Goal: Use online tool/utility

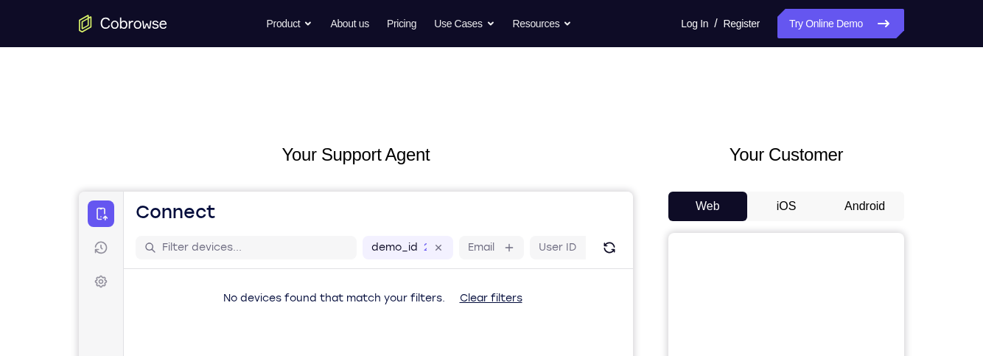
click at [865, 209] on button "Android" at bounding box center [864, 205] width 79 height 29
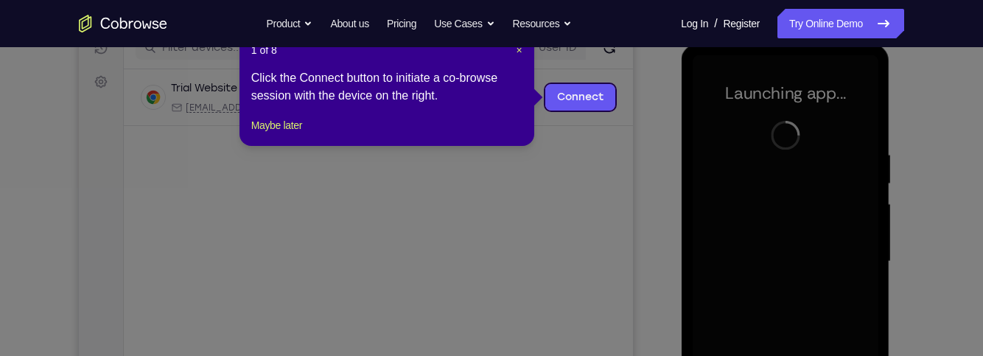
scroll to position [197, 0]
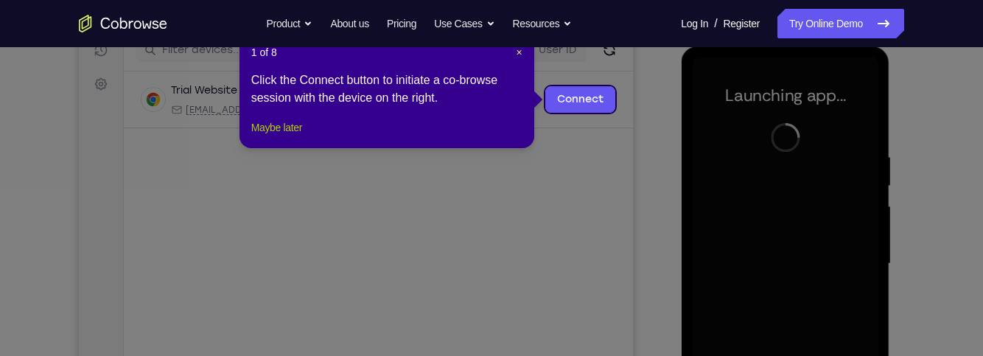
click at [264, 136] on button "Maybe later" at bounding box center [276, 128] width 51 height 18
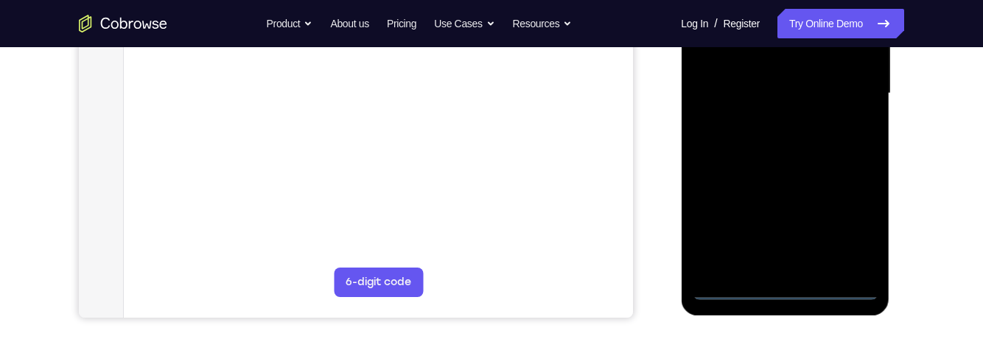
scroll to position [397, 0]
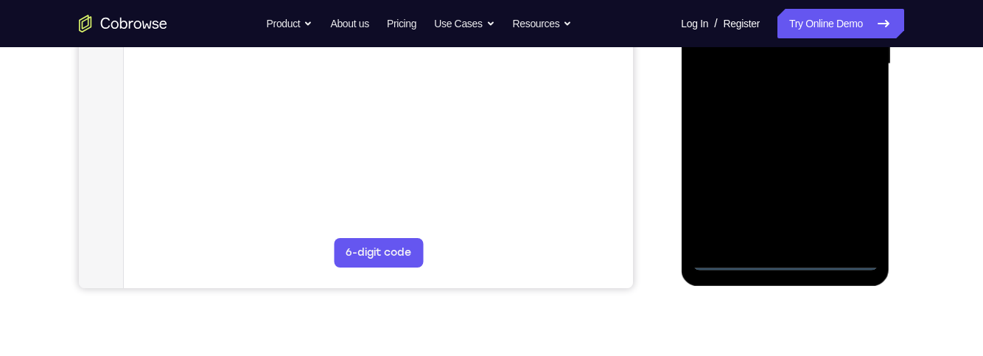
click at [804, 261] on div at bounding box center [785, 64] width 186 height 412
click at [784, 264] on div at bounding box center [785, 64] width 186 height 412
click at [851, 191] on div at bounding box center [785, 64] width 186 height 412
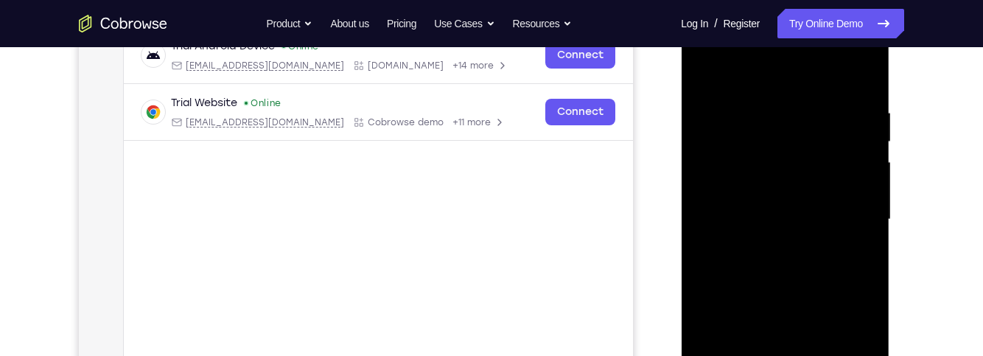
scroll to position [241, 0]
click at [802, 76] on div at bounding box center [785, 220] width 186 height 412
click at [846, 210] on div at bounding box center [785, 220] width 186 height 412
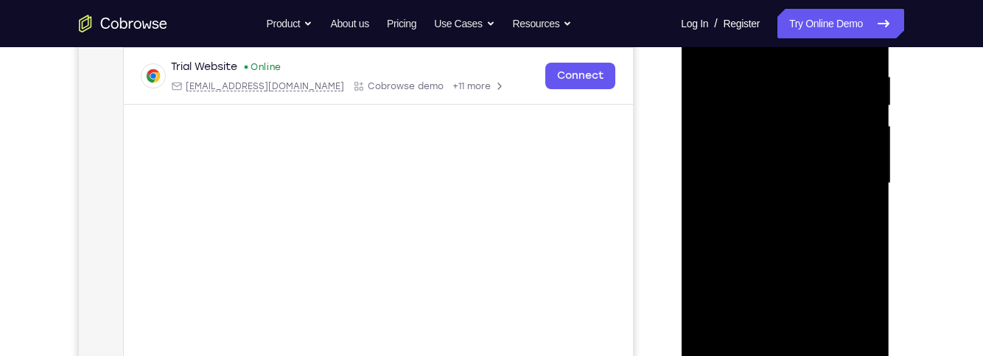
scroll to position [290, 0]
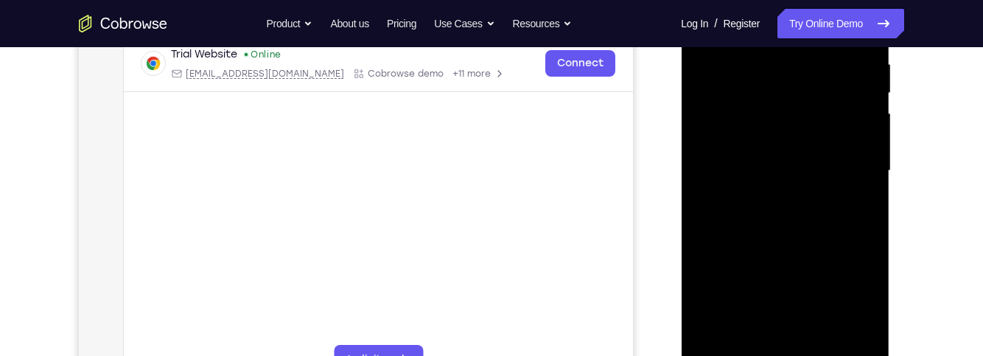
click at [772, 203] on div at bounding box center [785, 171] width 186 height 412
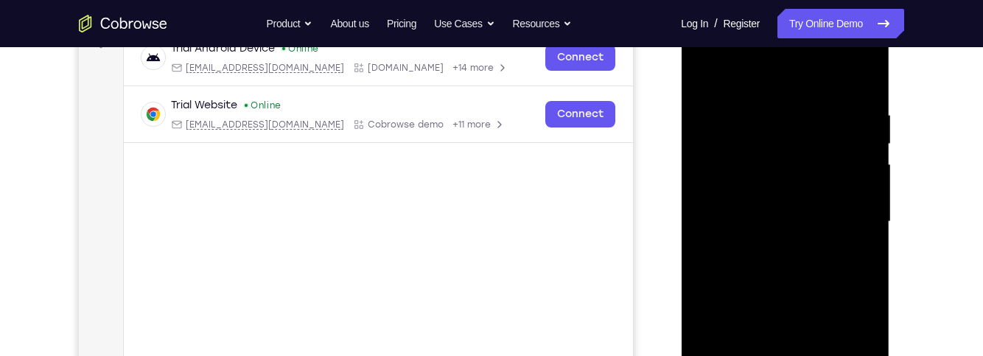
scroll to position [240, 0]
click at [846, 209] on div at bounding box center [785, 221] width 186 height 412
click at [806, 193] on div at bounding box center [785, 221] width 186 height 412
click at [830, 217] on div at bounding box center [785, 221] width 186 height 412
click at [843, 272] on div at bounding box center [785, 221] width 186 height 412
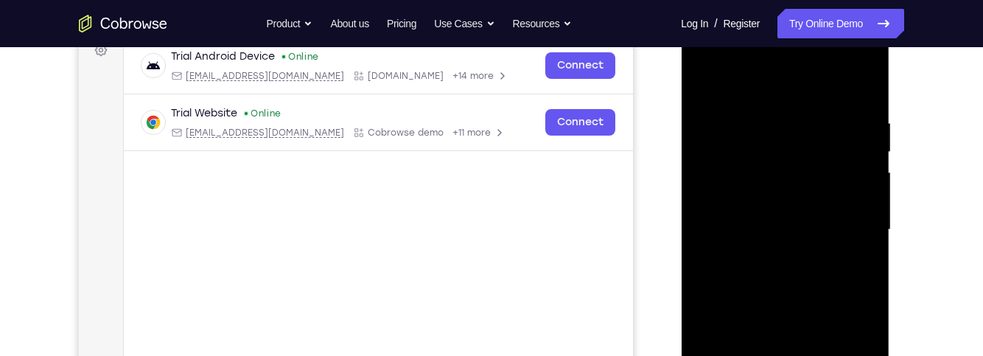
scroll to position [233, 0]
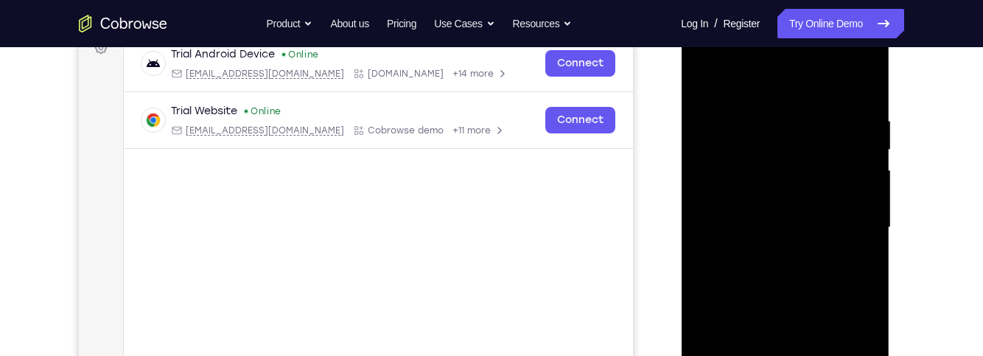
click at [826, 272] on div at bounding box center [785, 227] width 186 height 412
click at [843, 273] on div at bounding box center [785, 227] width 186 height 412
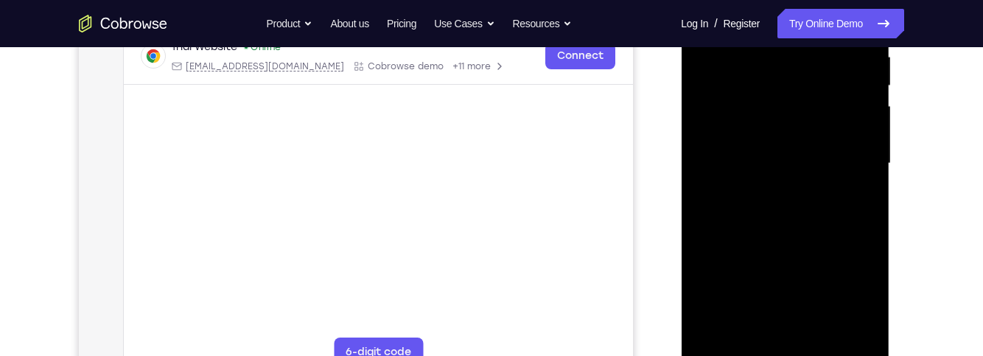
scroll to position [298, 0]
click at [846, 236] on div at bounding box center [785, 163] width 186 height 412
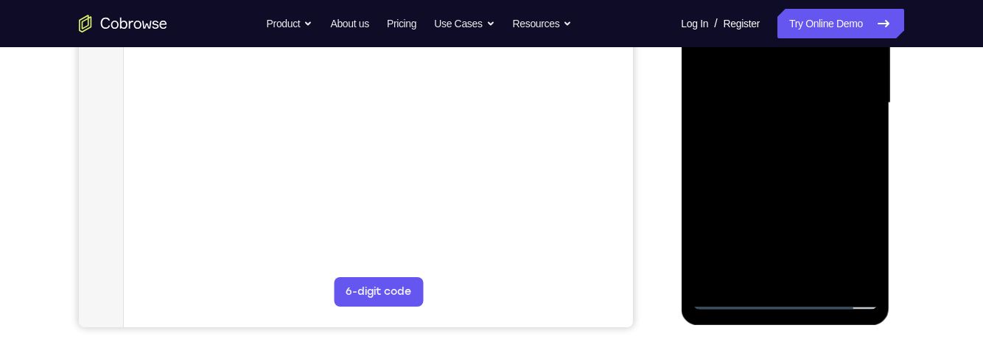
scroll to position [359, 0]
click at [874, 259] on div at bounding box center [785, 102] width 186 height 412
click at [823, 275] on div at bounding box center [785, 102] width 186 height 412
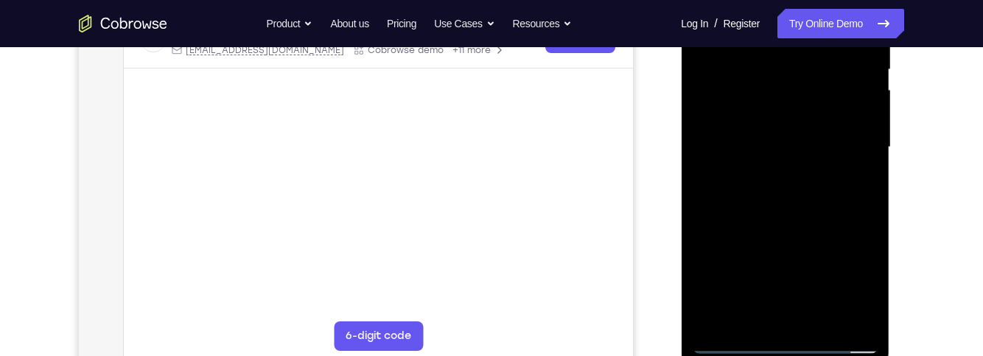
scroll to position [313, 0]
click at [844, 225] on div at bounding box center [785, 148] width 186 height 412
click at [823, 113] on div at bounding box center [785, 148] width 186 height 412
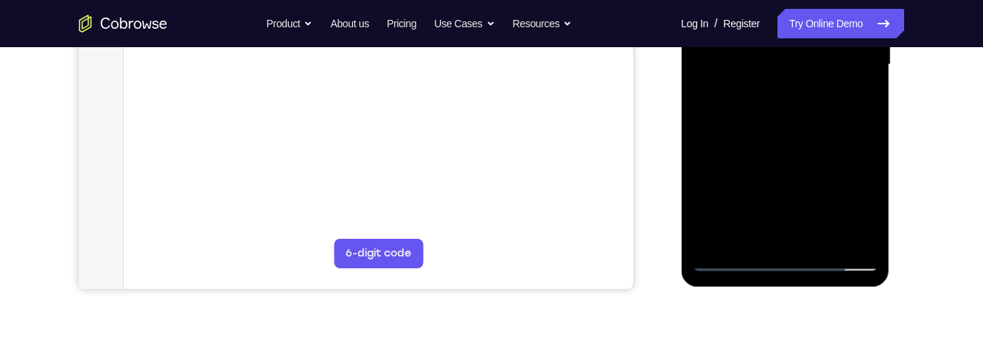
scroll to position [396, 0]
click at [734, 208] on div at bounding box center [785, 65] width 186 height 412
click at [771, 205] on div at bounding box center [785, 65] width 186 height 412
click at [870, 208] on div at bounding box center [785, 65] width 186 height 412
click at [857, 102] on div at bounding box center [785, 65] width 186 height 412
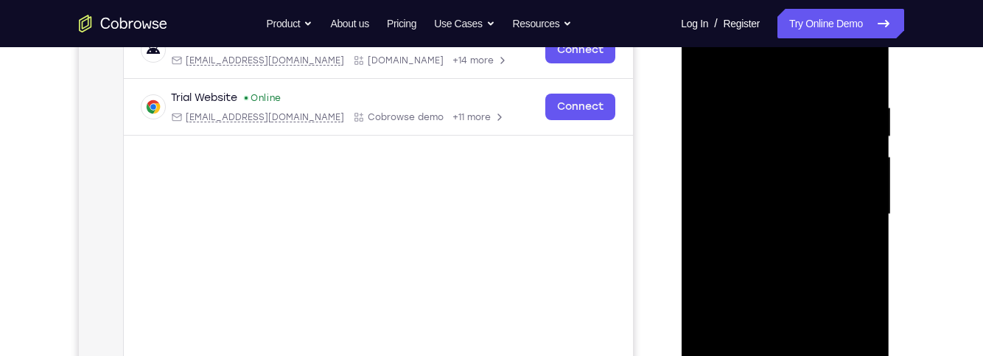
scroll to position [225, 0]
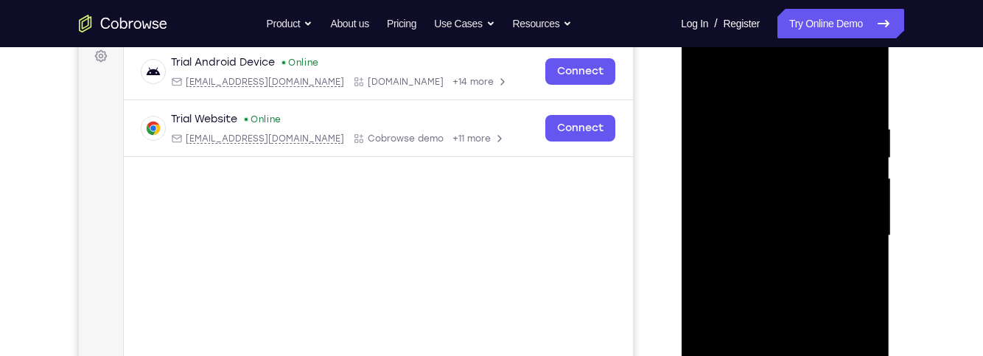
click at [702, 85] on div at bounding box center [785, 235] width 186 height 412
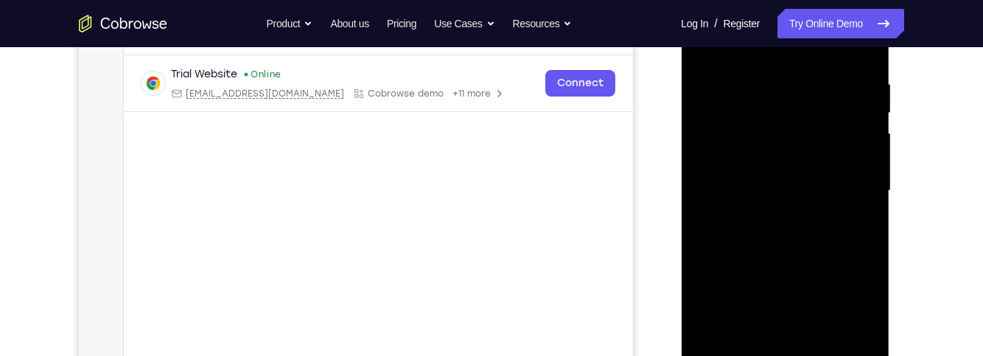
scroll to position [275, 0]
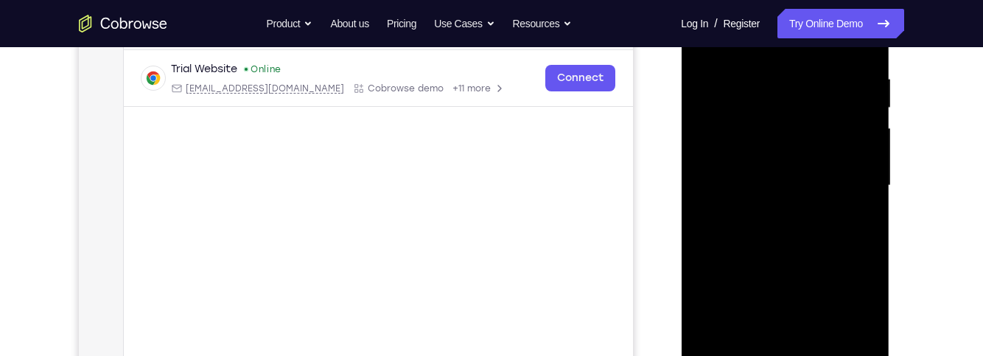
click at [829, 177] on div at bounding box center [785, 185] width 186 height 412
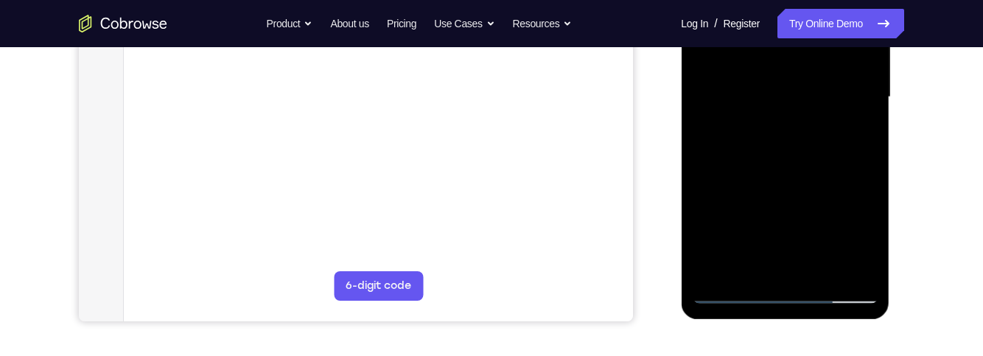
scroll to position [365, 0]
click at [859, 128] on div at bounding box center [785, 96] width 186 height 412
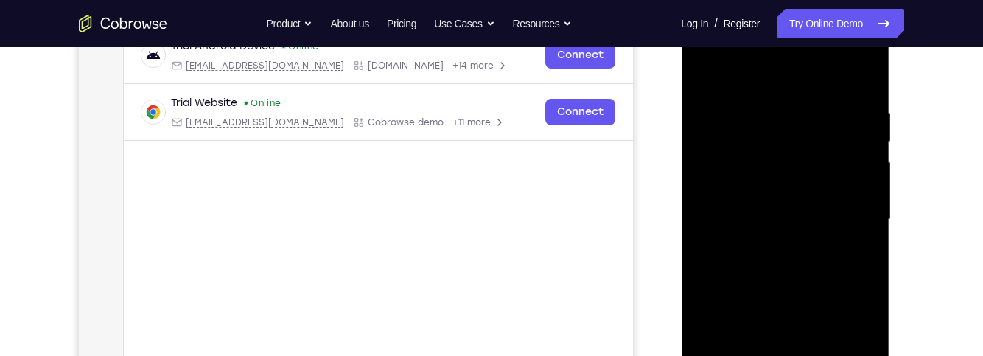
scroll to position [240, 0]
click at [708, 73] on div at bounding box center [785, 221] width 186 height 412
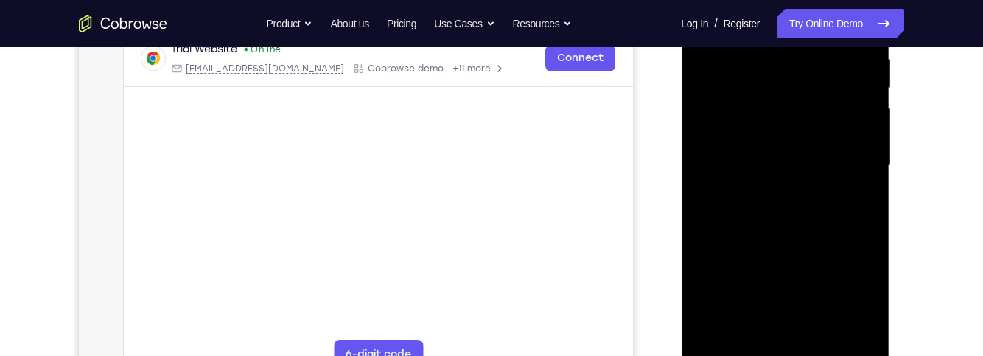
scroll to position [298, 0]
click at [832, 216] on div at bounding box center [785, 163] width 186 height 412
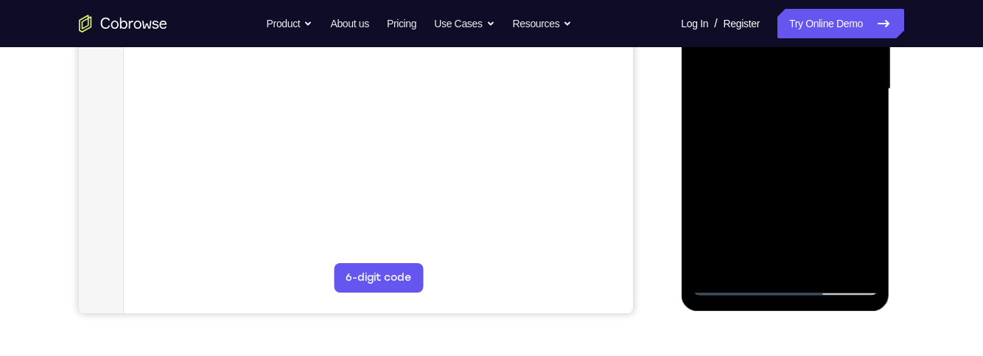
scroll to position [373, 0]
click at [734, 256] on div at bounding box center [785, 87] width 186 height 412
click at [855, 119] on div at bounding box center [785, 87] width 186 height 412
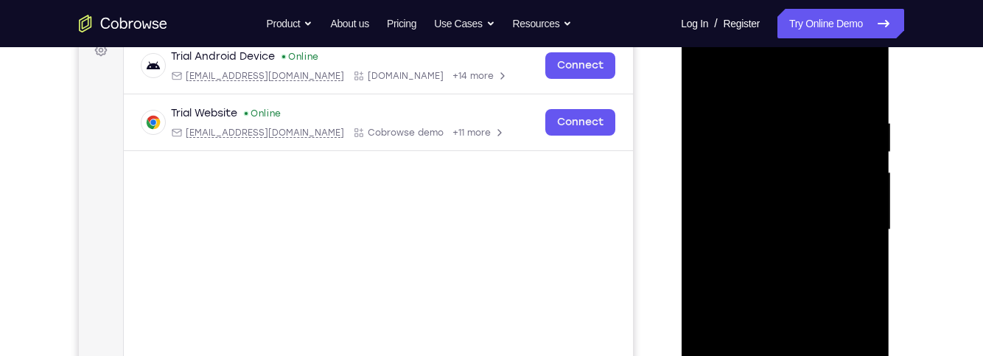
scroll to position [219, 0]
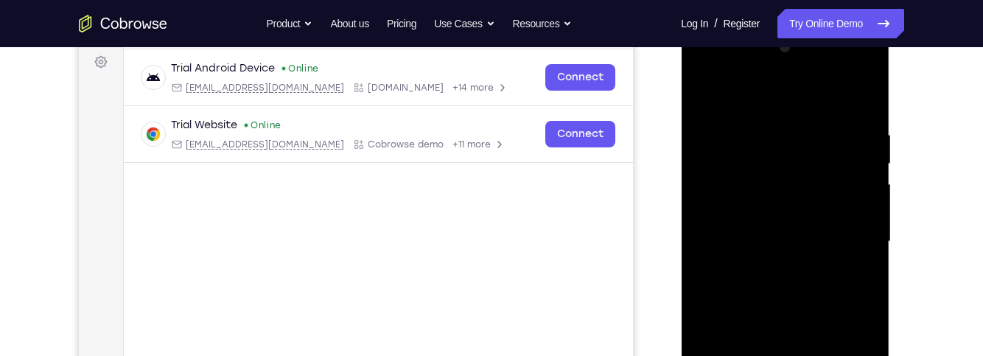
click at [706, 90] on div at bounding box center [785, 241] width 186 height 412
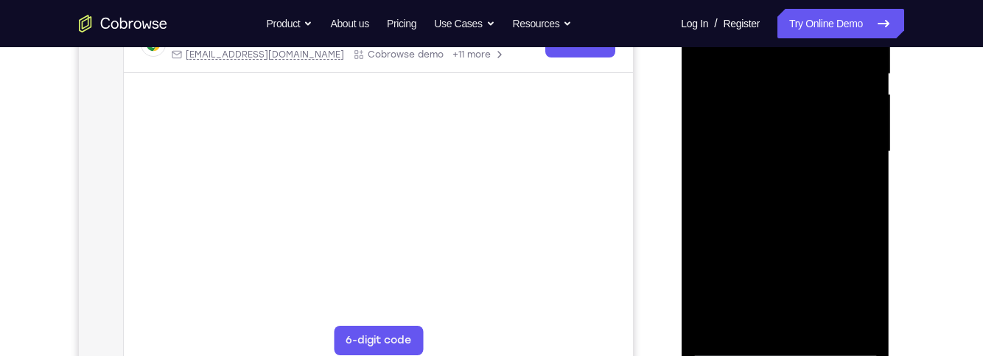
scroll to position [316, 0]
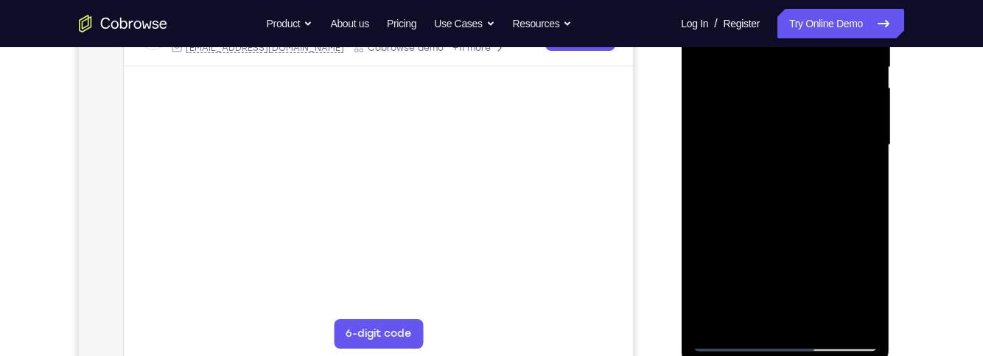
click at [841, 234] on div at bounding box center [785, 145] width 186 height 412
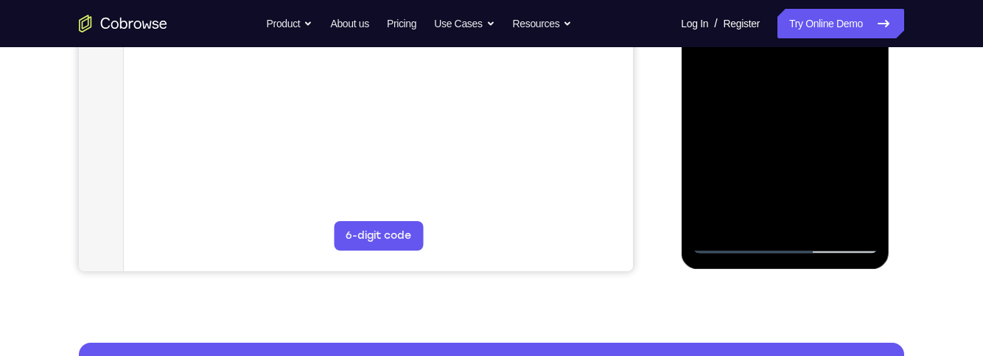
scroll to position [420, 0]
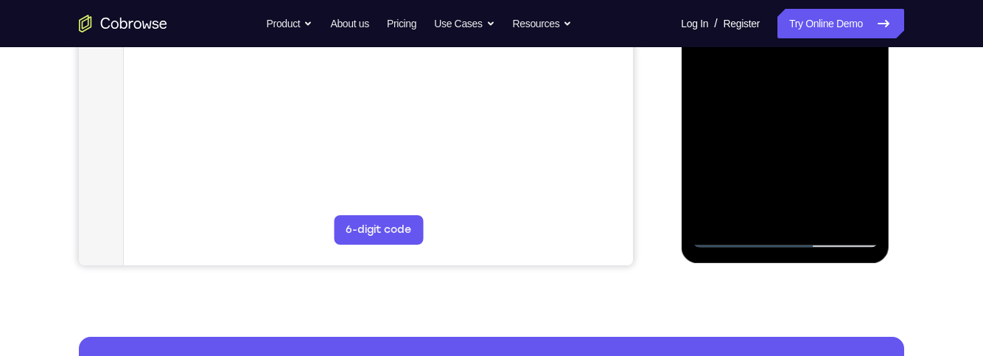
click at [752, 182] on div at bounding box center [785, 41] width 186 height 412
click at [784, 177] on div at bounding box center [785, 41] width 186 height 412
click at [860, 85] on div at bounding box center [785, 41] width 186 height 412
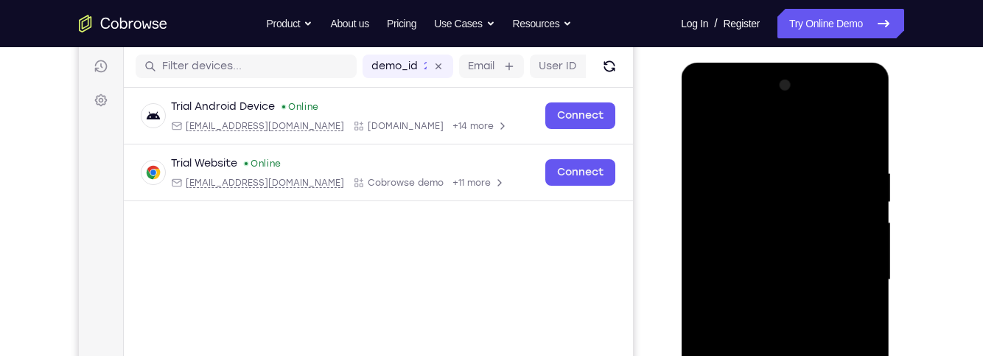
scroll to position [169, 0]
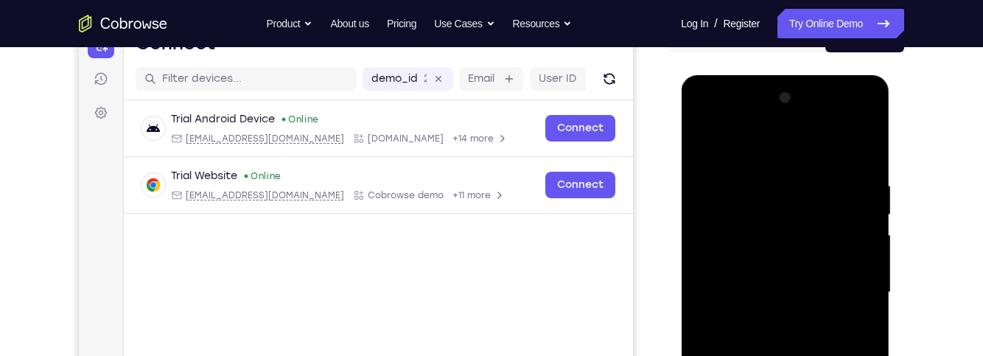
click at [703, 147] on div at bounding box center [785, 292] width 186 height 412
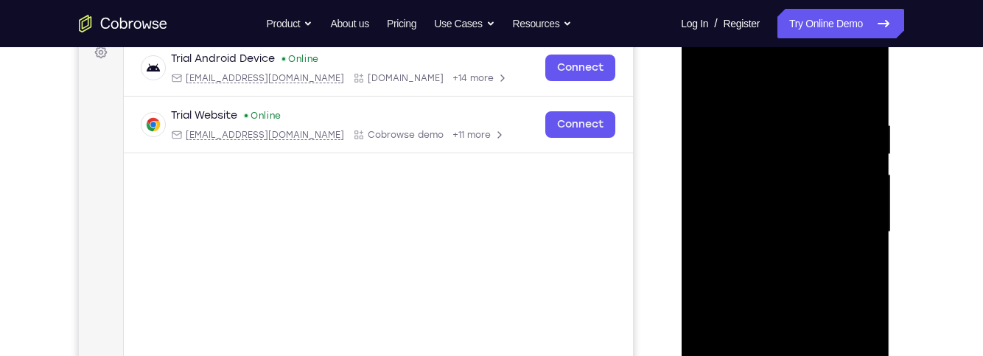
scroll to position [231, 0]
click at [846, 220] on div at bounding box center [785, 230] width 186 height 412
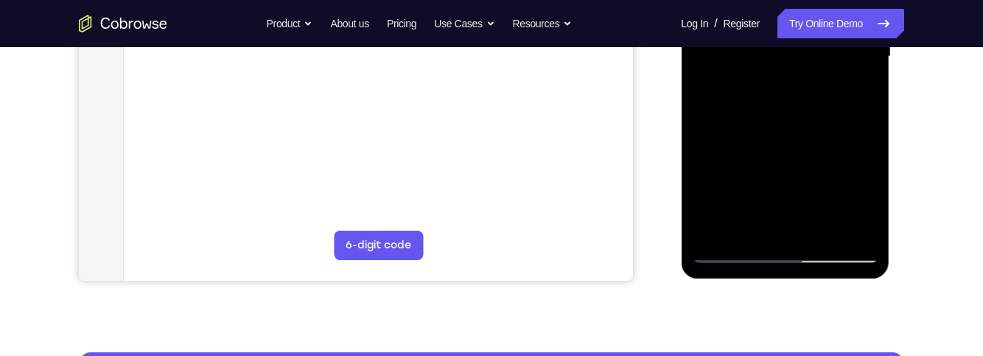
click at [772, 219] on div at bounding box center [785, 56] width 186 height 412
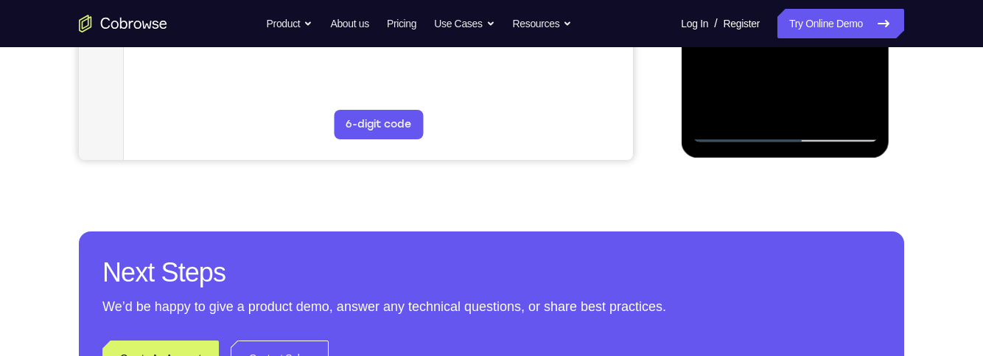
scroll to position [524, 0]
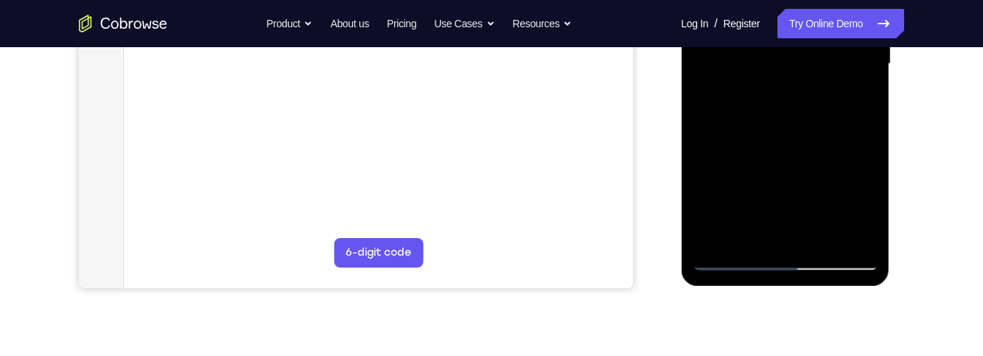
click at [845, 100] on div at bounding box center [785, 64] width 186 height 412
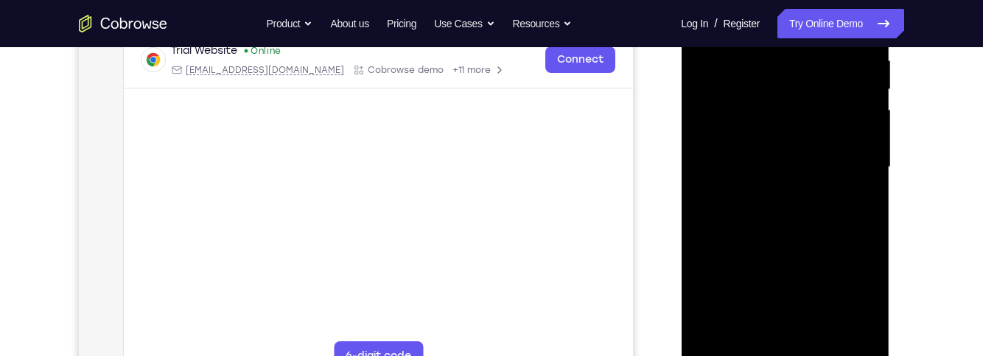
scroll to position [292, 0]
click at [864, 206] on div at bounding box center [785, 168] width 186 height 412
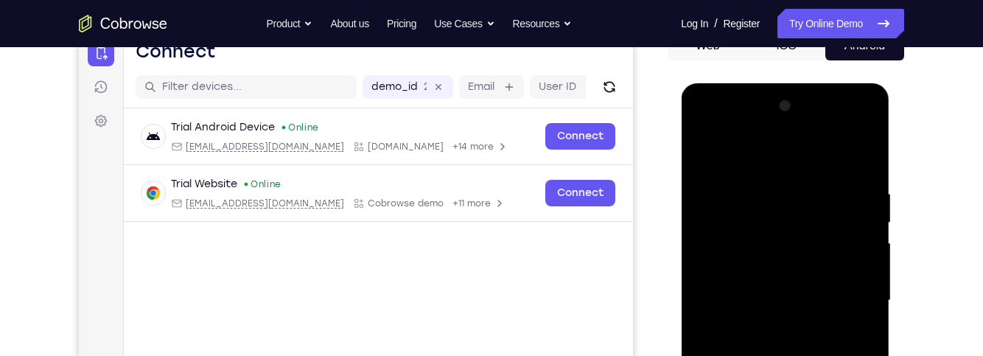
scroll to position [136, 0]
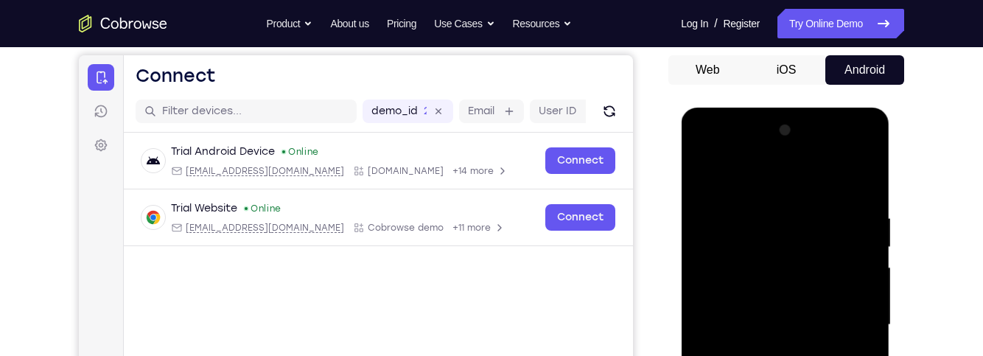
click at [707, 177] on div at bounding box center [785, 325] width 186 height 412
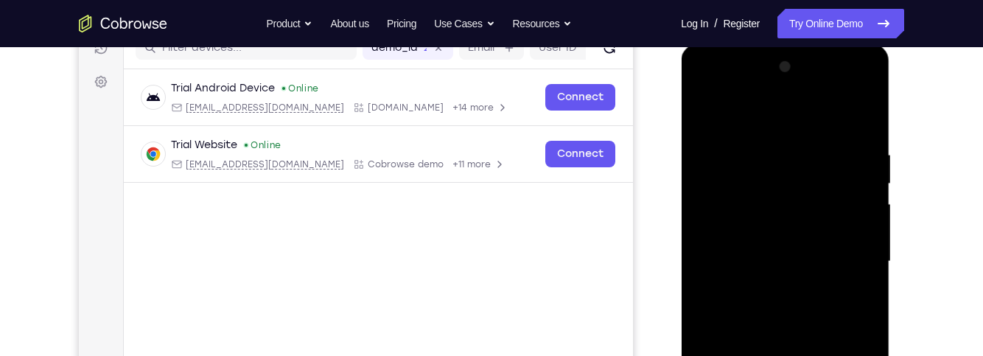
scroll to position [205, 0]
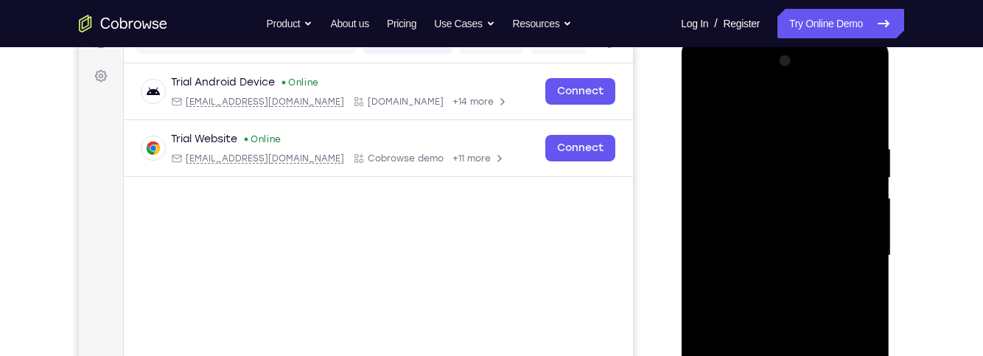
click at [711, 109] on div at bounding box center [785, 255] width 186 height 412
click at [849, 85] on div at bounding box center [785, 255] width 186 height 412
click at [724, 85] on div at bounding box center [785, 255] width 186 height 412
click at [776, 176] on div at bounding box center [785, 255] width 186 height 412
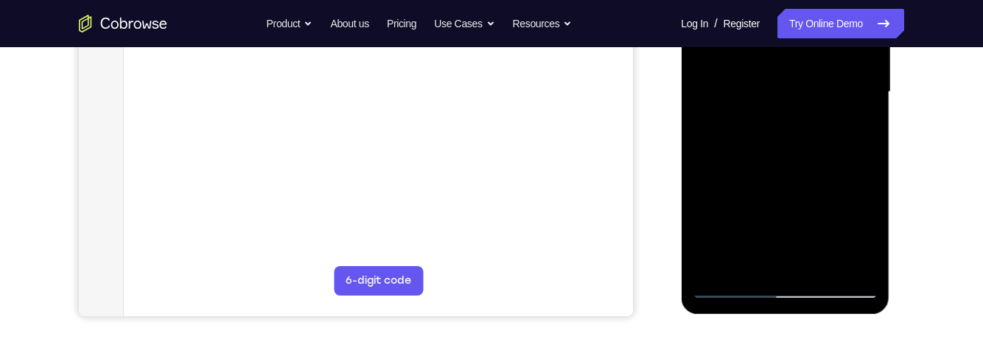
scroll to position [412, 0]
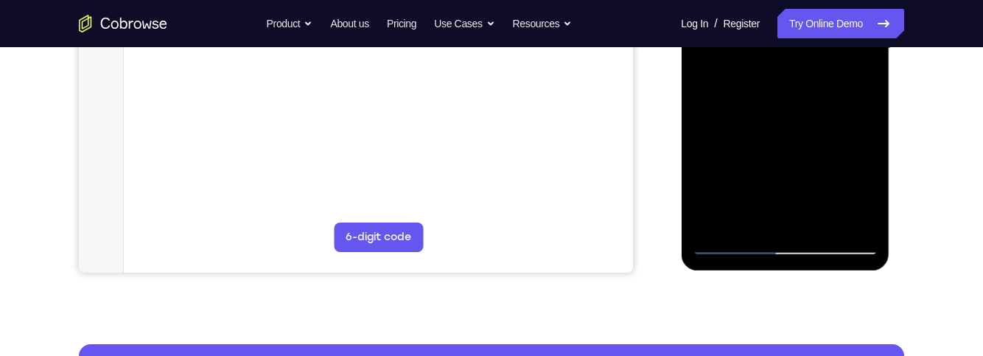
click at [720, 218] on div at bounding box center [785, 48] width 186 height 412
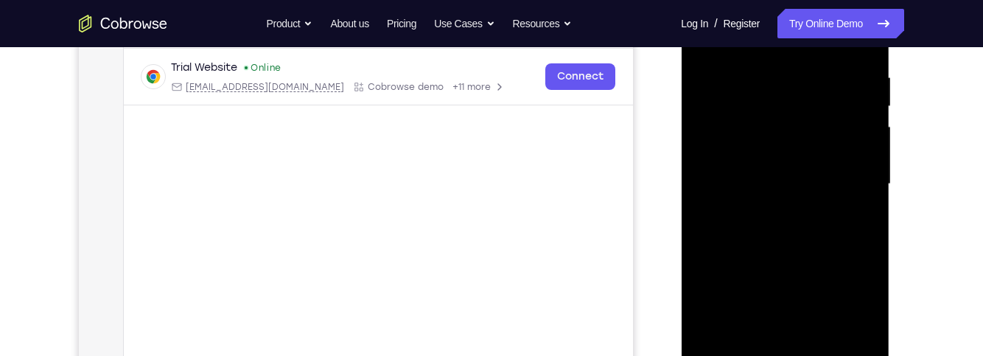
scroll to position [276, 0]
click at [868, 68] on div at bounding box center [785, 185] width 186 height 412
click at [829, 111] on div at bounding box center [785, 185] width 186 height 412
click at [815, 138] on div at bounding box center [785, 185] width 186 height 412
click at [826, 184] on div at bounding box center [785, 185] width 186 height 412
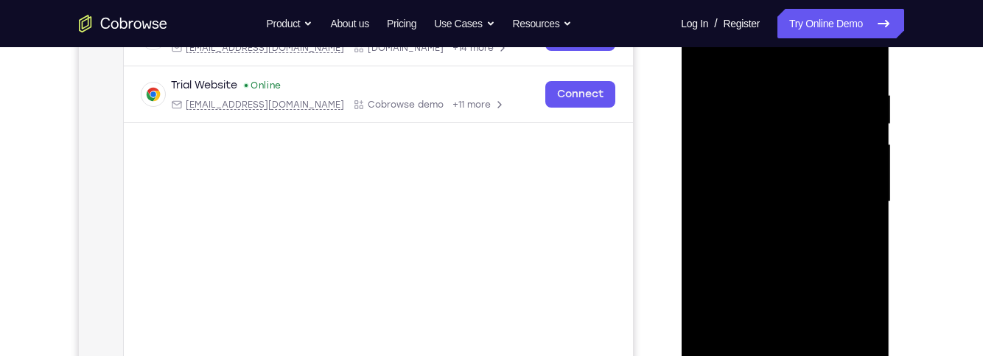
scroll to position [256, 0]
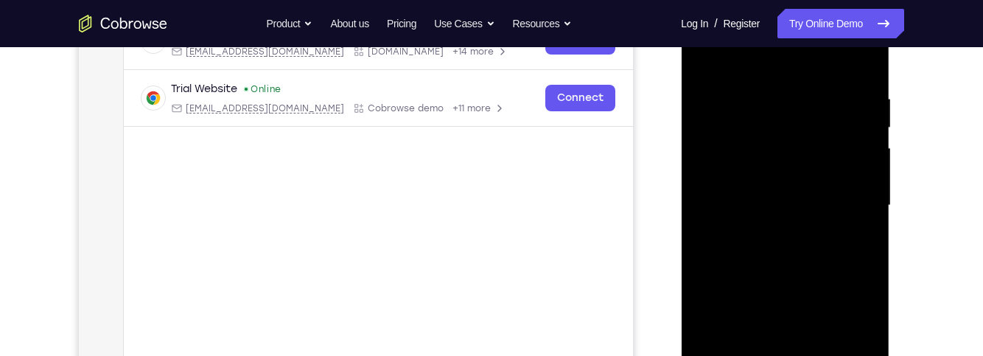
click at [865, 89] on div at bounding box center [785, 205] width 186 height 412
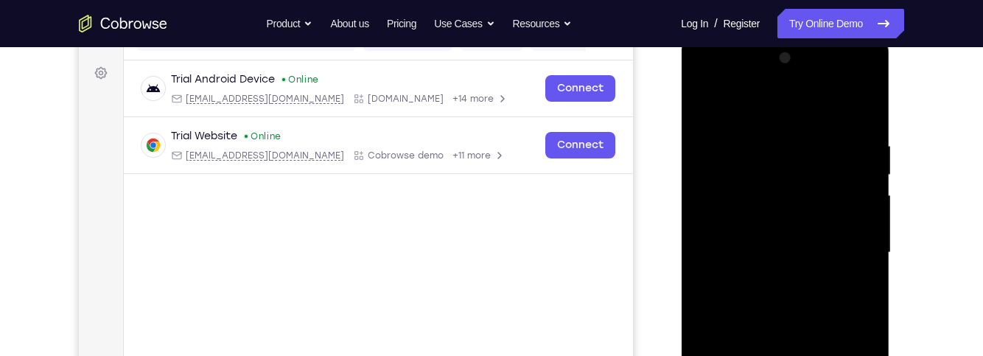
scroll to position [207, 0]
click at [854, 77] on div at bounding box center [785, 254] width 186 height 412
click at [809, 114] on div at bounding box center [785, 254] width 186 height 412
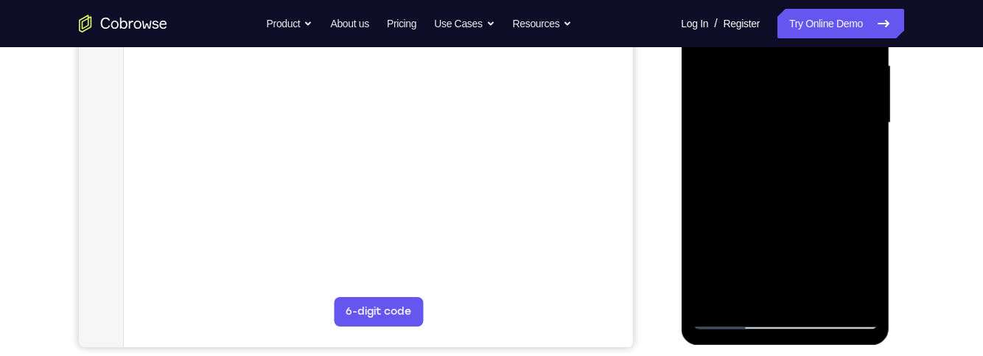
scroll to position [373, 0]
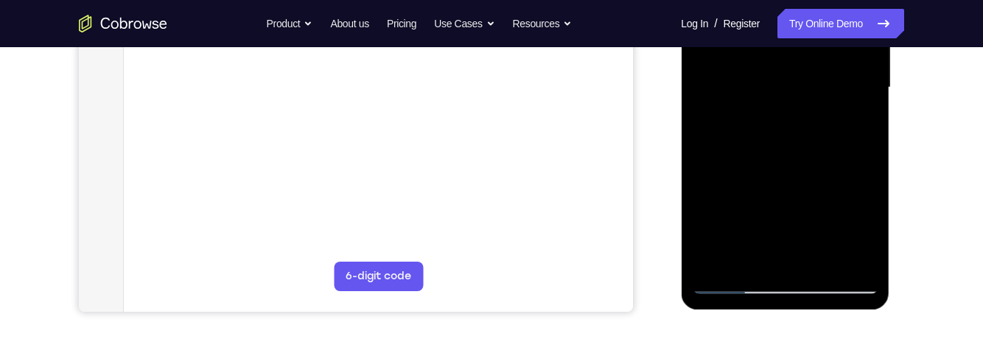
click at [829, 260] on div at bounding box center [785, 87] width 186 height 412
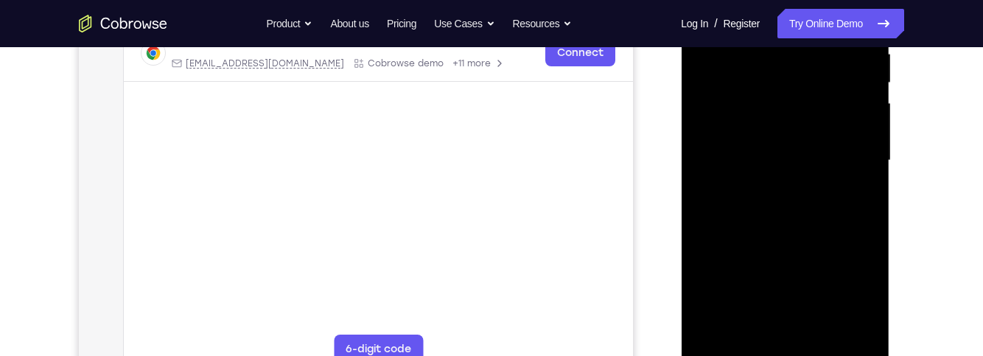
scroll to position [299, 0]
click at [857, 122] on div at bounding box center [785, 162] width 186 height 412
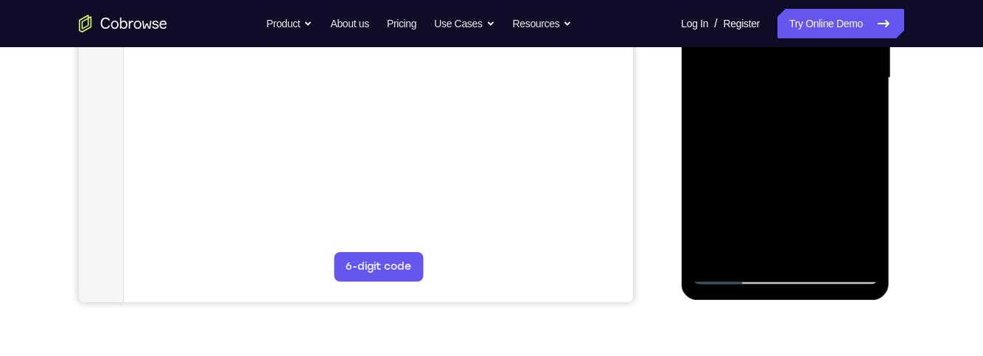
scroll to position [393, 0]
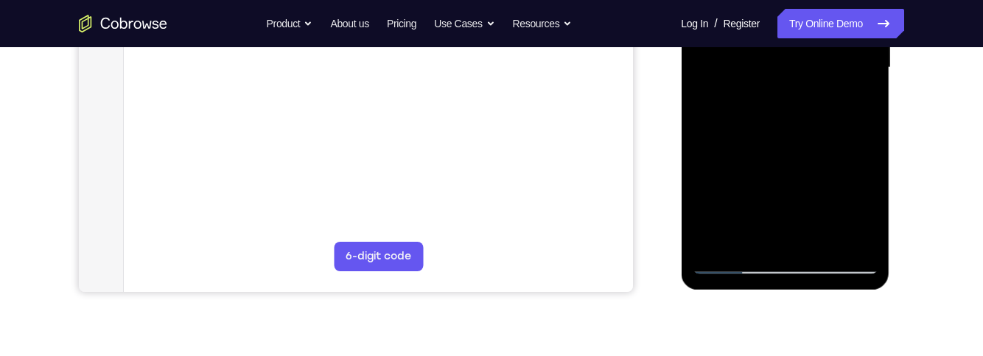
click at [753, 210] on div at bounding box center [785, 68] width 186 height 412
click at [784, 204] on div at bounding box center [785, 68] width 186 height 412
click at [782, 208] on div at bounding box center [785, 68] width 186 height 412
click at [786, 208] on div at bounding box center [785, 68] width 186 height 412
click at [722, 108] on div at bounding box center [785, 68] width 186 height 412
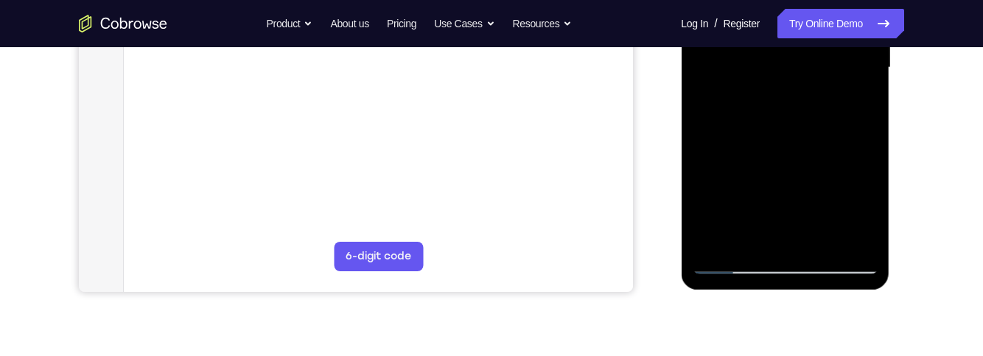
click at [767, 105] on div at bounding box center [785, 68] width 186 height 412
click at [846, 97] on div at bounding box center [785, 68] width 186 height 412
click at [859, 106] on div at bounding box center [785, 68] width 186 height 412
click at [853, 100] on div at bounding box center [785, 68] width 186 height 412
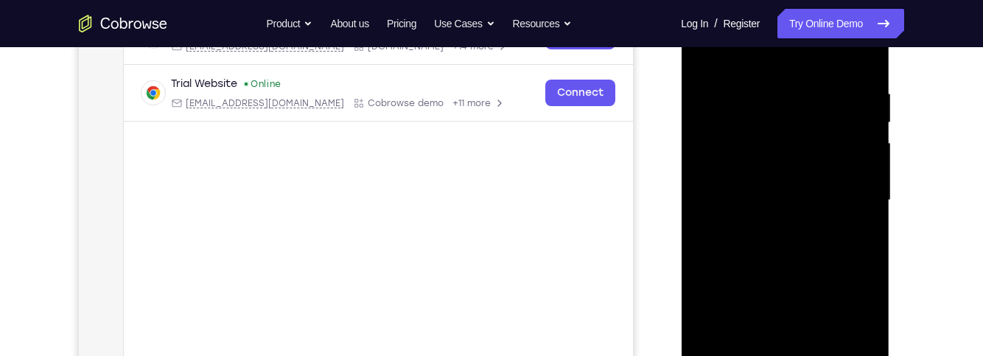
scroll to position [259, 0]
click at [710, 63] on div at bounding box center [785, 202] width 186 height 412
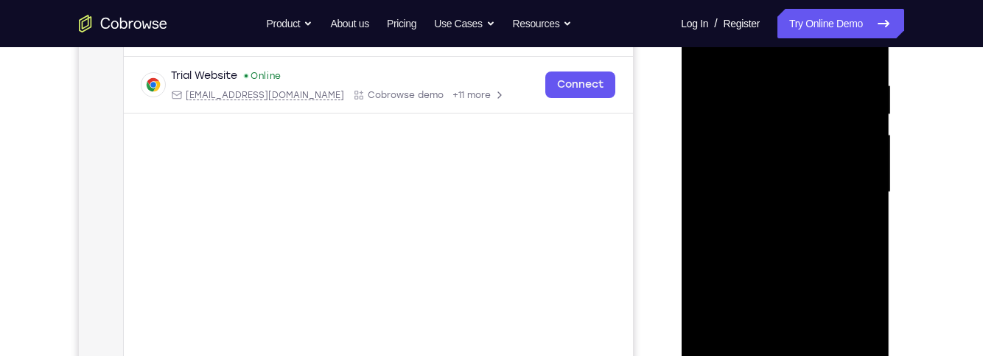
scroll to position [273, 0]
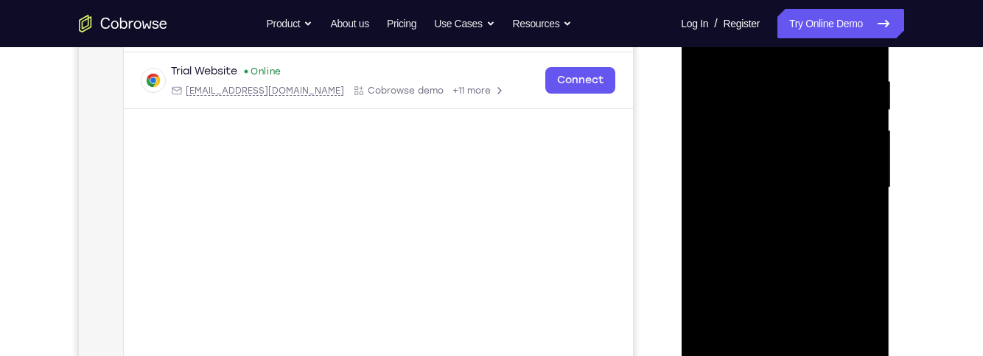
click at [832, 176] on div at bounding box center [785, 188] width 186 height 412
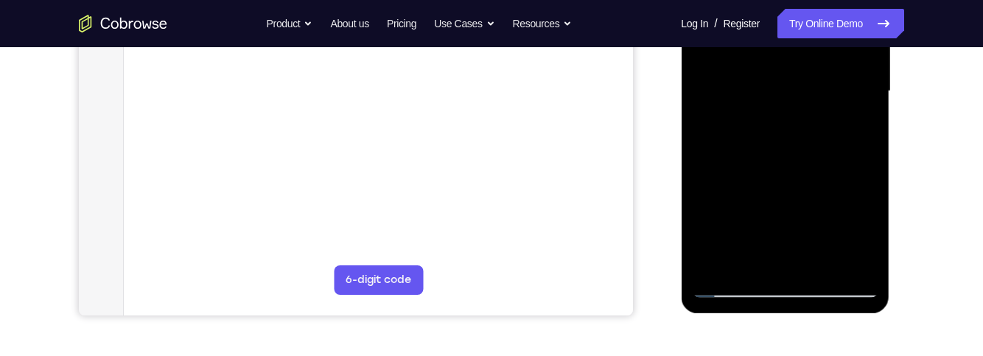
scroll to position [370, 0]
click at [748, 231] on div at bounding box center [785, 90] width 186 height 412
click at [784, 228] on div at bounding box center [785, 90] width 186 height 412
click at [855, 130] on div at bounding box center [785, 90] width 186 height 412
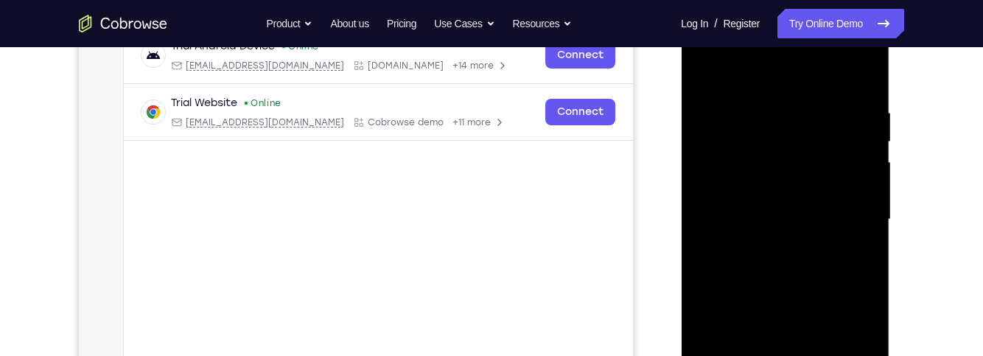
scroll to position [241, 0]
click at [703, 70] on div at bounding box center [785, 220] width 186 height 412
click at [707, 67] on div at bounding box center [785, 220] width 186 height 412
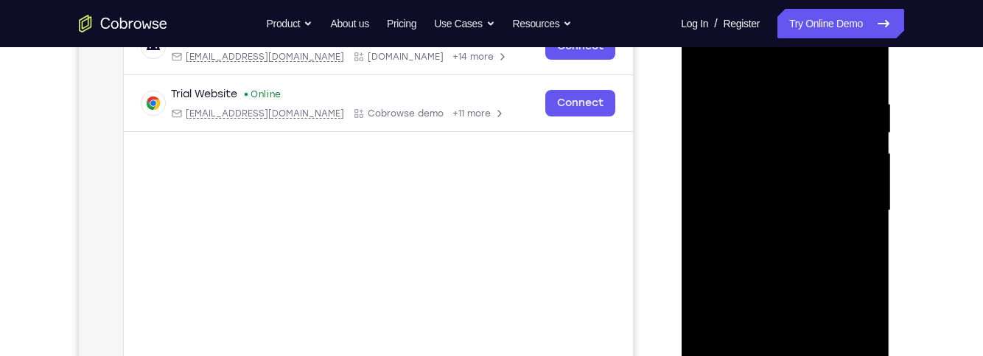
click at [760, 92] on div at bounding box center [785, 210] width 186 height 412
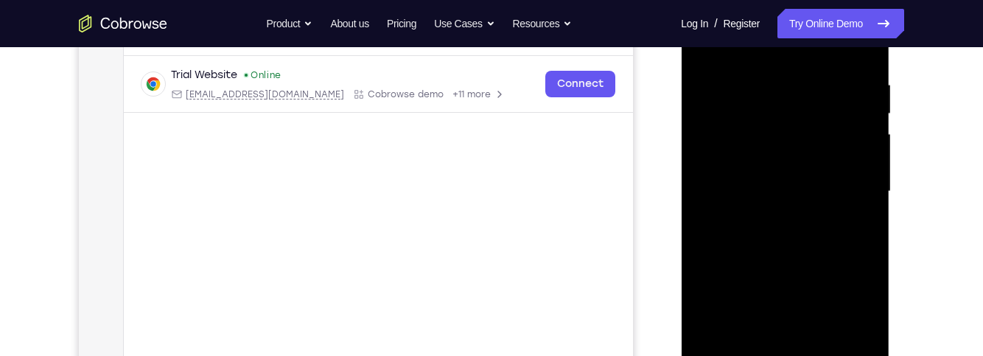
scroll to position [273, 0]
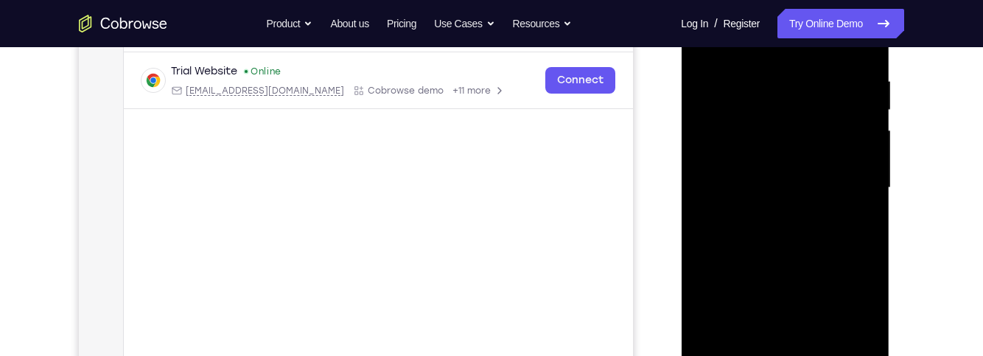
click at [865, 147] on div at bounding box center [785, 188] width 186 height 412
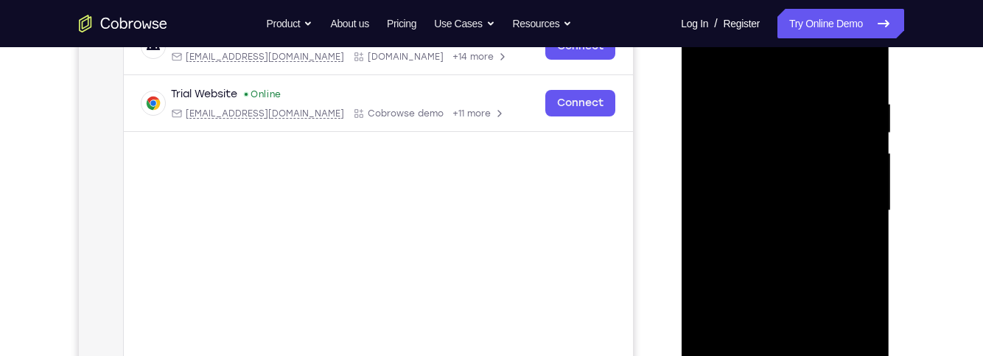
scroll to position [250, 0]
click at [862, 73] on div at bounding box center [785, 211] width 186 height 412
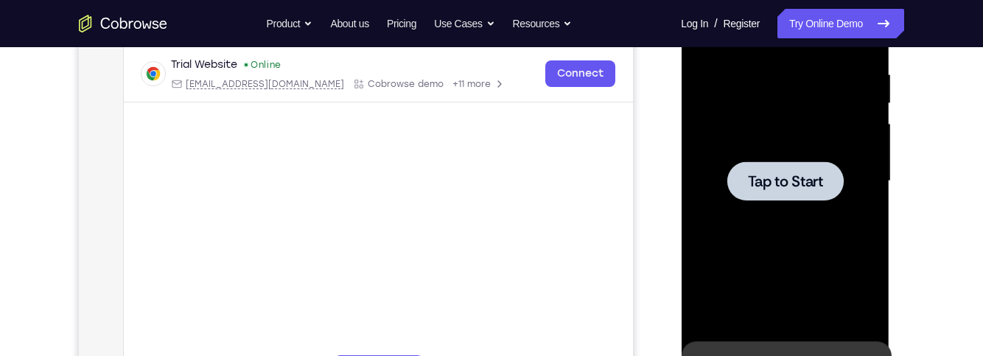
scroll to position [284, 0]
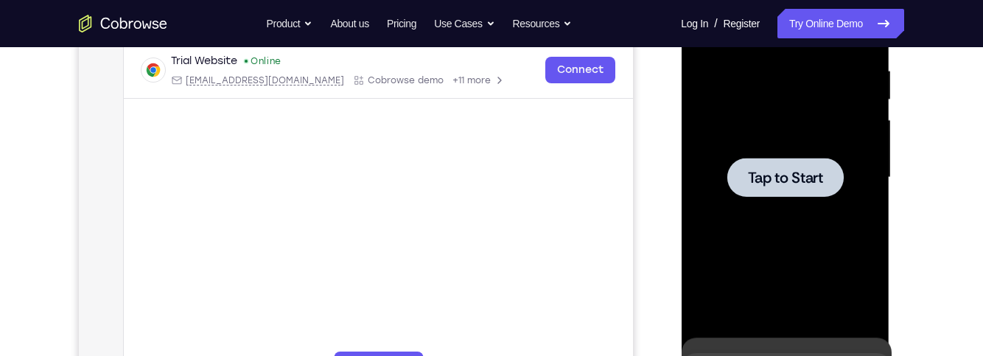
click at [817, 166] on div at bounding box center [784, 177] width 116 height 39
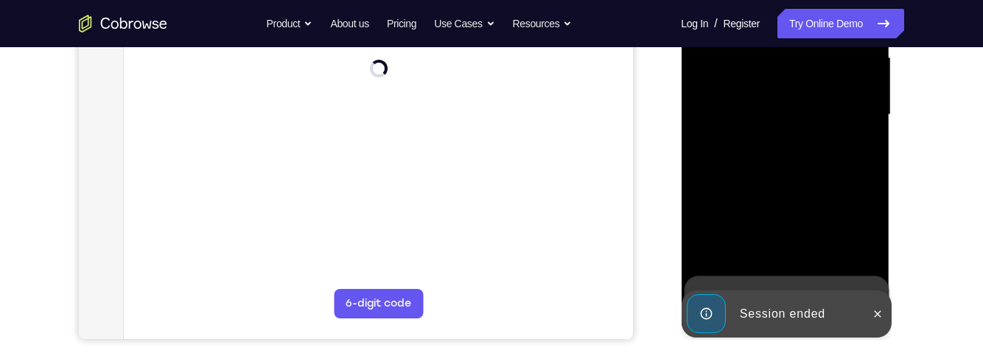
scroll to position [349, 0]
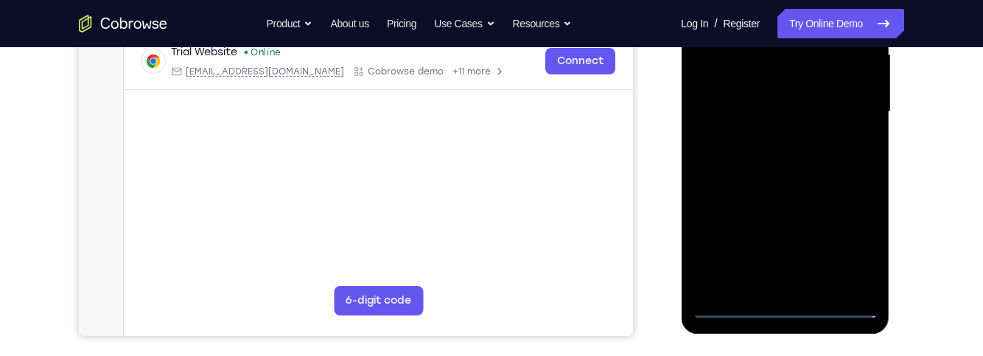
click at [793, 307] on div at bounding box center [785, 112] width 186 height 412
click at [860, 236] on div at bounding box center [785, 112] width 186 height 412
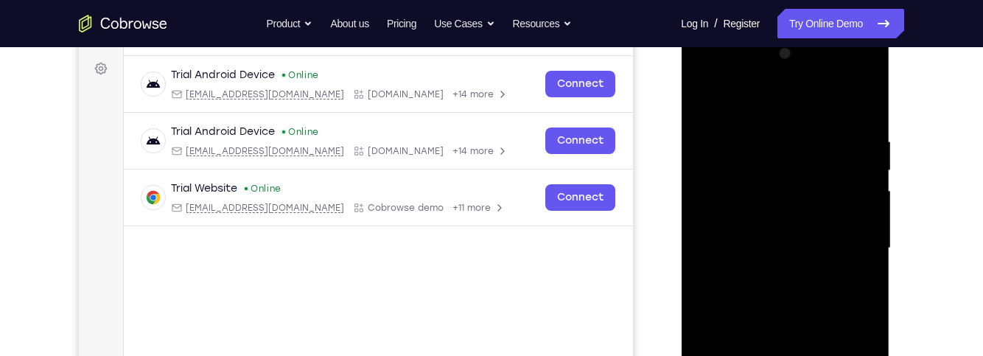
scroll to position [201, 0]
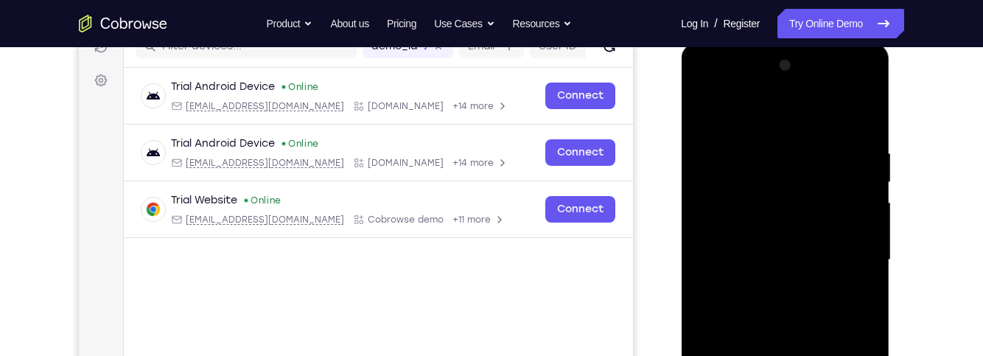
click at [794, 126] on div at bounding box center [785, 260] width 186 height 412
click at [847, 257] on div at bounding box center [785, 260] width 186 height 412
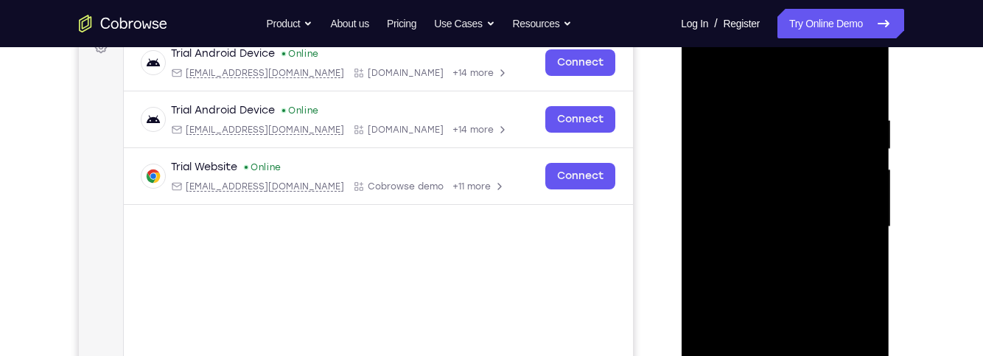
scroll to position [235, 0]
click at [768, 259] on div at bounding box center [785, 226] width 186 height 412
click at [836, 205] on div at bounding box center [785, 226] width 186 height 412
click at [835, 209] on div at bounding box center [785, 226] width 186 height 412
click at [819, 205] on div at bounding box center [785, 226] width 186 height 412
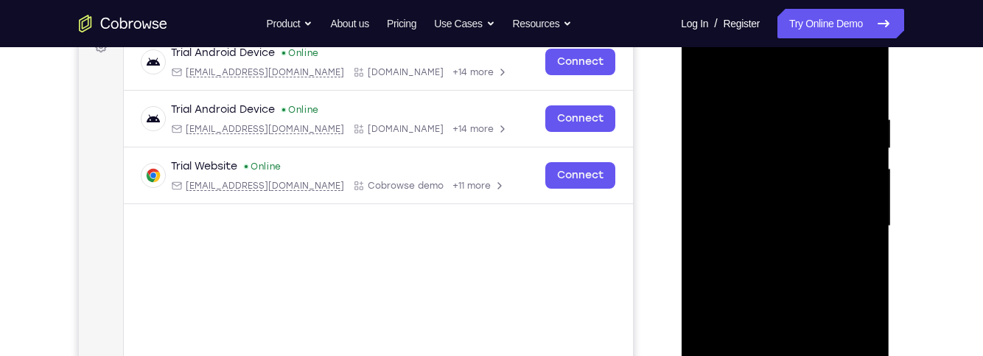
click at [822, 211] on div at bounding box center [785, 226] width 186 height 412
click at [829, 198] on div at bounding box center [785, 225] width 186 height 412
click at [815, 211] on div at bounding box center [785, 225] width 186 height 412
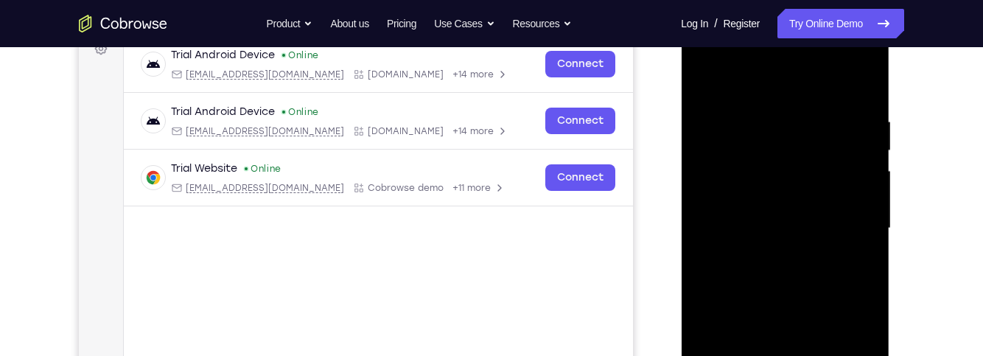
click at [821, 213] on div at bounding box center [785, 228] width 186 height 412
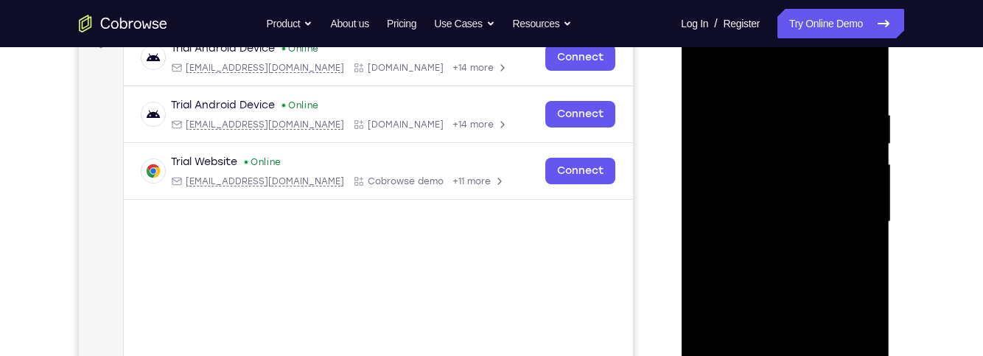
scroll to position [243, 0]
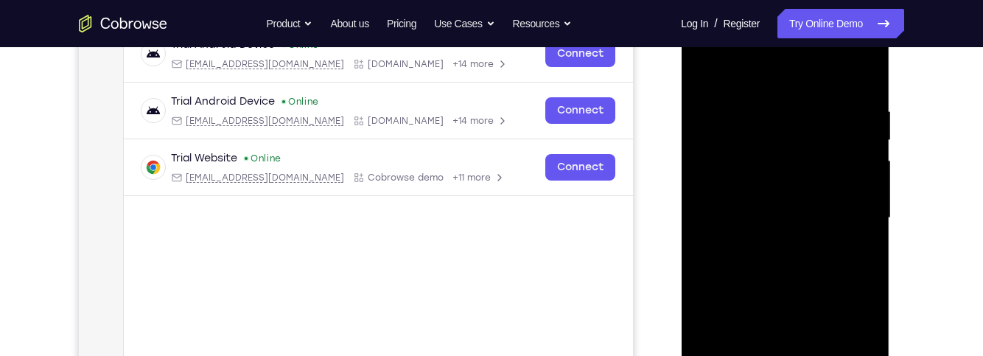
click at [812, 155] on div at bounding box center [785, 218] width 186 height 412
click at [837, 218] on div at bounding box center [785, 218] width 186 height 412
click at [843, 268] on div at bounding box center [785, 218] width 186 height 412
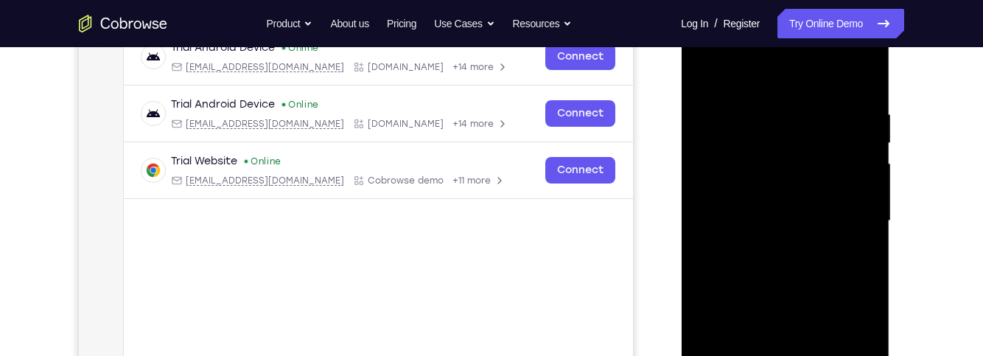
scroll to position [242, 0]
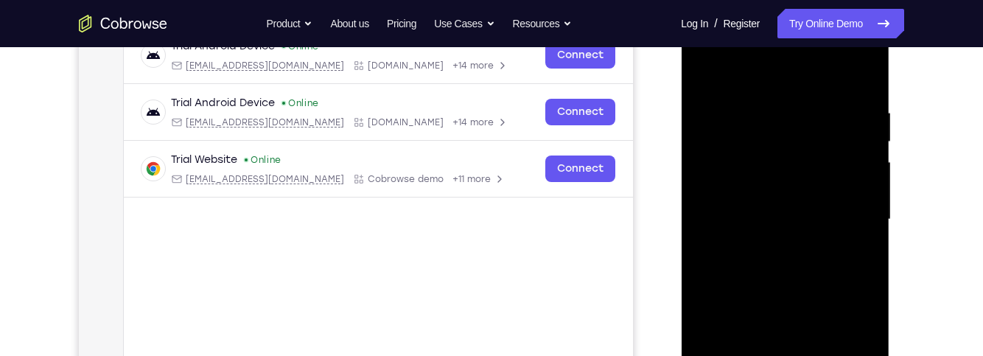
click at [841, 274] on div at bounding box center [785, 219] width 186 height 412
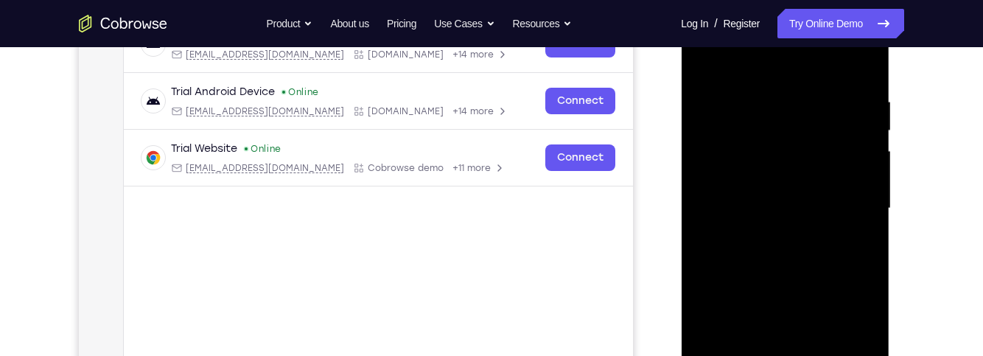
scroll to position [254, 0]
click at [840, 277] on div at bounding box center [785, 207] width 186 height 412
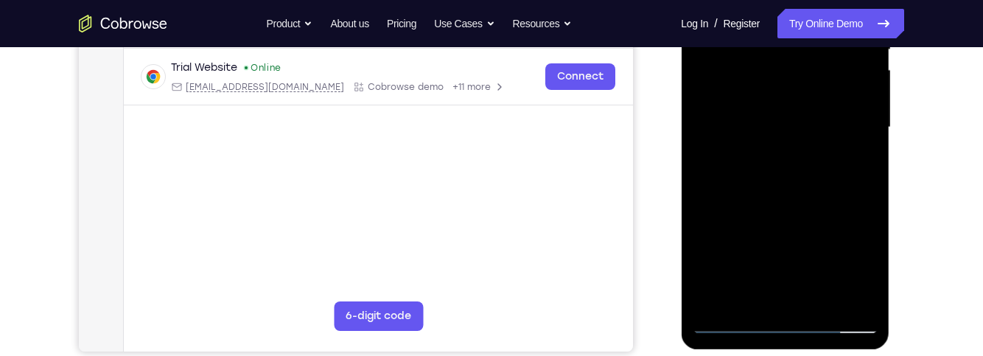
scroll to position [335, 0]
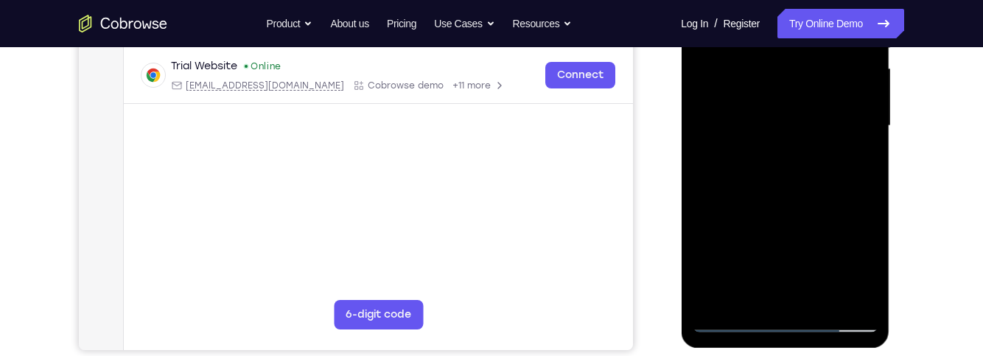
click at [874, 273] on div at bounding box center [785, 126] width 186 height 412
click at [868, 189] on div at bounding box center [785, 126] width 186 height 412
click at [865, 191] on div at bounding box center [785, 126] width 186 height 412
click at [875, 282] on div at bounding box center [785, 126] width 186 height 412
click at [874, 187] on div at bounding box center [785, 126] width 186 height 412
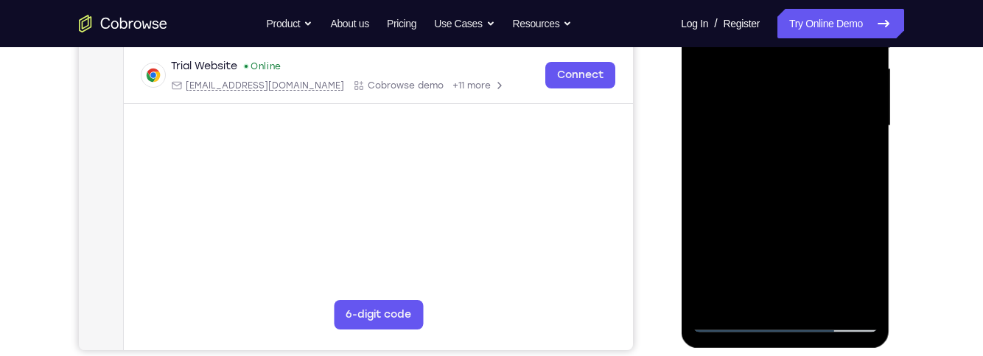
click at [821, 295] on div at bounding box center [785, 126] width 186 height 412
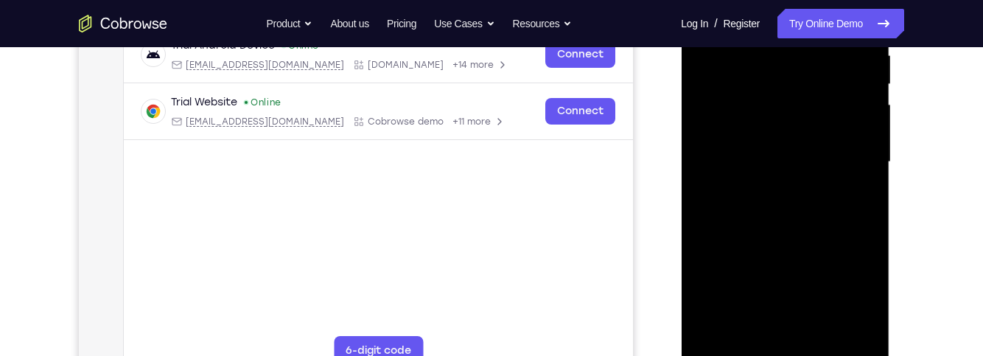
scroll to position [298, 0]
click at [840, 239] on div at bounding box center [785, 163] width 186 height 412
click at [846, 130] on div at bounding box center [785, 163] width 186 height 412
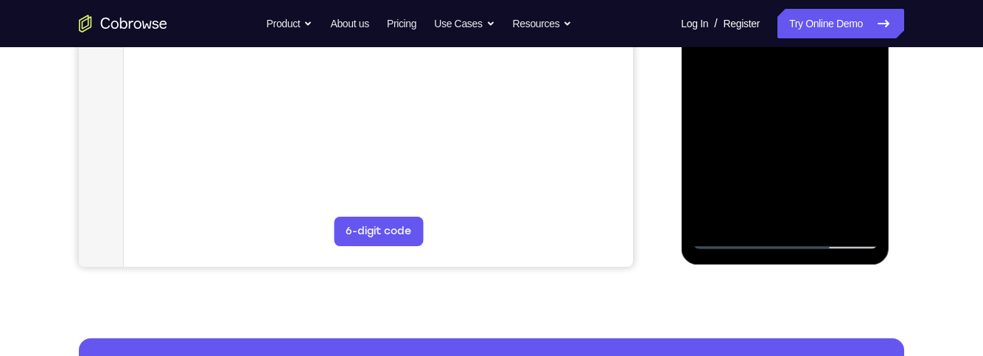
scroll to position [399, 0]
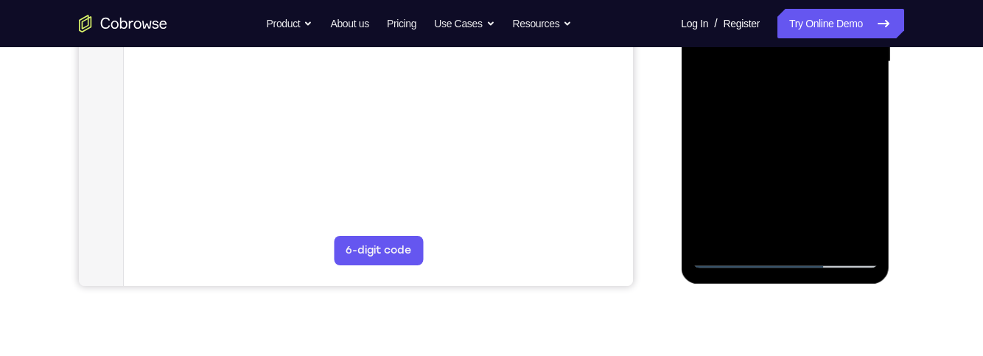
click at [869, 202] on div at bounding box center [785, 62] width 186 height 412
click at [792, 99] on div at bounding box center [785, 62] width 186 height 412
click at [860, 94] on div at bounding box center [785, 62] width 186 height 412
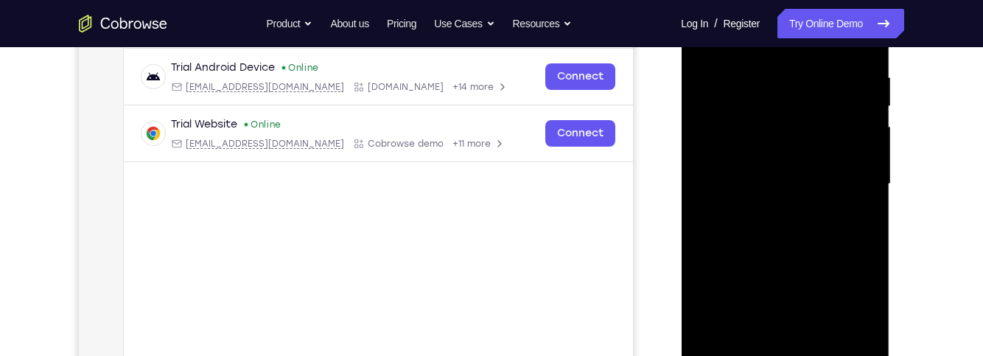
scroll to position [216, 0]
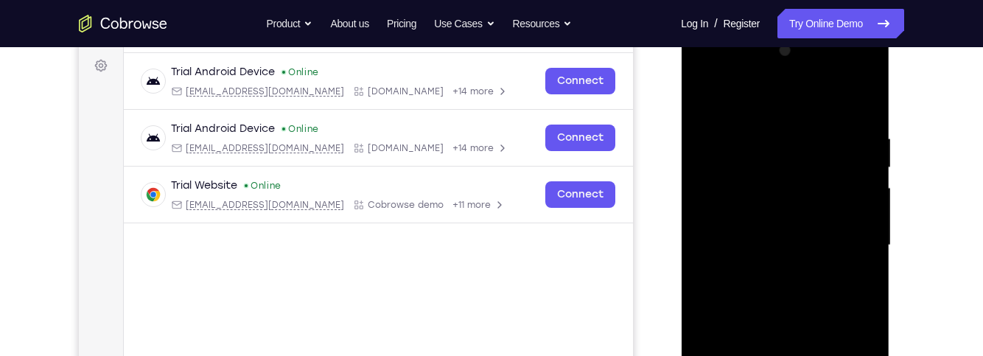
click at [701, 102] on div at bounding box center [785, 245] width 186 height 412
click at [869, 166] on div at bounding box center [785, 245] width 186 height 412
click at [866, 172] on div at bounding box center [785, 245] width 186 height 412
click at [867, 169] on div at bounding box center [785, 245] width 186 height 412
click at [861, 158] on div at bounding box center [785, 245] width 186 height 412
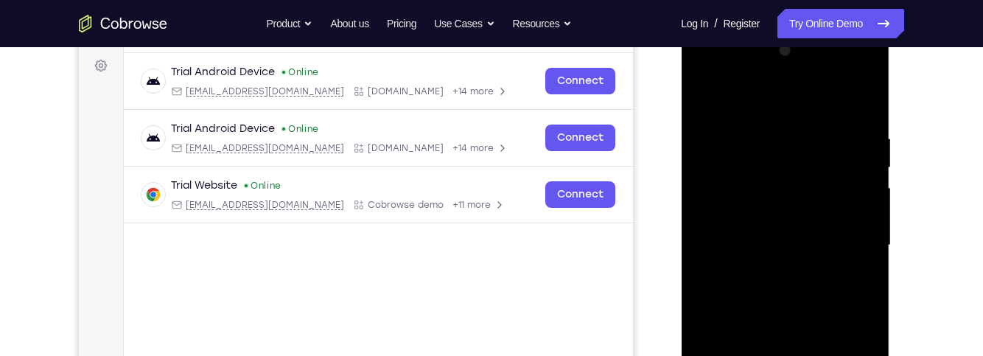
click at [876, 164] on div at bounding box center [785, 245] width 186 height 412
click at [860, 164] on div at bounding box center [785, 245] width 186 height 412
click at [864, 159] on div at bounding box center [785, 245] width 186 height 412
click at [712, 92] on div at bounding box center [785, 245] width 186 height 412
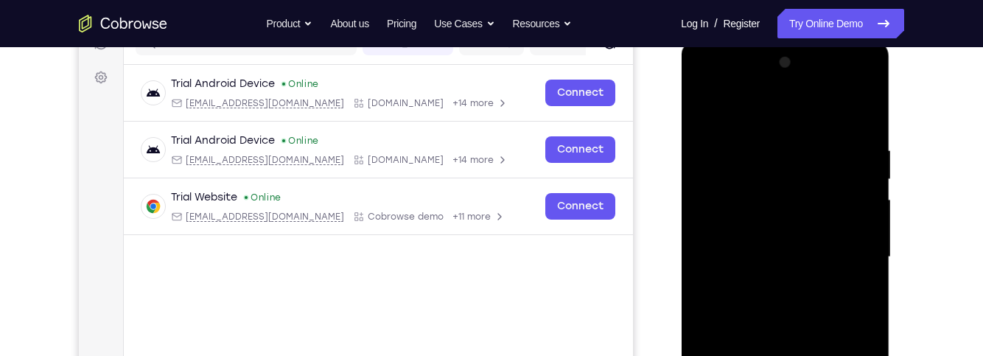
scroll to position [192, 0]
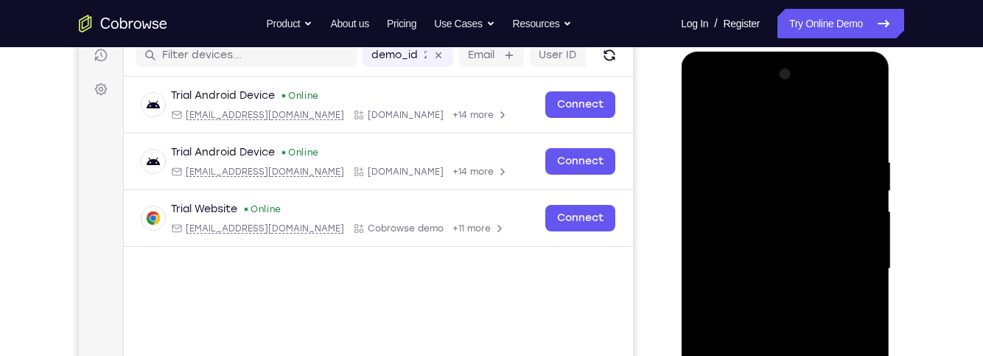
click at [714, 116] on div at bounding box center [785, 269] width 186 height 412
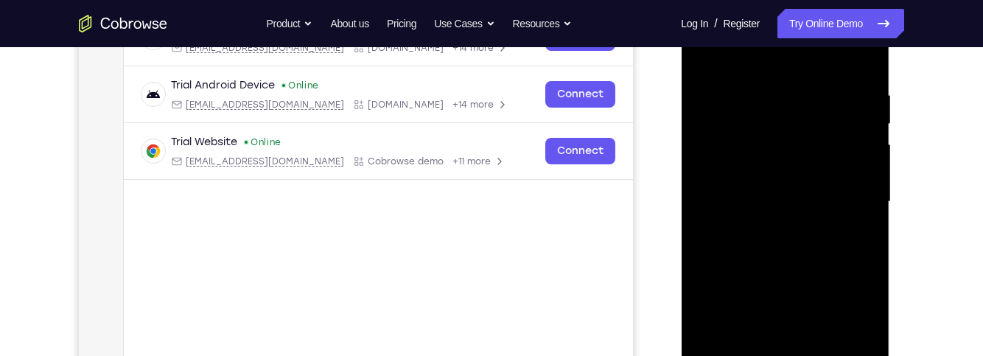
scroll to position [254, 0]
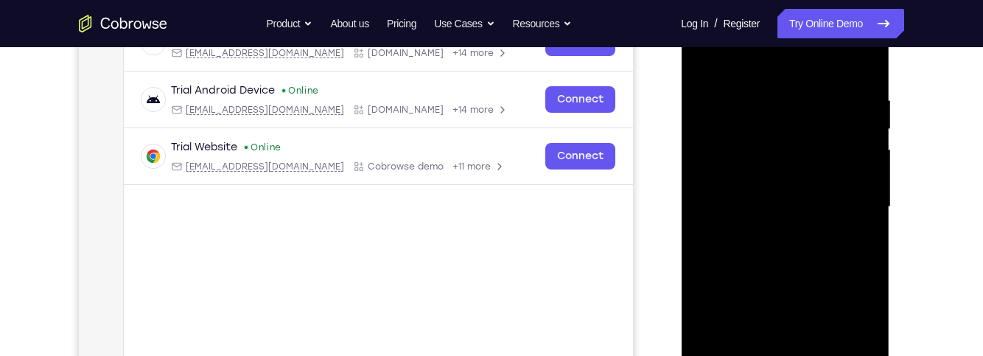
click at [915, 191] on div "Your Support Agent Your Customer Web iOS Android Next Steps We’d be happy to gi…" at bounding box center [491, 278] width 943 height 971
click at [814, 138] on div at bounding box center [785, 207] width 186 height 412
click at [816, 91] on div at bounding box center [785, 207] width 186 height 412
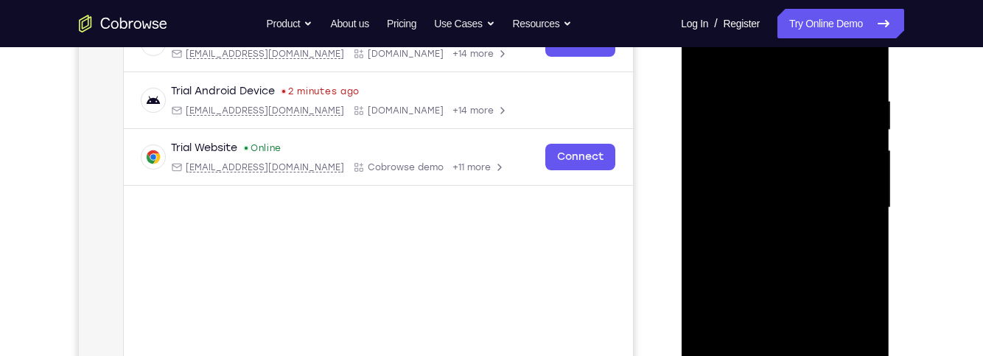
scroll to position [251, 0]
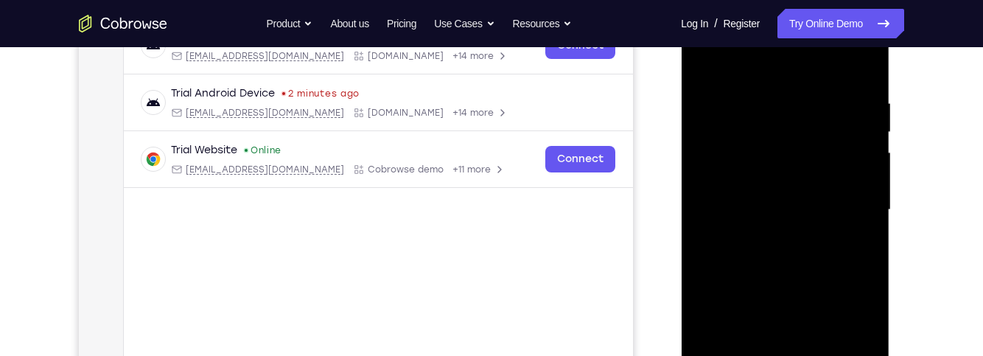
click at [860, 75] on div at bounding box center [785, 210] width 186 height 412
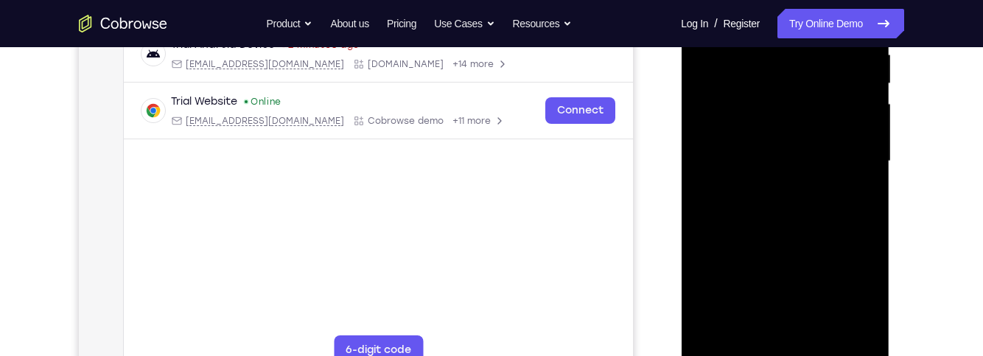
scroll to position [306, 0]
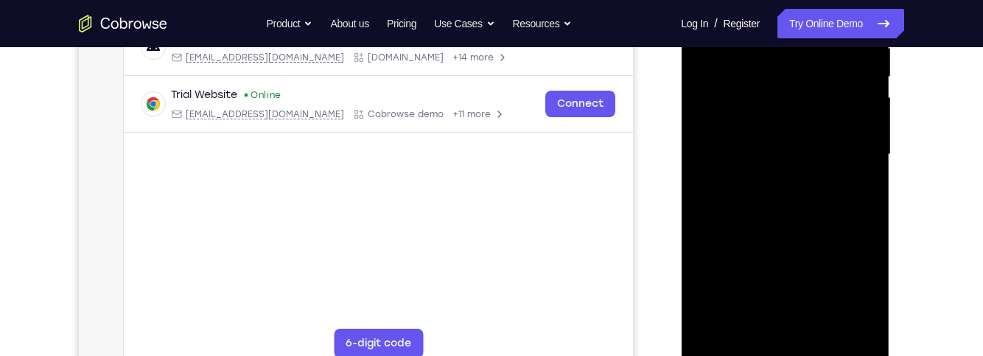
click at [862, 220] on div at bounding box center [785, 154] width 186 height 412
click at [868, 216] on div at bounding box center [785, 154] width 186 height 412
click at [862, 217] on div at bounding box center [785, 154] width 186 height 412
click at [859, 217] on div at bounding box center [785, 154] width 186 height 412
click at [862, 217] on div at bounding box center [785, 154] width 186 height 412
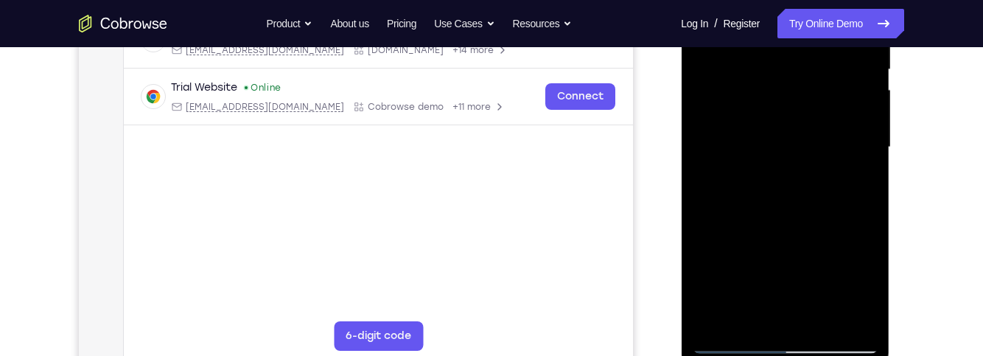
scroll to position [316, 0]
click at [867, 199] on div at bounding box center [785, 145] width 186 height 412
click at [706, 196] on div at bounding box center [785, 145] width 186 height 412
click at [866, 211] on div at bounding box center [785, 145] width 186 height 412
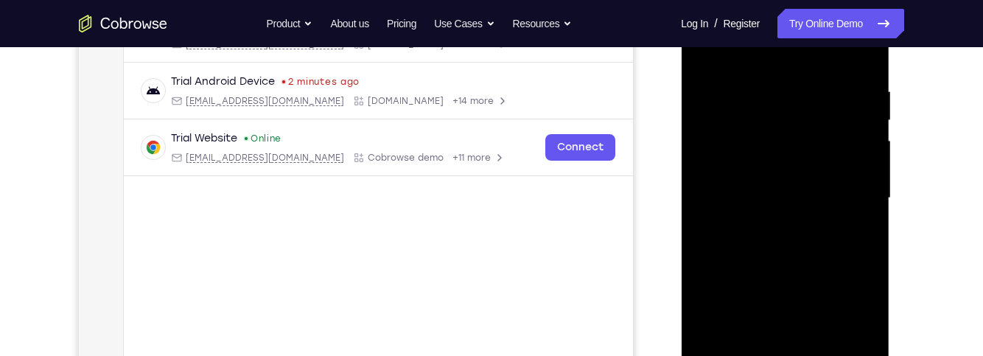
scroll to position [260, 0]
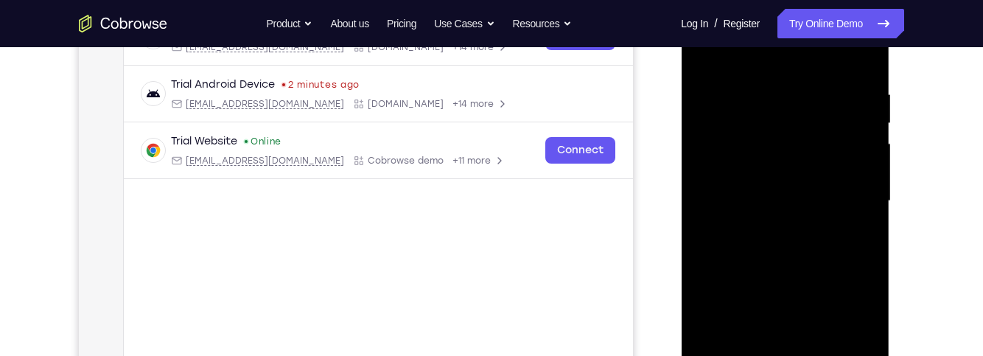
click at [765, 87] on div at bounding box center [785, 201] width 186 height 412
click at [861, 239] on div at bounding box center [785, 201] width 186 height 412
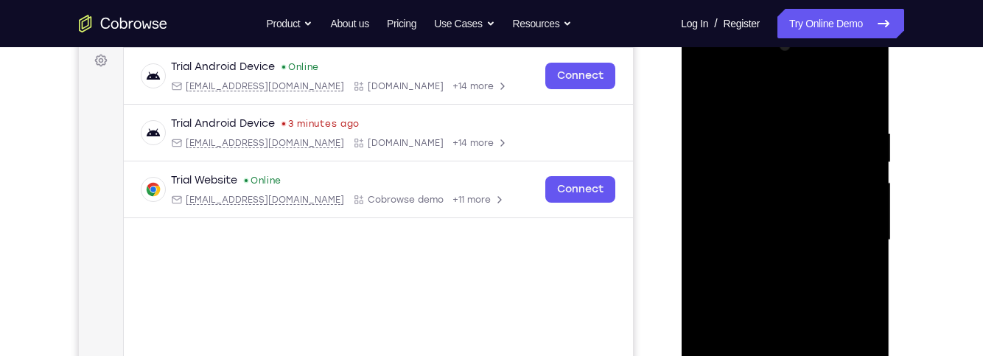
scroll to position [218, 0]
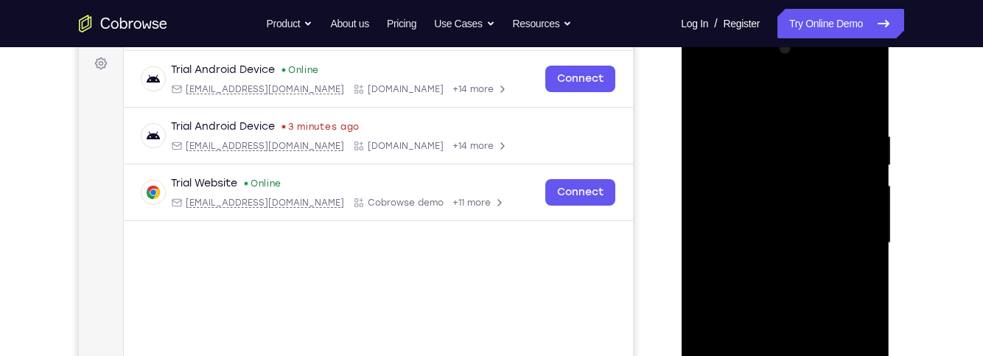
click at [866, 99] on div at bounding box center [785, 243] width 186 height 412
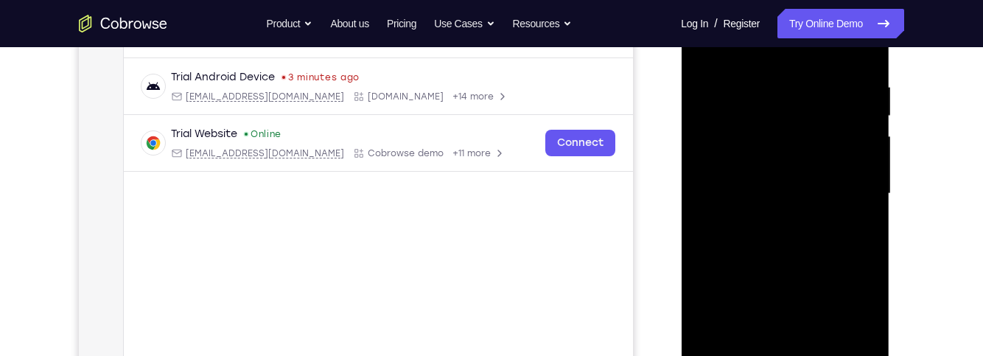
scroll to position [274, 0]
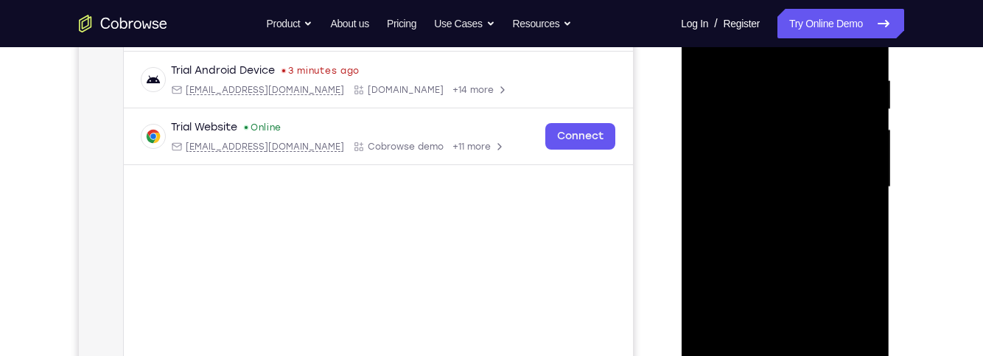
click at [855, 217] on div at bounding box center [785, 187] width 186 height 412
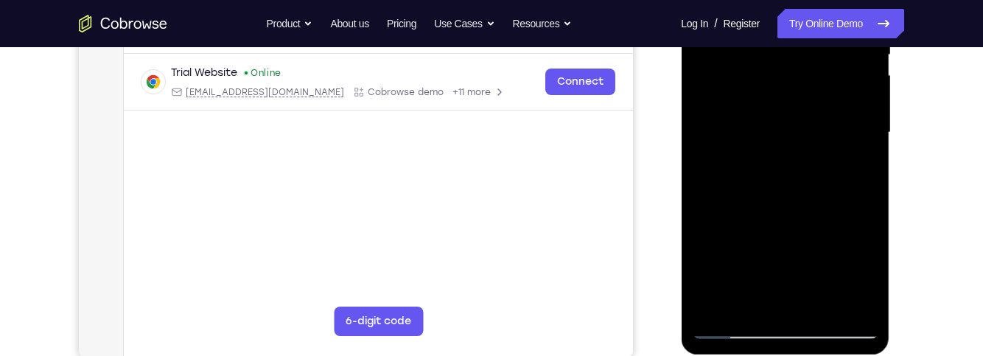
scroll to position [330, 0]
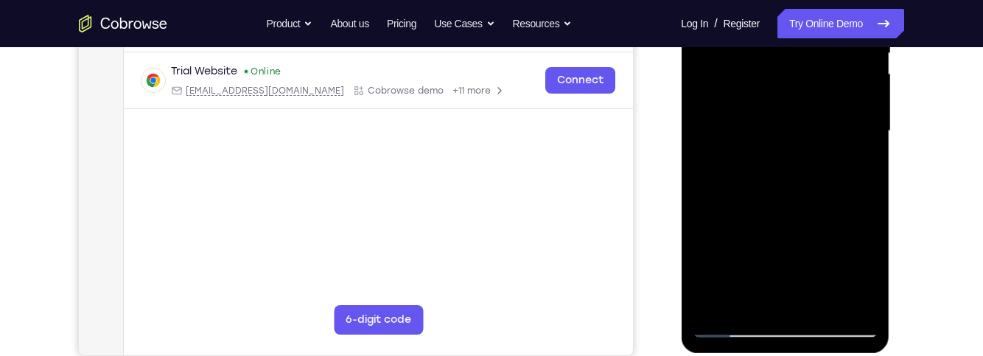
click at [722, 309] on div at bounding box center [785, 131] width 186 height 412
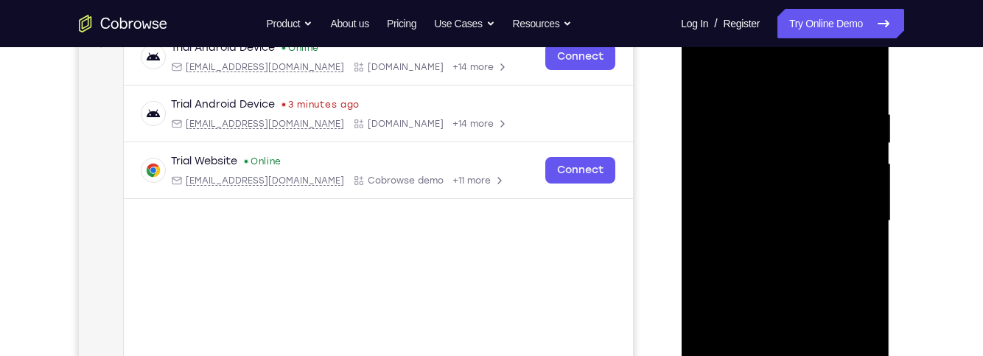
scroll to position [243, 0]
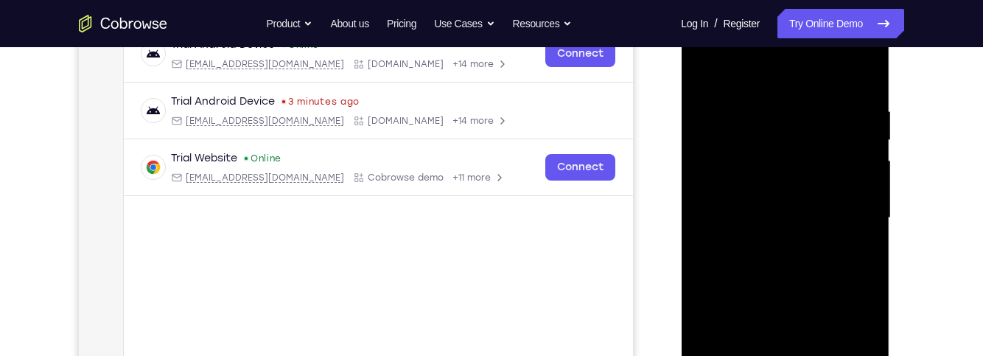
click at [766, 104] on div at bounding box center [785, 218] width 186 height 412
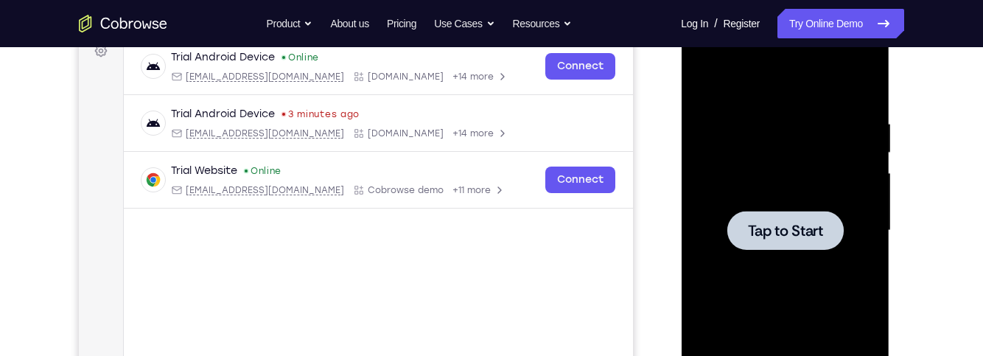
scroll to position [0, 0]
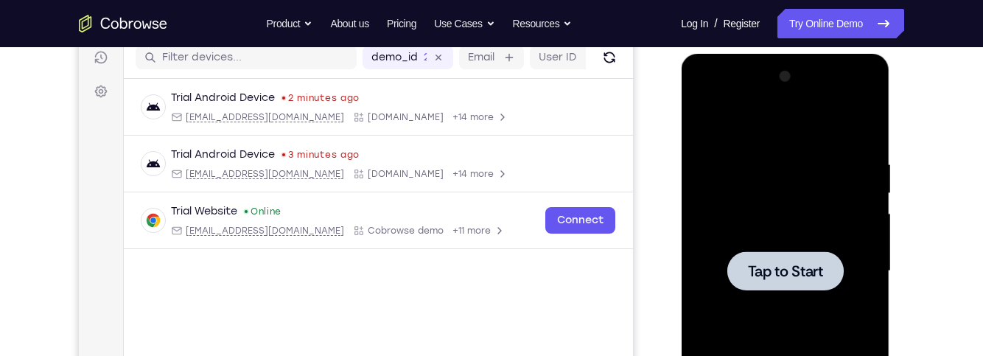
click at [790, 255] on div at bounding box center [784, 270] width 116 height 39
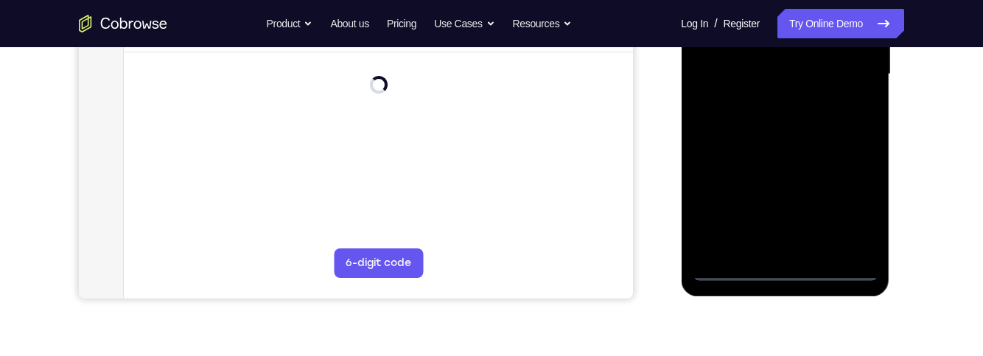
scroll to position [388, 0]
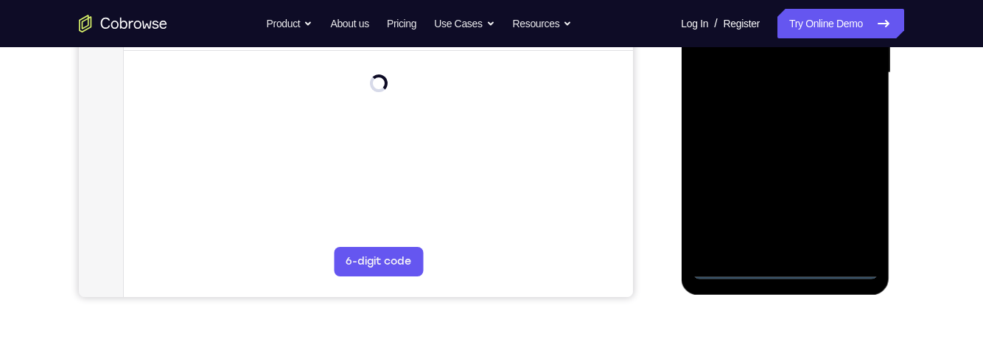
click at [804, 275] on div at bounding box center [785, 73] width 186 height 412
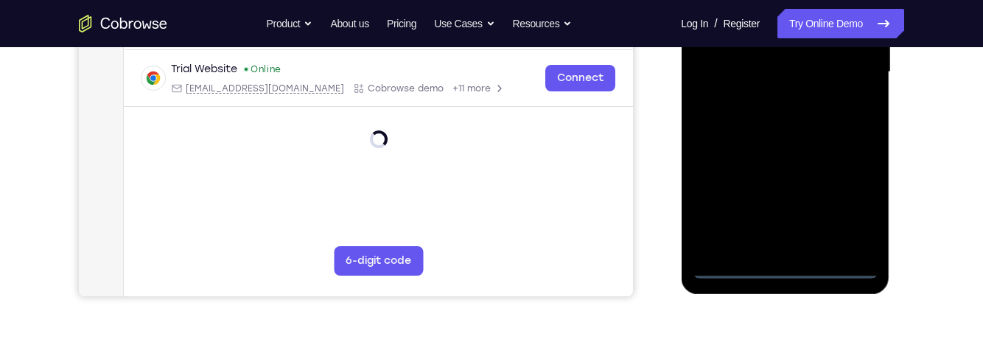
click at [796, 273] on div at bounding box center [785, 72] width 186 height 412
click at [863, 207] on div at bounding box center [785, 72] width 186 height 412
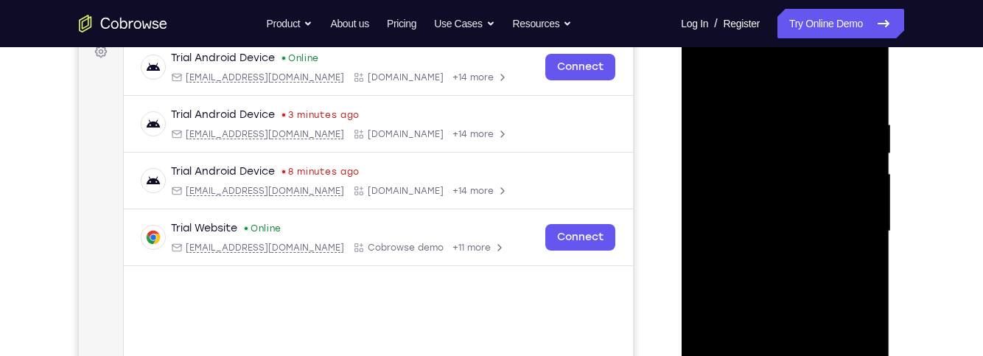
scroll to position [222, 0]
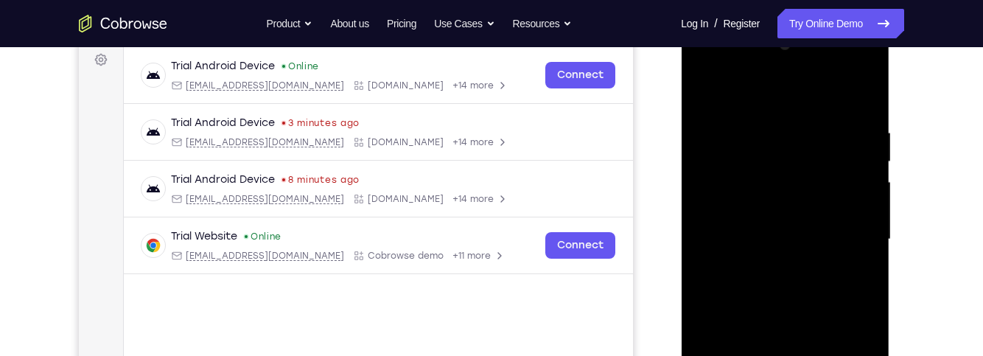
click at [780, 91] on div at bounding box center [785, 239] width 186 height 412
click at [848, 237] on div at bounding box center [785, 239] width 186 height 412
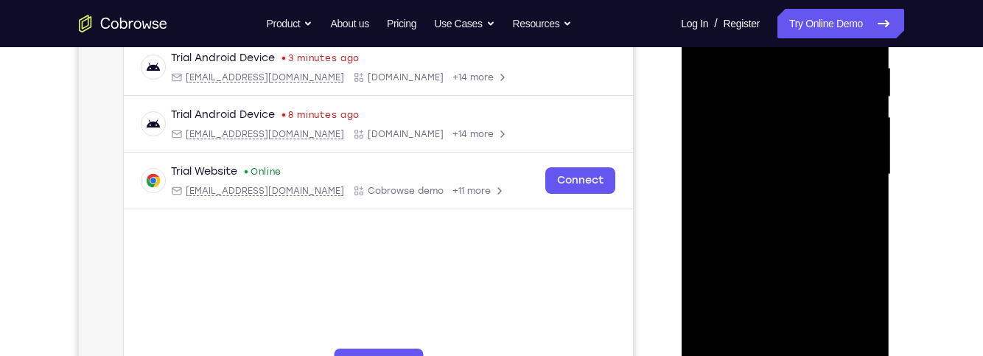
scroll to position [295, 0]
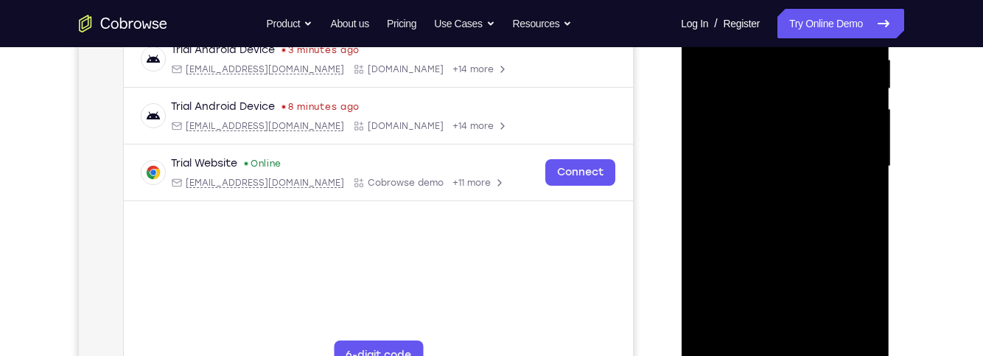
click at [773, 200] on div at bounding box center [785, 166] width 186 height 412
click at [836, 148] on div at bounding box center [785, 166] width 186 height 412
click at [808, 133] on div at bounding box center [785, 166] width 186 height 412
click at [843, 170] on div at bounding box center [785, 166] width 186 height 412
click at [850, 221] on div at bounding box center [785, 166] width 186 height 412
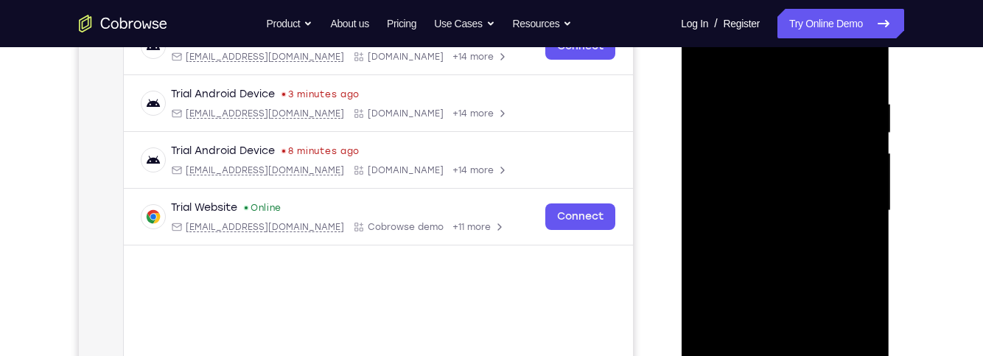
scroll to position [259, 0]
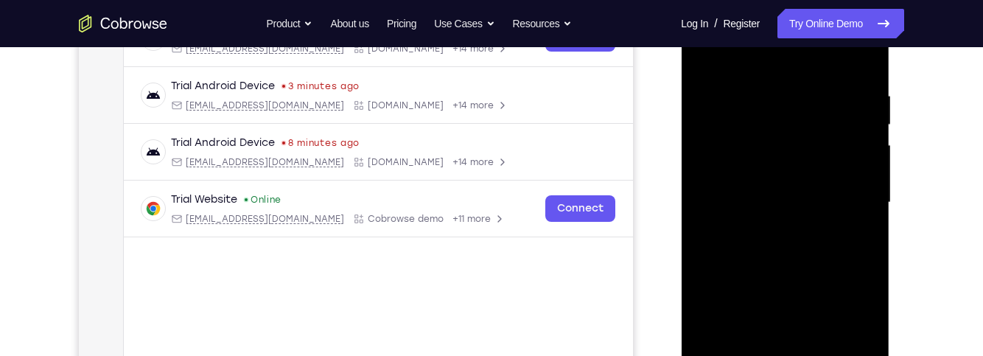
click at [831, 242] on div at bounding box center [785, 202] width 186 height 412
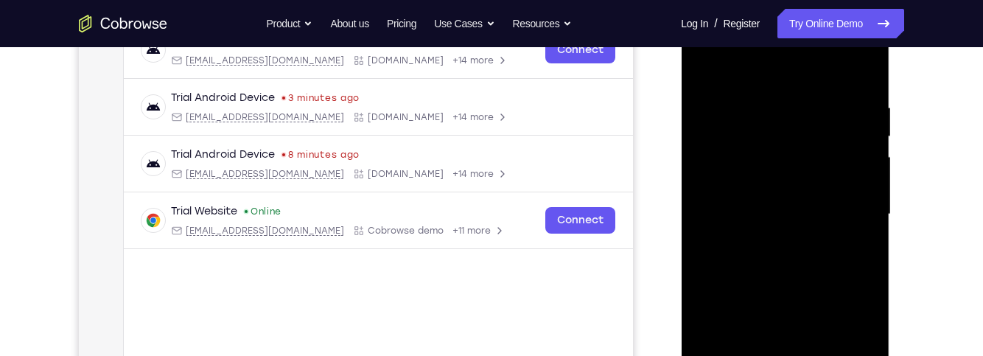
scroll to position [247, 0]
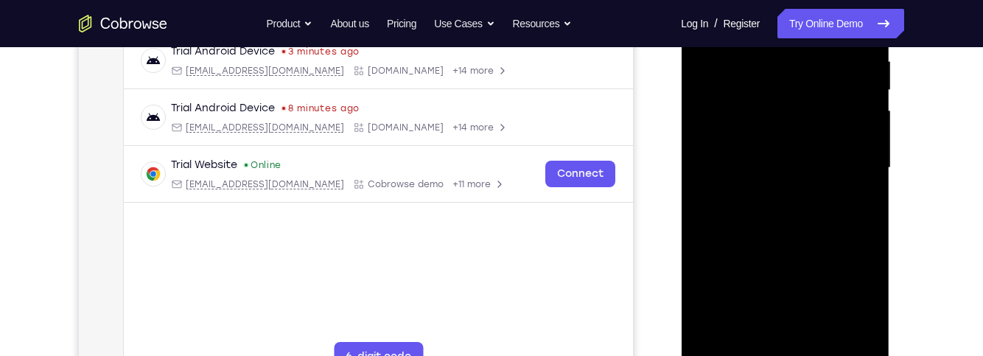
click at [848, 236] on div at bounding box center [785, 168] width 186 height 412
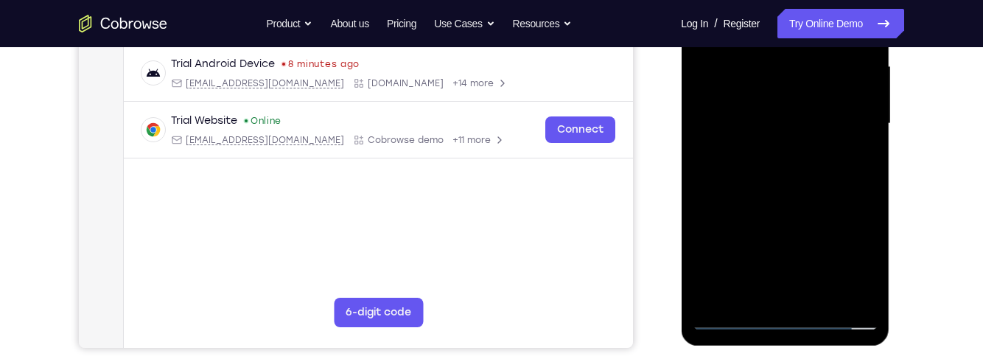
scroll to position [340, 0]
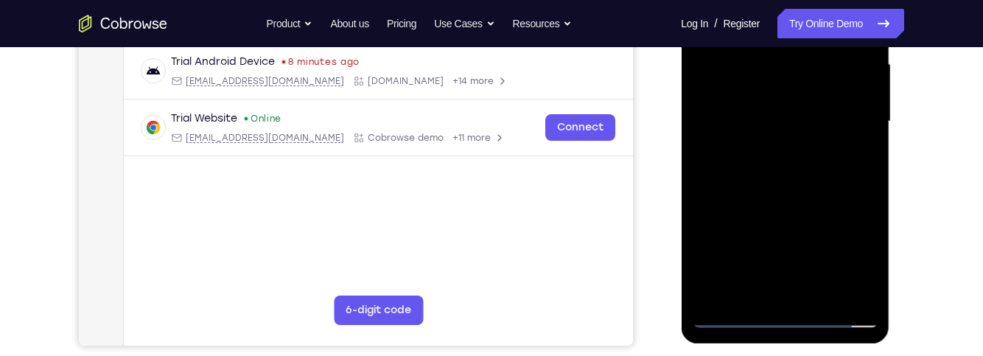
click at [876, 276] on div at bounding box center [785, 121] width 186 height 412
click at [832, 293] on div at bounding box center [785, 121] width 186 height 412
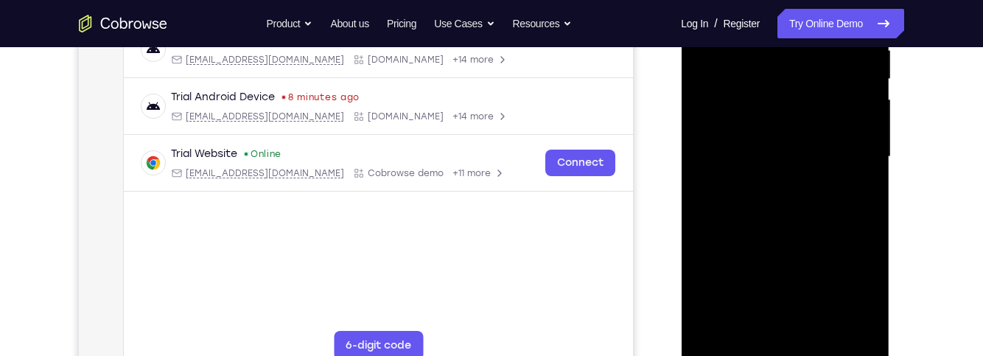
scroll to position [305, 0]
click at [839, 235] on div at bounding box center [785, 156] width 186 height 412
click at [824, 152] on div at bounding box center [785, 156] width 186 height 412
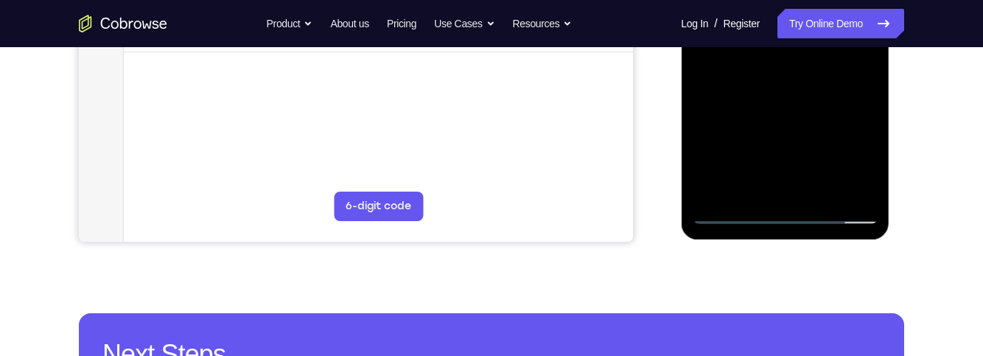
scroll to position [438, 0]
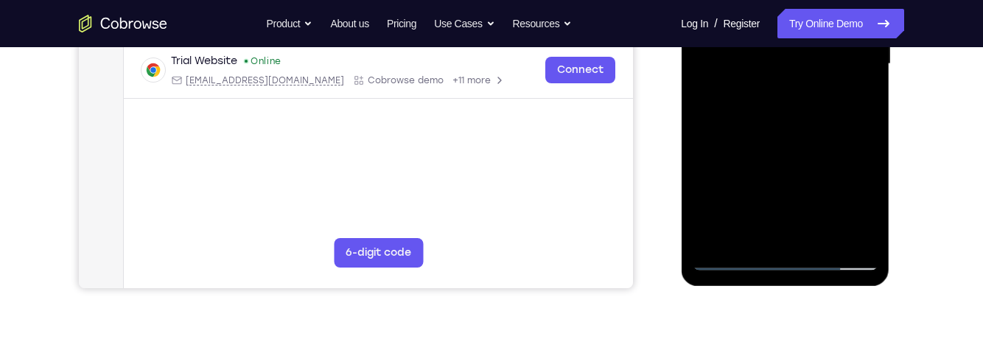
click at [858, 100] on div at bounding box center [785, 64] width 186 height 412
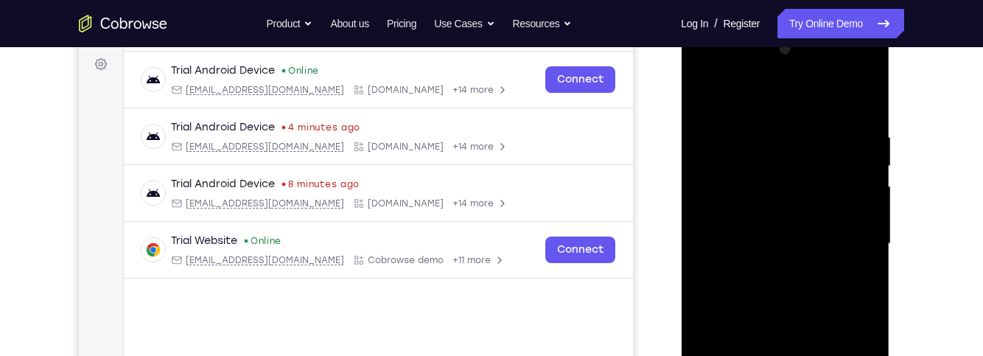
scroll to position [200, 0]
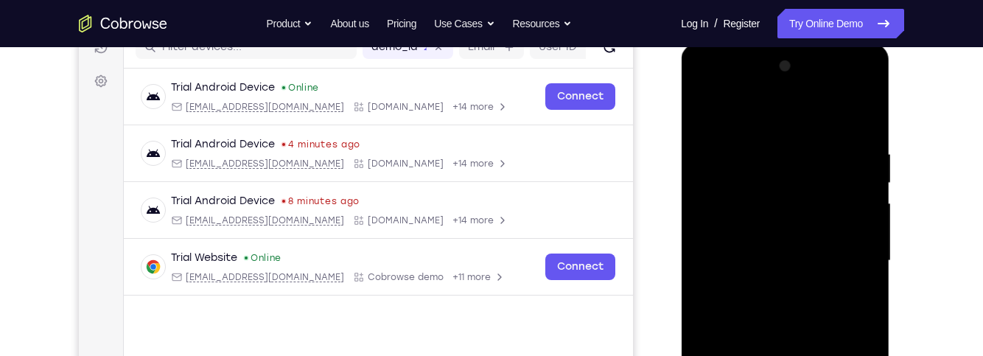
click at [705, 117] on div at bounding box center [785, 261] width 186 height 412
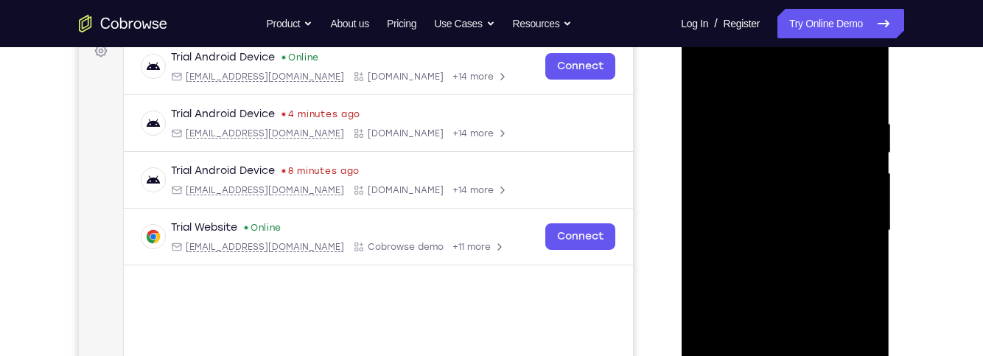
click at [838, 221] on div at bounding box center [785, 230] width 186 height 412
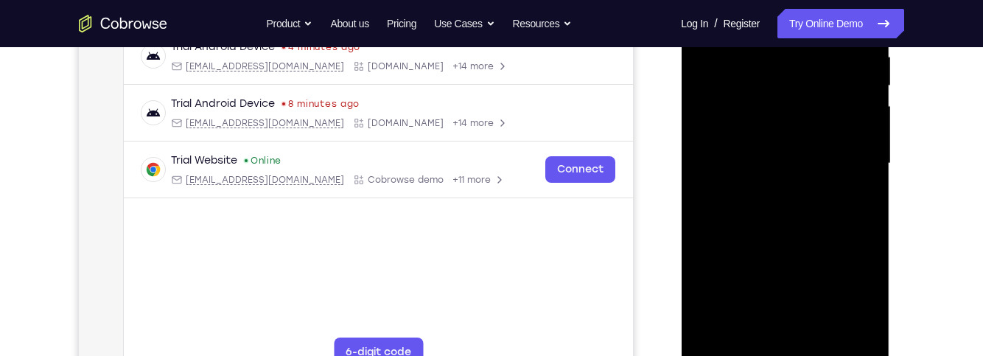
scroll to position [334, 0]
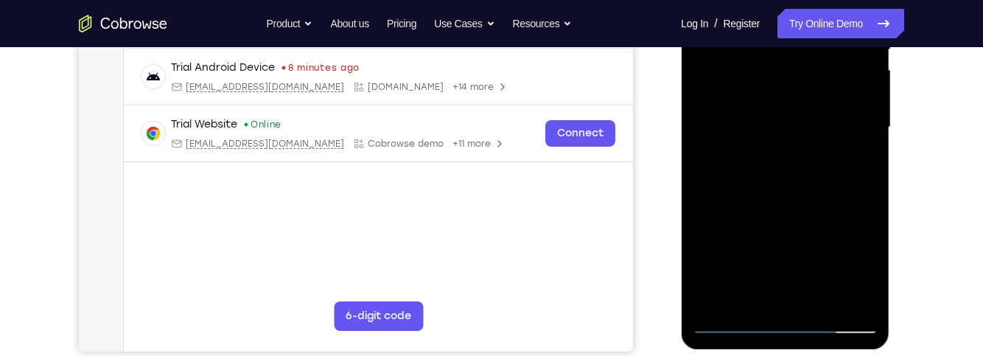
click at [743, 263] on div at bounding box center [785, 127] width 186 height 412
click at [778, 265] on div at bounding box center [785, 127] width 186 height 412
click at [827, 287] on div at bounding box center [785, 127] width 186 height 412
click at [778, 267] on div at bounding box center [785, 127] width 186 height 412
click at [874, 245] on div at bounding box center [785, 127] width 186 height 412
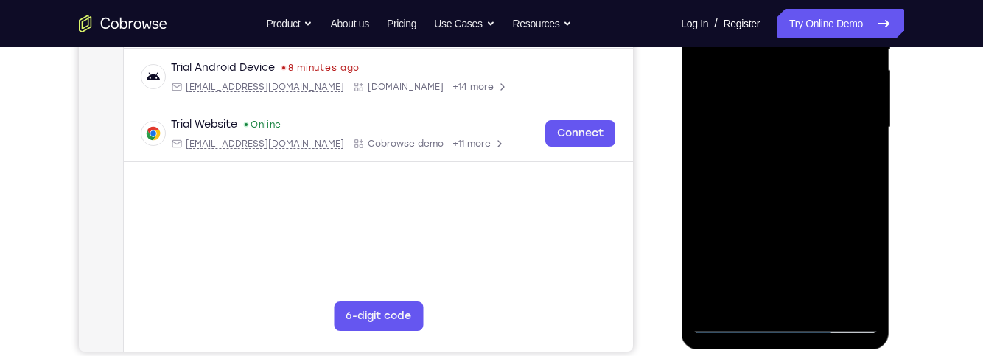
click at [757, 300] on div at bounding box center [785, 127] width 186 height 412
click at [854, 172] on div at bounding box center [785, 127] width 186 height 412
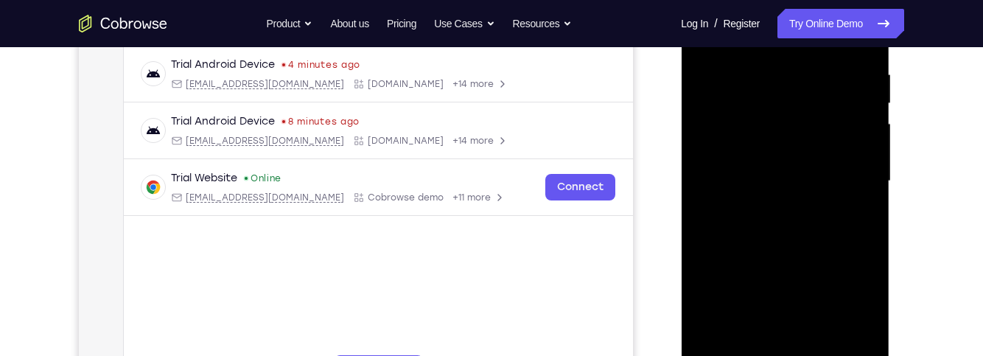
scroll to position [228, 0]
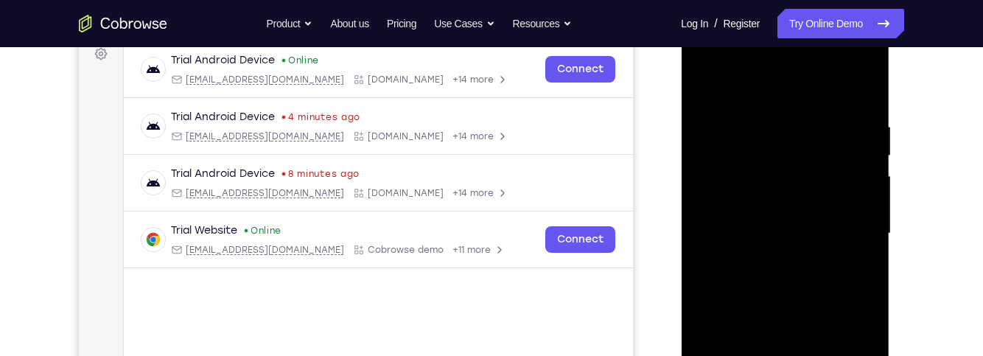
click at [703, 82] on div at bounding box center [785, 233] width 186 height 412
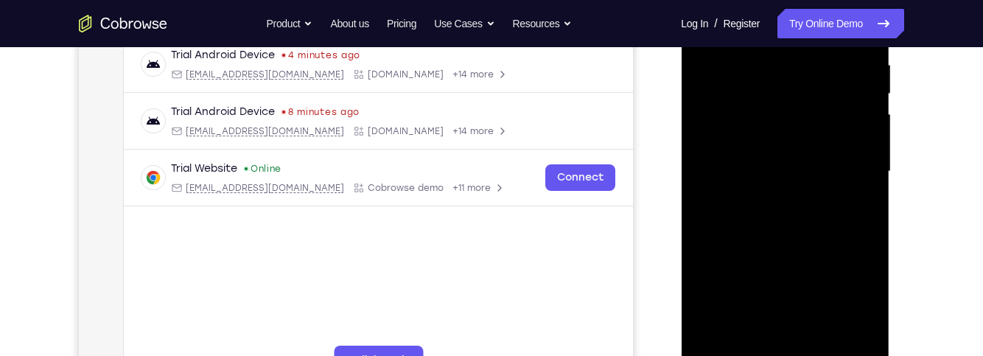
scroll to position [292, 0]
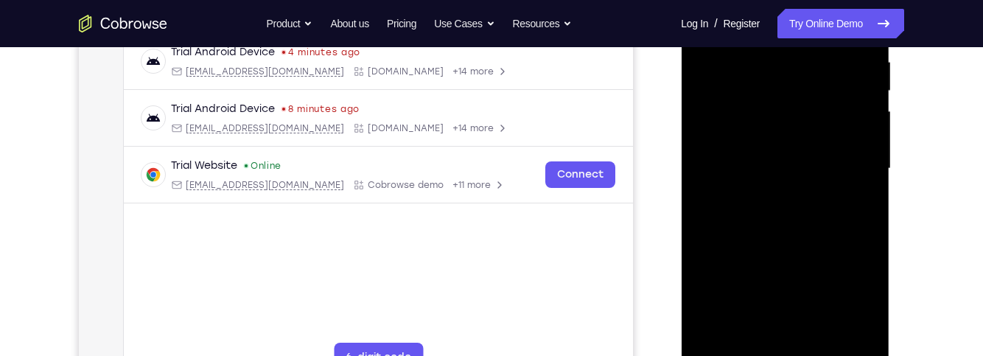
click at [838, 228] on div at bounding box center [785, 168] width 186 height 412
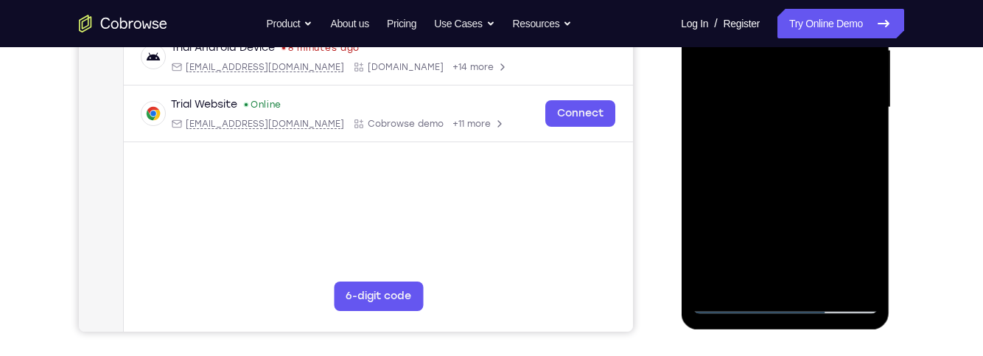
scroll to position [354, 0]
click at [740, 245] on div at bounding box center [785, 107] width 186 height 412
click at [779, 246] on div at bounding box center [785, 107] width 186 height 412
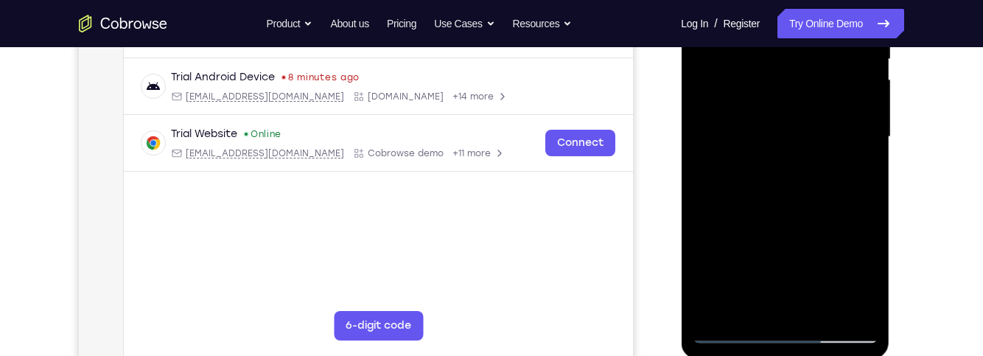
scroll to position [323, 0]
click at [816, 175] on div at bounding box center [785, 138] width 186 height 412
click at [857, 180] on div at bounding box center [785, 138] width 186 height 412
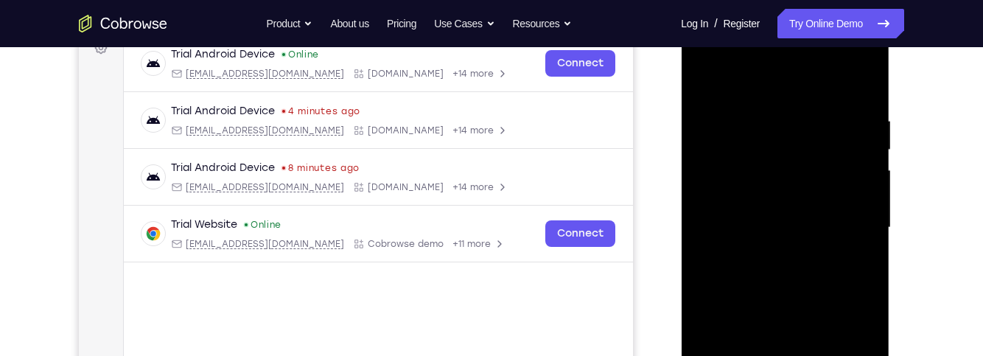
scroll to position [181, 0]
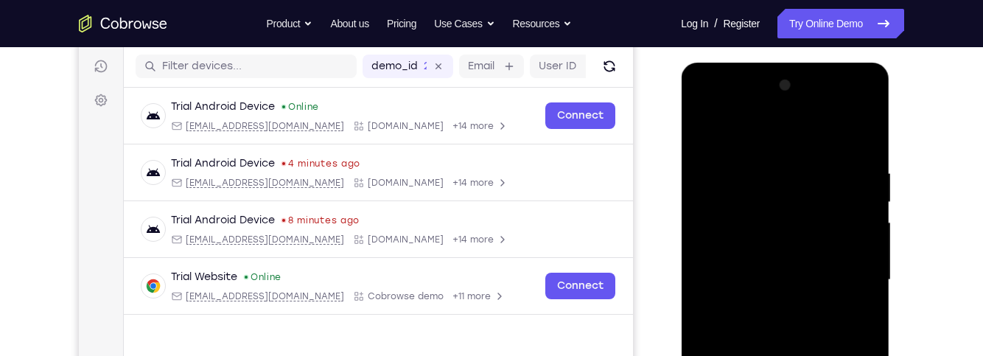
click at [731, 180] on div at bounding box center [785, 280] width 186 height 412
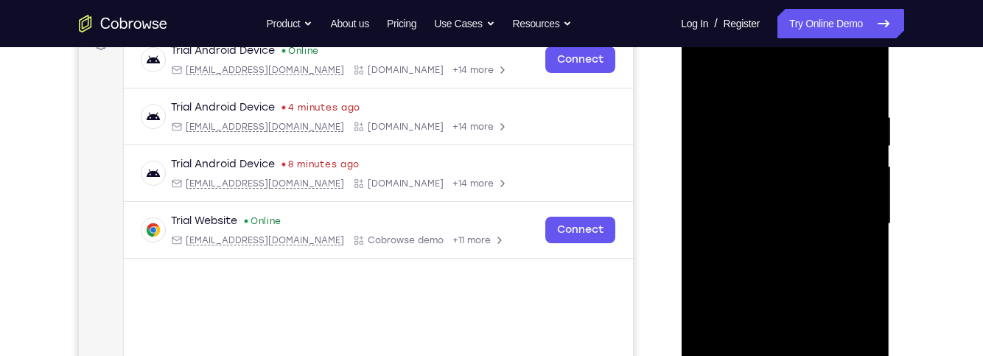
scroll to position [253, 0]
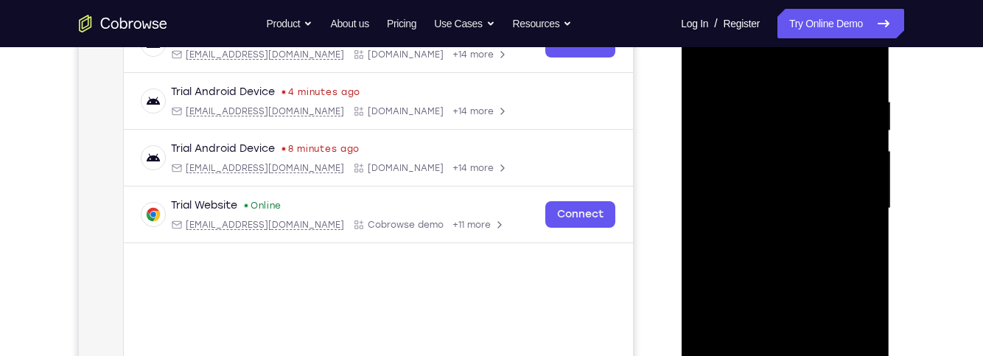
click at [770, 244] on div at bounding box center [785, 208] width 186 height 412
click at [857, 250] on div at bounding box center [785, 208] width 186 height 412
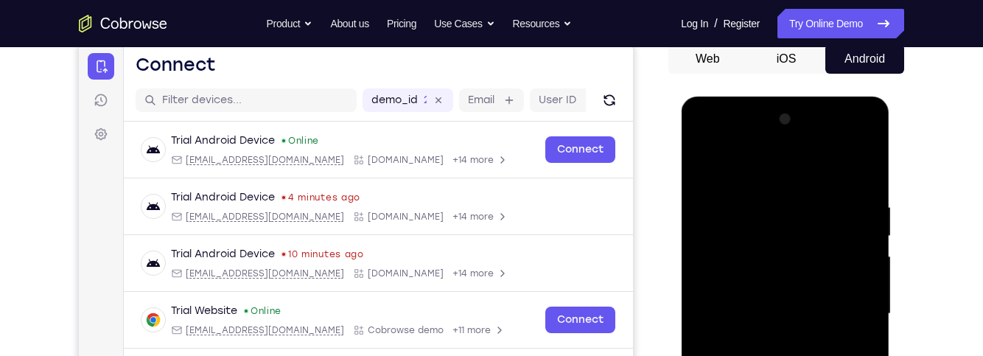
scroll to position [141, 0]
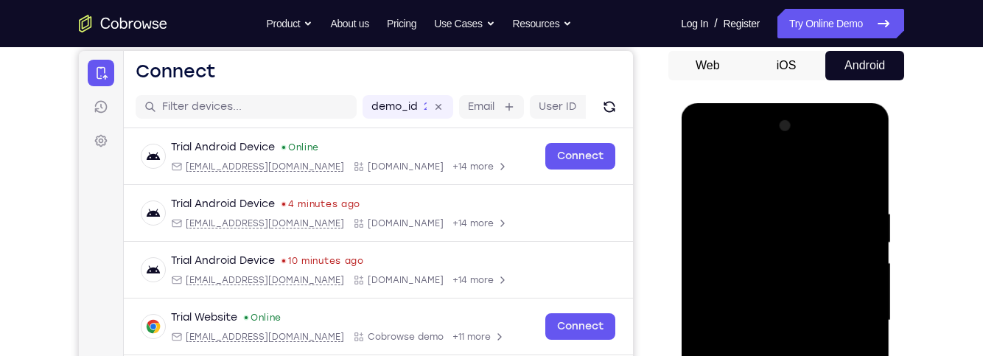
click at [700, 169] on div at bounding box center [785, 320] width 186 height 412
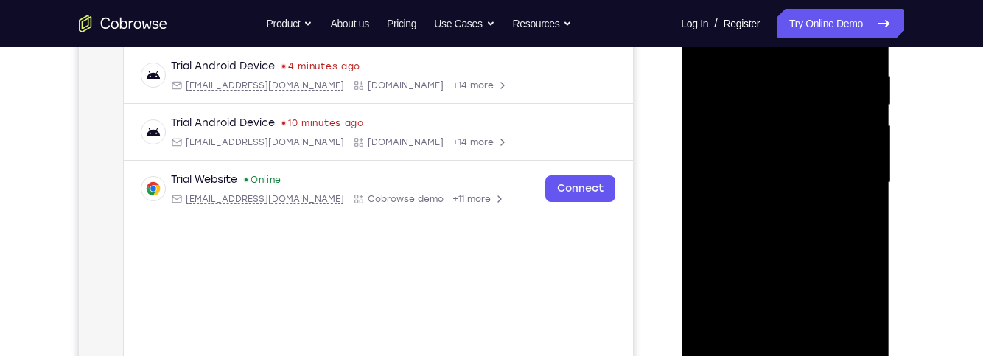
scroll to position [281, 0]
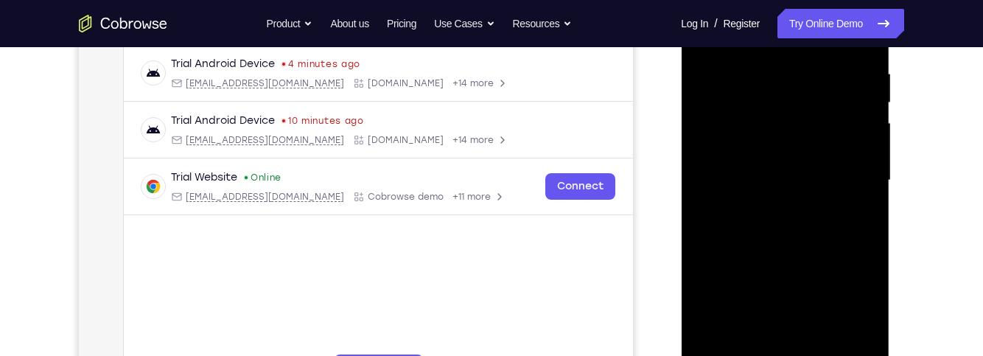
click at [840, 235] on div at bounding box center [785, 180] width 186 height 412
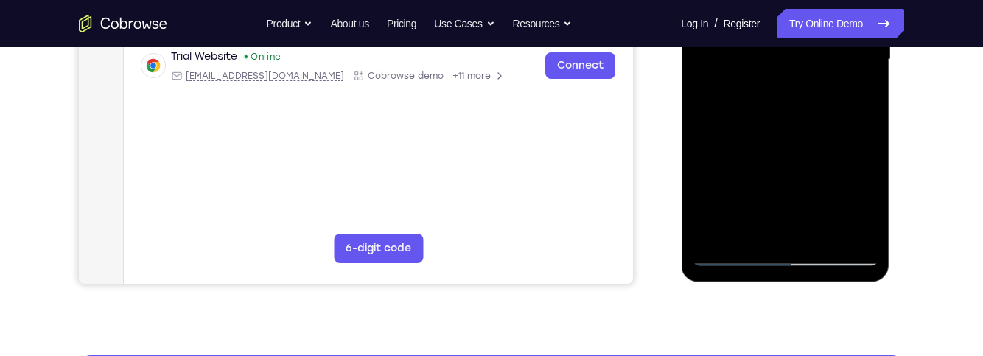
scroll to position [399, 0]
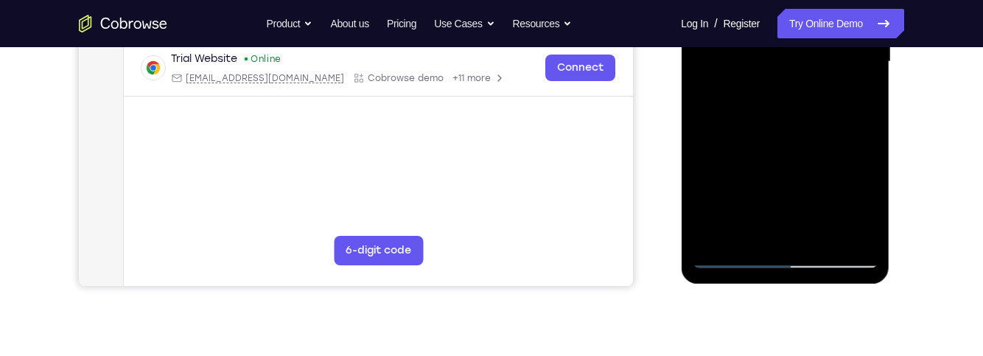
click at [859, 96] on div at bounding box center [785, 62] width 186 height 412
click at [855, 109] on div at bounding box center [785, 62] width 186 height 412
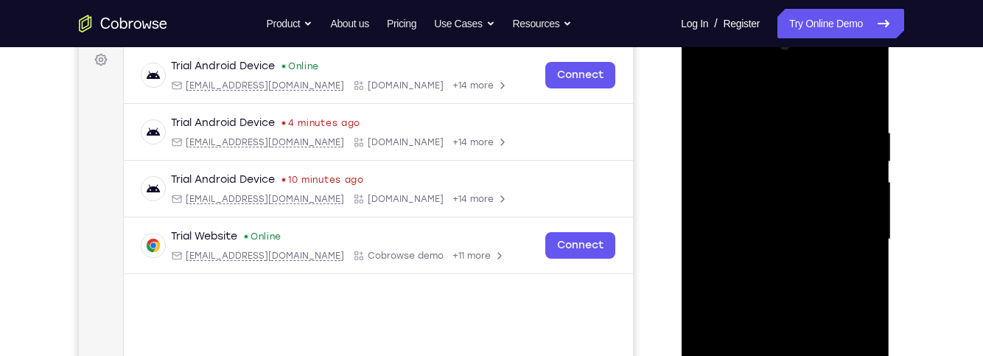
scroll to position [209, 0]
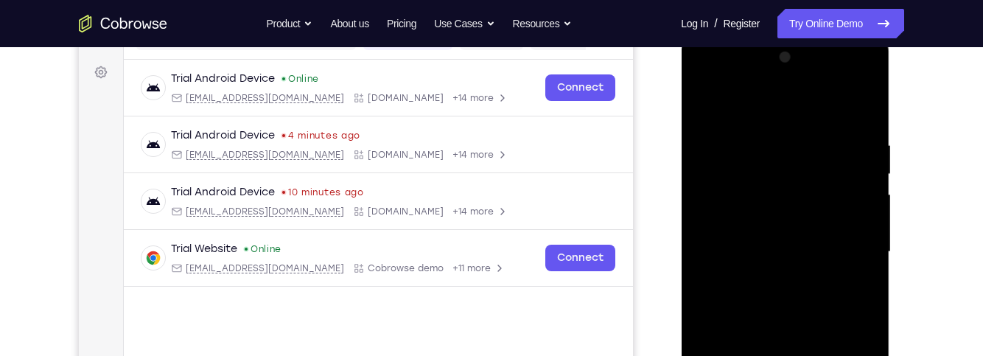
click at [701, 103] on div at bounding box center [785, 252] width 186 height 412
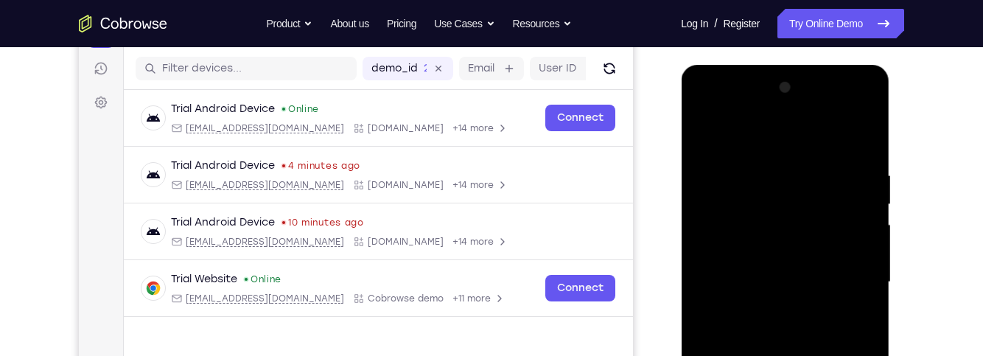
scroll to position [178, 0]
click at [712, 135] on div at bounding box center [785, 283] width 186 height 412
click at [842, 113] on div at bounding box center [785, 283] width 186 height 412
click at [733, 108] on div at bounding box center [785, 283] width 186 height 412
click at [790, 180] on div at bounding box center [785, 283] width 186 height 412
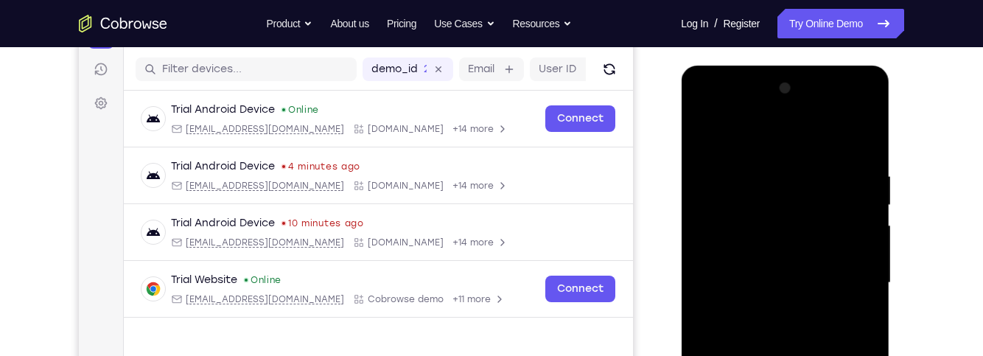
click at [781, 202] on div at bounding box center [785, 283] width 186 height 412
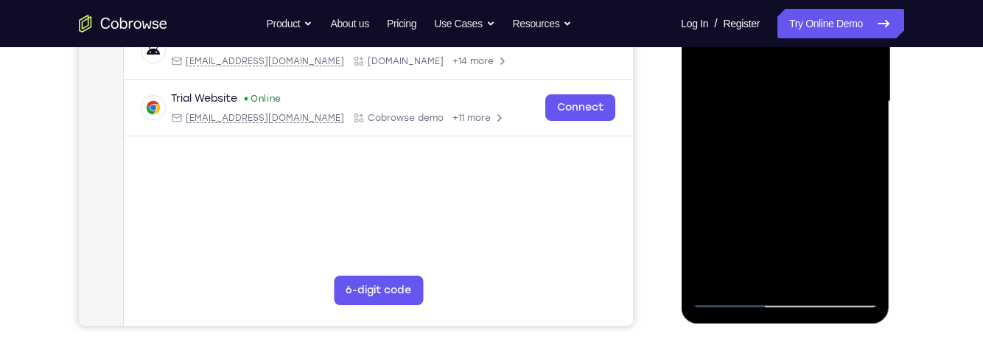
scroll to position [407, 0]
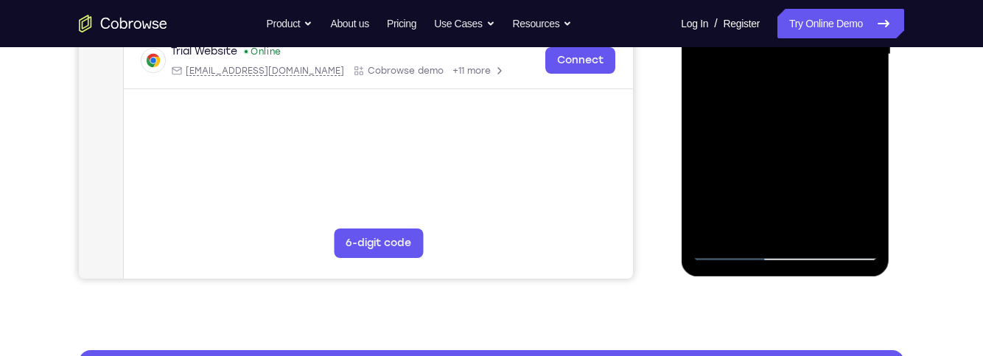
click at [733, 228] on div at bounding box center [785, 54] width 186 height 412
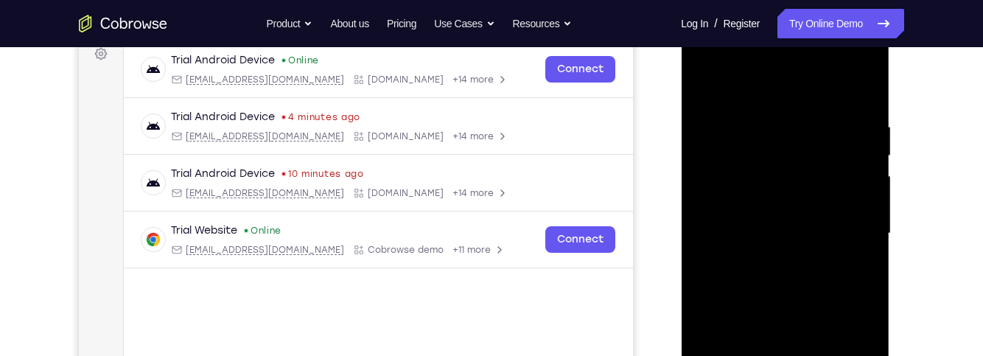
scroll to position [227, 0]
click at [703, 122] on div at bounding box center [785, 234] width 186 height 412
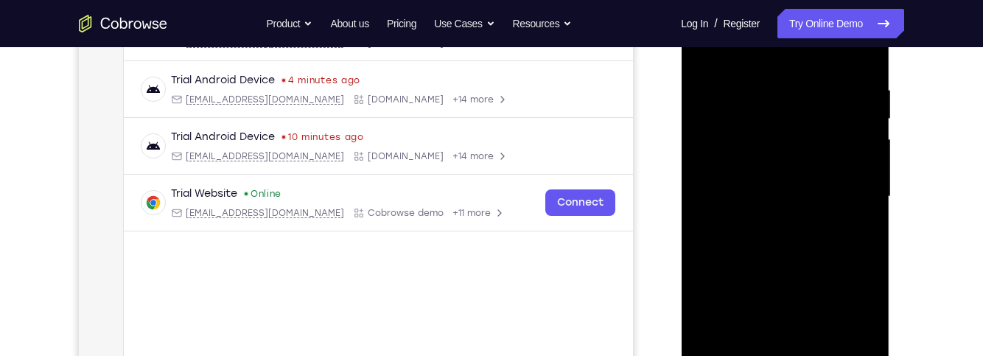
scroll to position [267, 0]
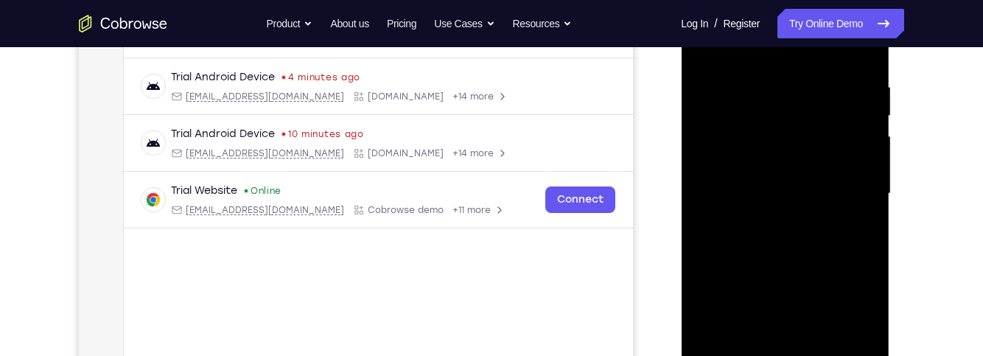
click at [868, 83] on div at bounding box center [785, 193] width 186 height 412
click at [716, 82] on div at bounding box center [785, 193] width 186 height 412
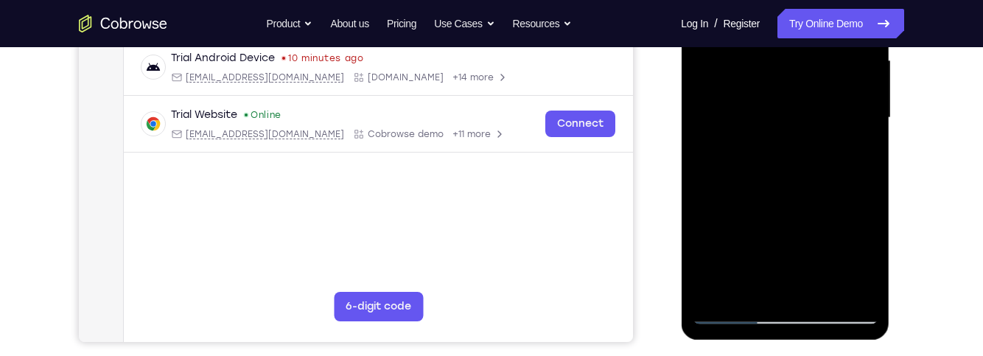
scroll to position [362, 0]
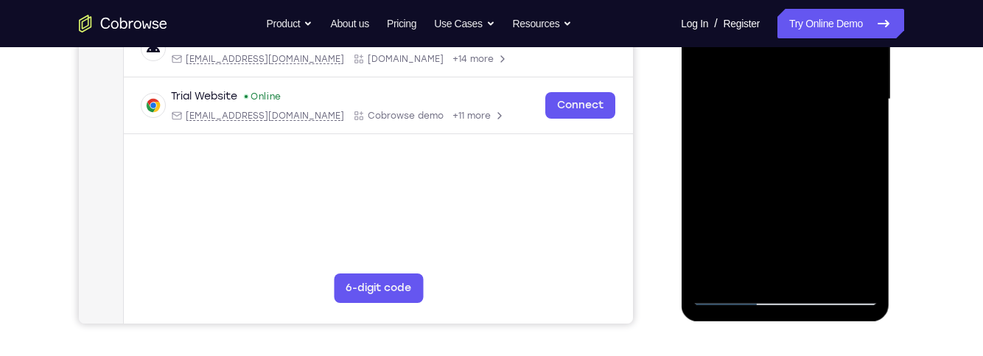
click at [818, 261] on div at bounding box center [785, 99] width 186 height 412
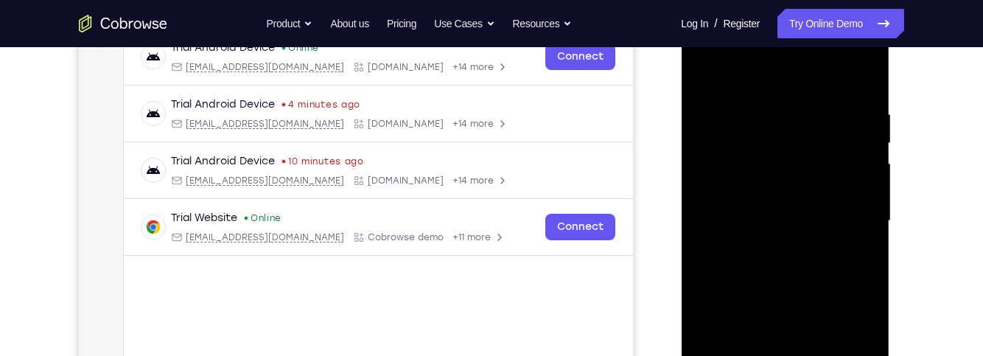
scroll to position [238, 0]
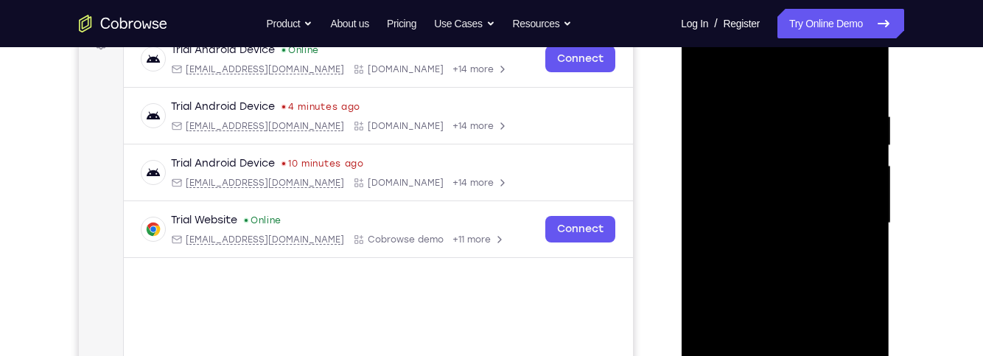
click at [799, 110] on div at bounding box center [785, 223] width 186 height 412
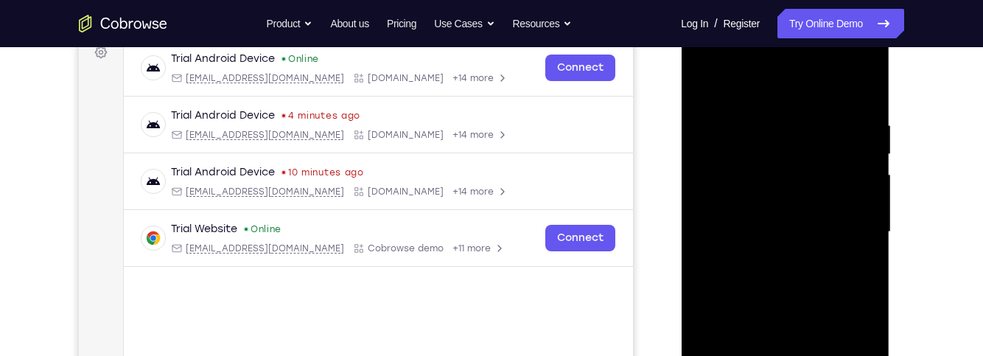
scroll to position [228, 0]
click at [818, 177] on div at bounding box center [785, 233] width 186 height 412
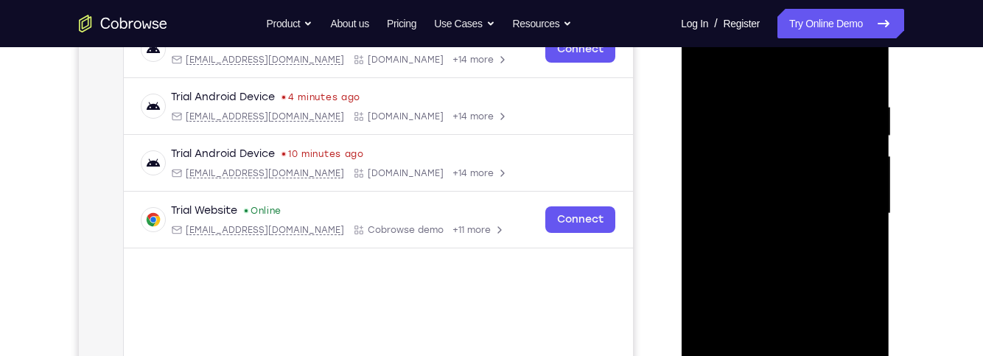
scroll to position [243, 0]
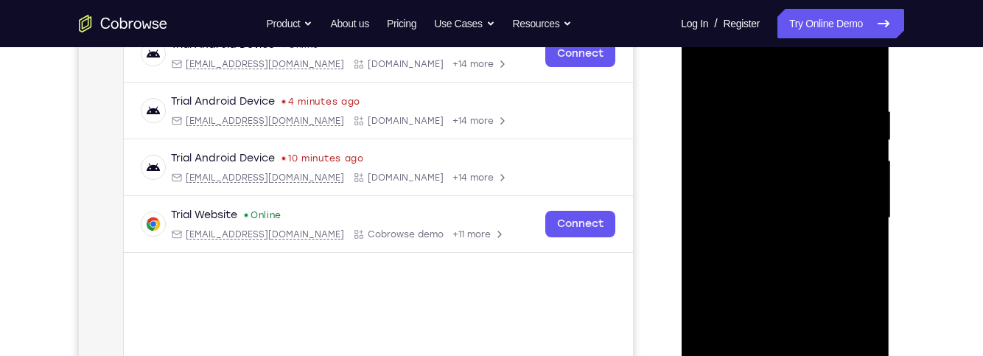
click at [861, 98] on div at bounding box center [785, 218] width 186 height 412
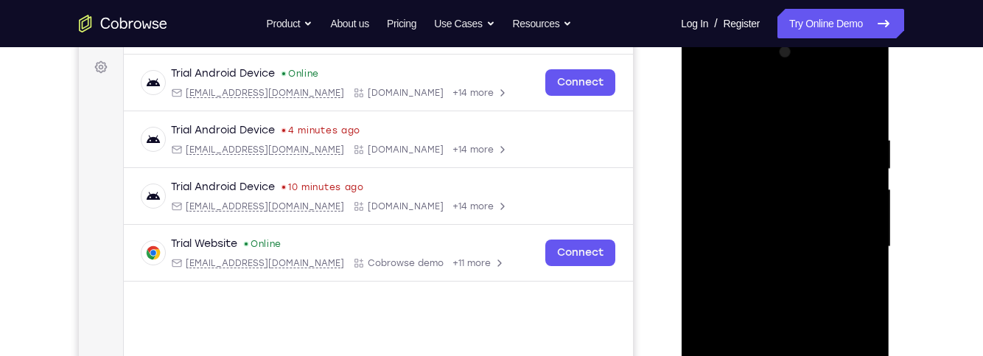
scroll to position [214, 0]
click at [820, 104] on div at bounding box center [785, 247] width 186 height 412
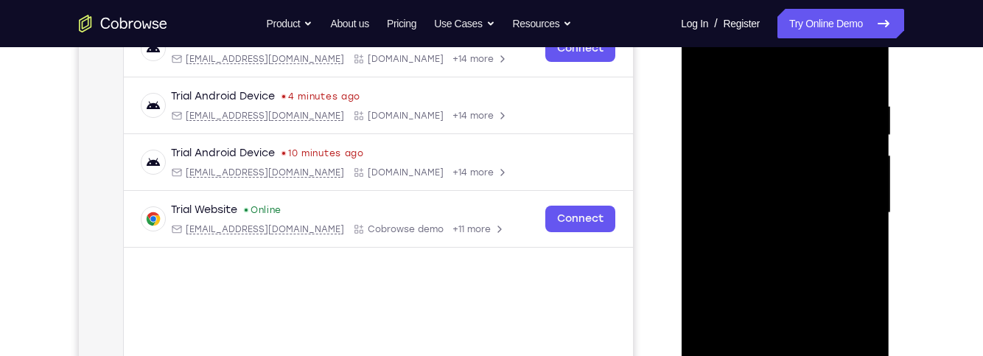
scroll to position [247, 0]
click at [703, 88] on div at bounding box center [785, 214] width 186 height 412
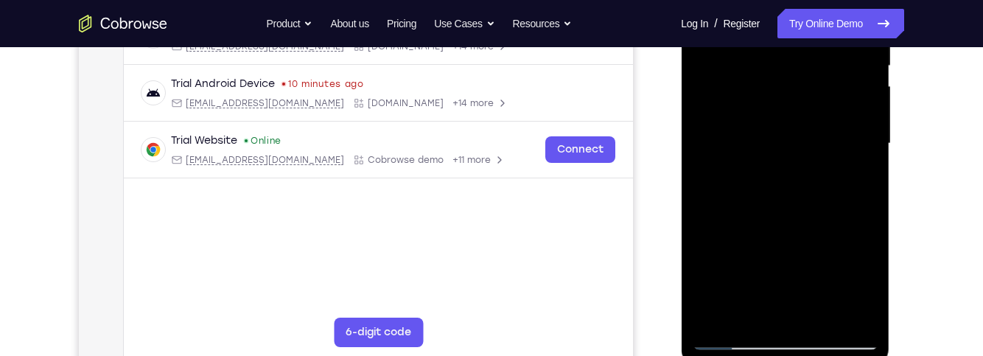
scroll to position [317, 0]
click at [860, 127] on div at bounding box center [785, 144] width 186 height 412
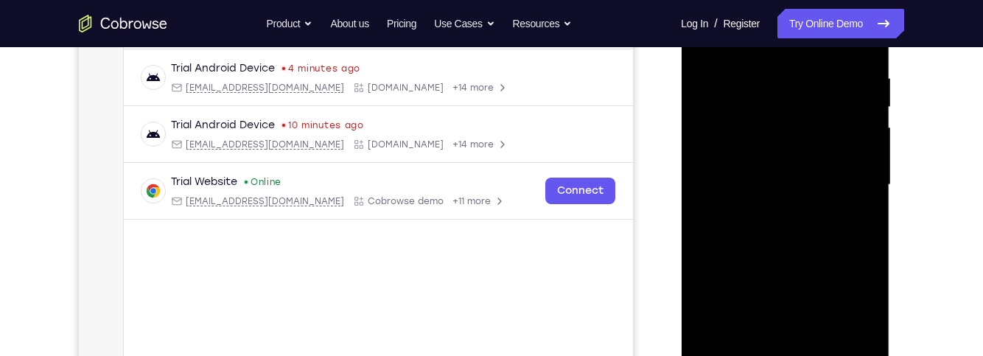
scroll to position [275, 0]
click at [819, 162] on div at bounding box center [785, 185] width 186 height 412
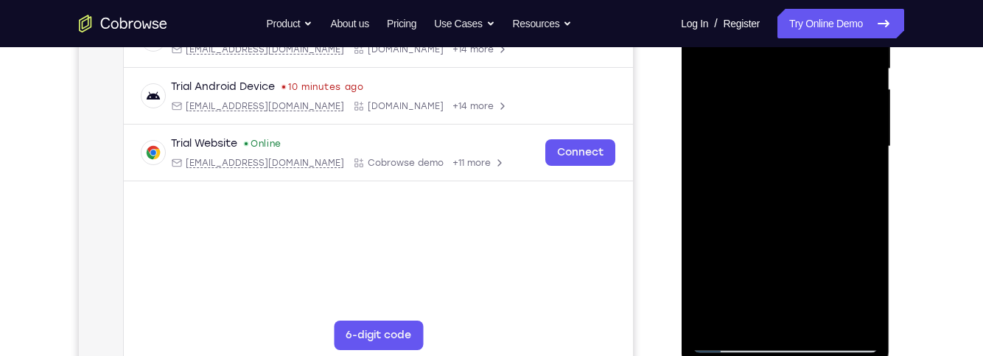
scroll to position [319, 0]
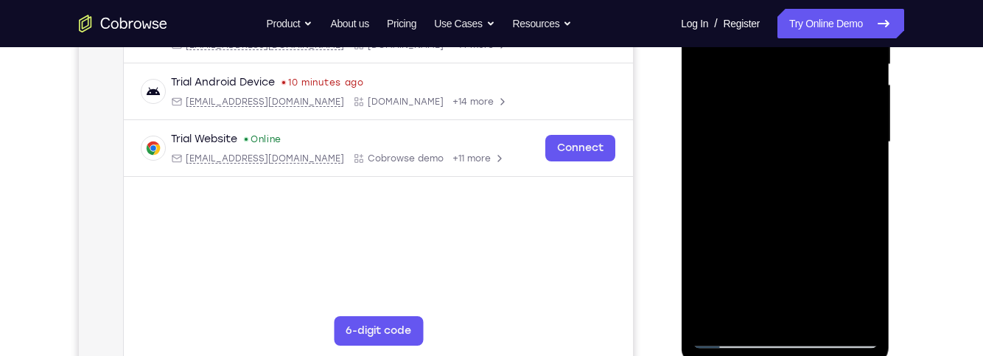
click at [821, 150] on div at bounding box center [785, 142] width 186 height 412
click at [853, 159] on div at bounding box center [785, 142] width 186 height 412
click at [787, 158] on div at bounding box center [785, 142] width 186 height 412
click at [723, 213] on div at bounding box center [785, 142] width 186 height 412
click at [789, 77] on div at bounding box center [785, 142] width 186 height 412
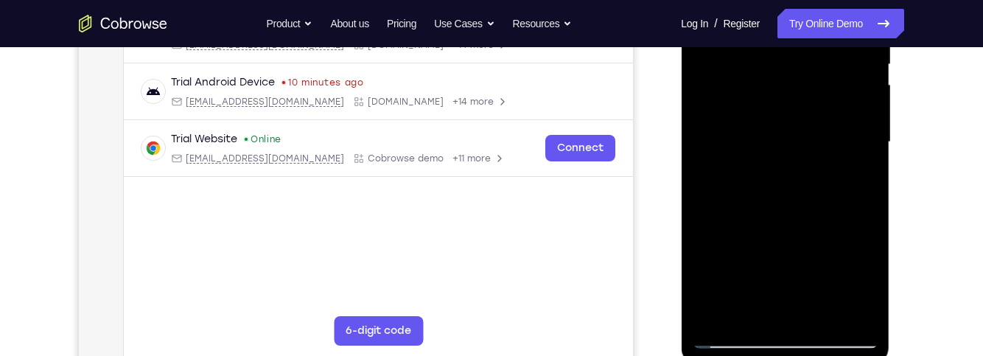
click at [847, 123] on div at bounding box center [785, 142] width 186 height 412
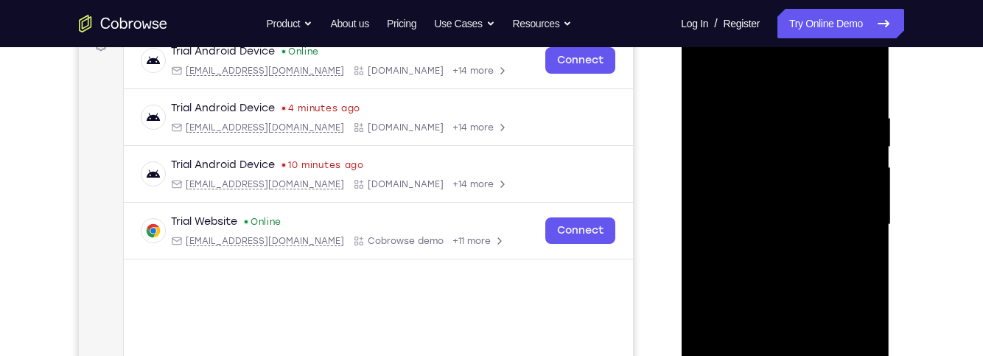
scroll to position [238, 0]
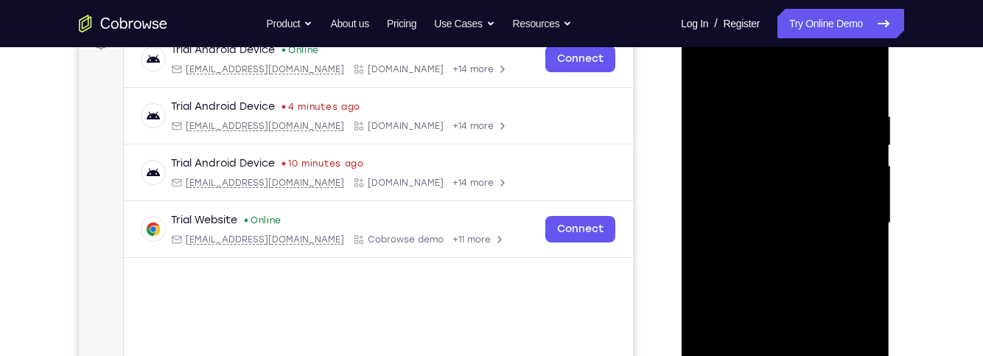
click at [855, 202] on div at bounding box center [785, 223] width 186 height 412
click at [720, 200] on div at bounding box center [785, 223] width 186 height 412
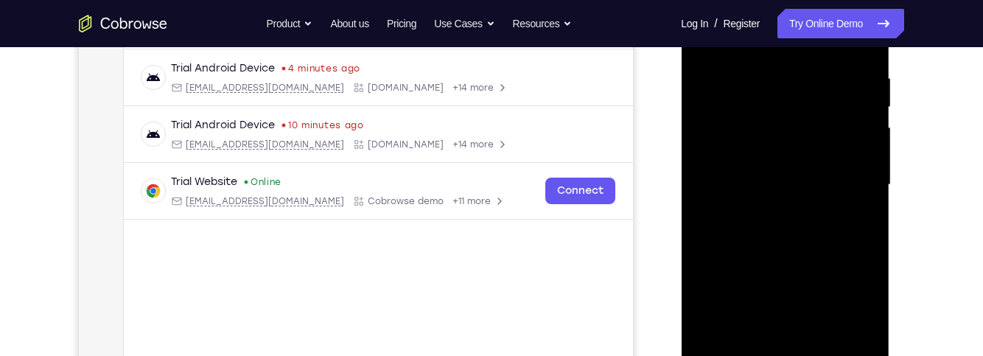
scroll to position [278, 0]
click at [846, 161] on div at bounding box center [785, 182] width 186 height 412
click at [843, 278] on div at bounding box center [785, 182] width 186 height 412
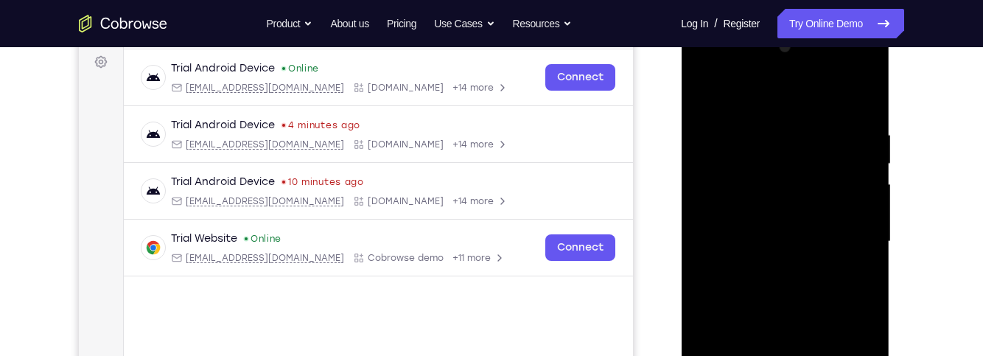
scroll to position [200, 0]
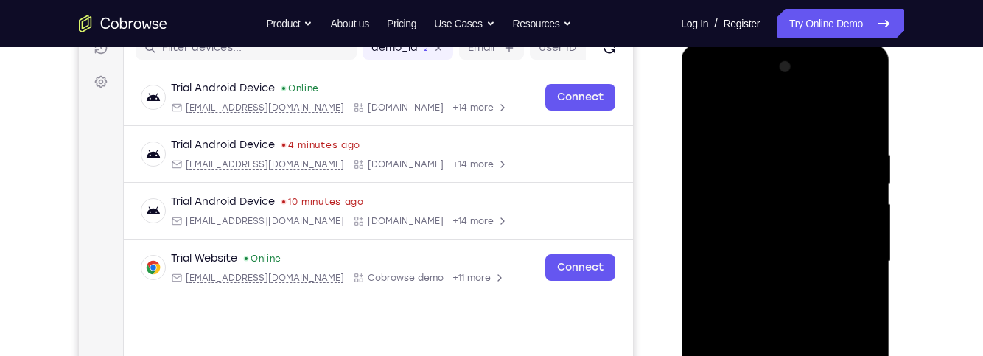
click at [846, 114] on div at bounding box center [785, 261] width 186 height 412
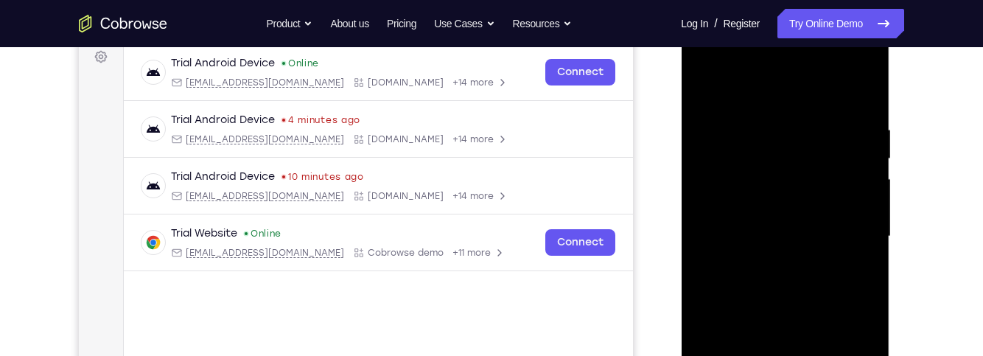
scroll to position [242, 0]
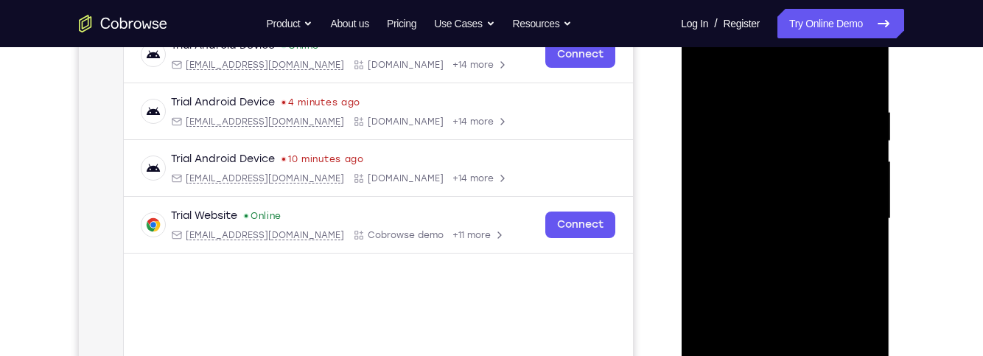
click at [837, 203] on div at bounding box center [785, 219] width 186 height 412
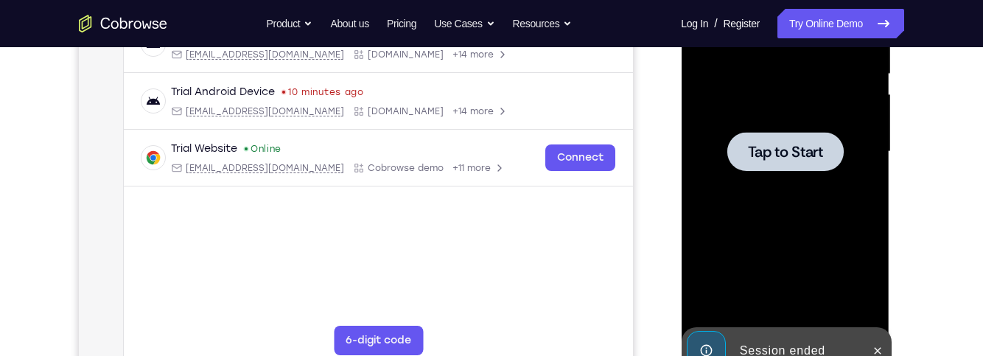
click at [814, 150] on span "Tap to Start" at bounding box center [784, 151] width 75 height 15
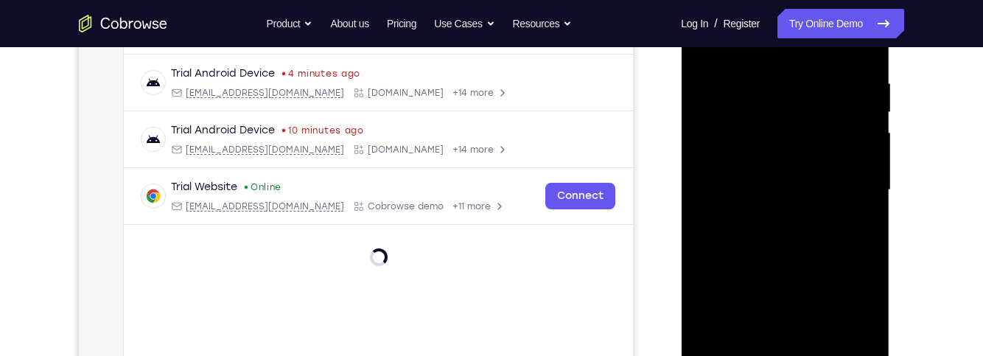
scroll to position [344, 0]
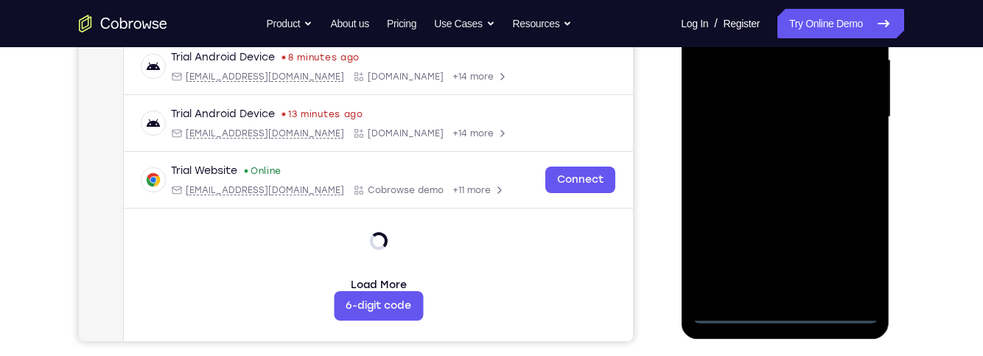
click at [804, 315] on div at bounding box center [785, 117] width 186 height 412
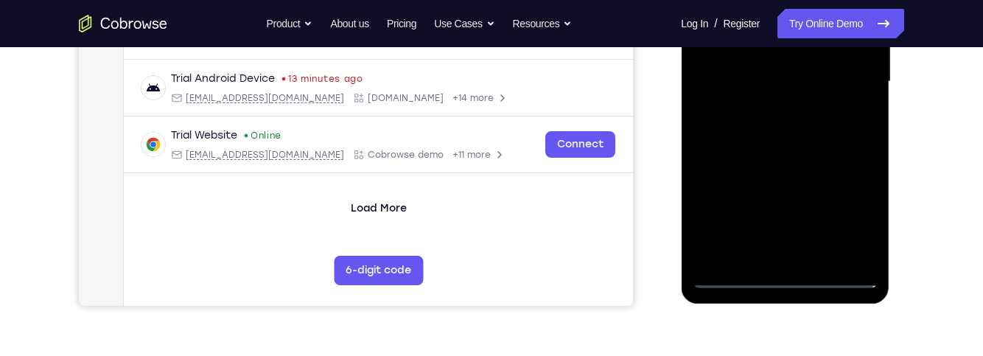
scroll to position [406, 0]
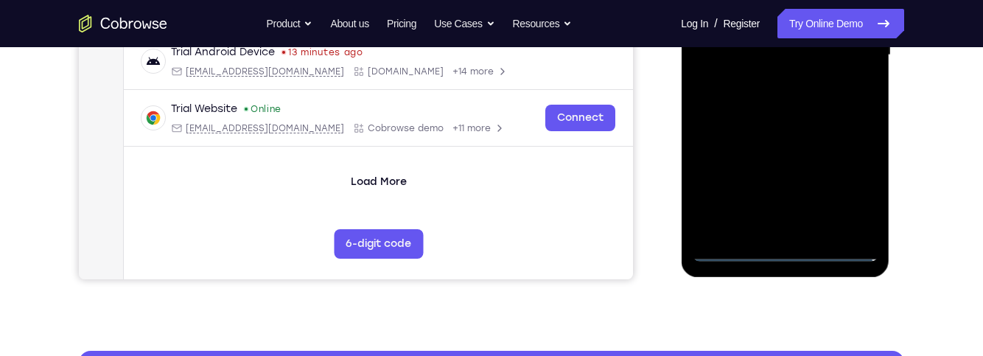
click at [804, 253] on div at bounding box center [785, 55] width 186 height 412
click at [790, 255] on div at bounding box center [785, 55] width 186 height 412
click at [850, 188] on div at bounding box center [785, 55] width 186 height 412
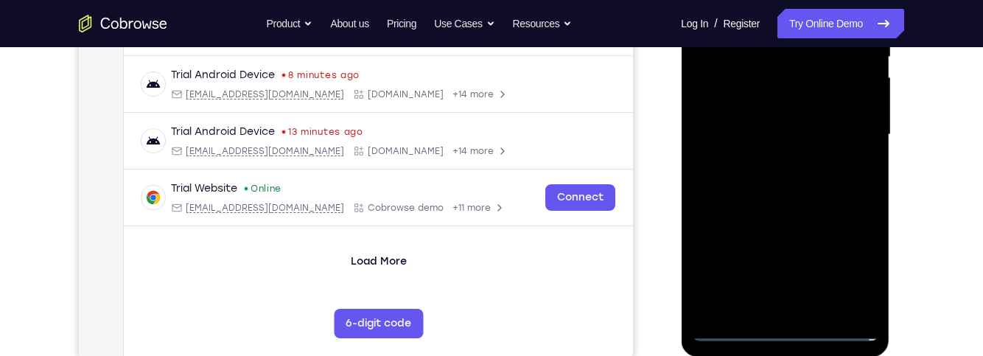
scroll to position [236, 0]
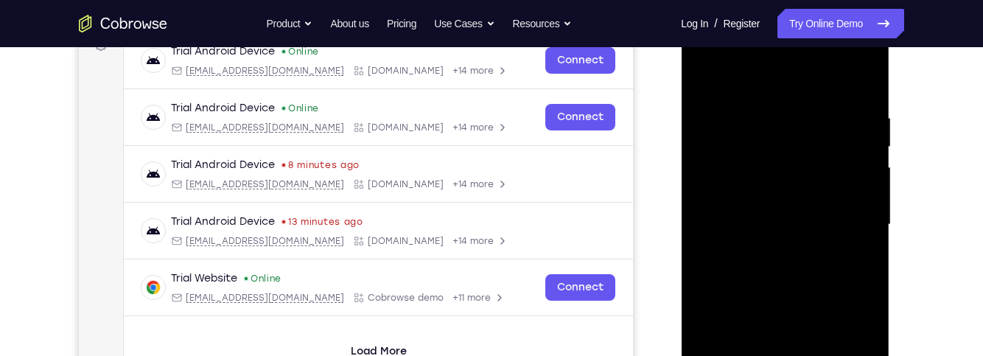
click at [792, 85] on div at bounding box center [785, 224] width 186 height 412
click at [848, 218] on div at bounding box center [785, 224] width 186 height 412
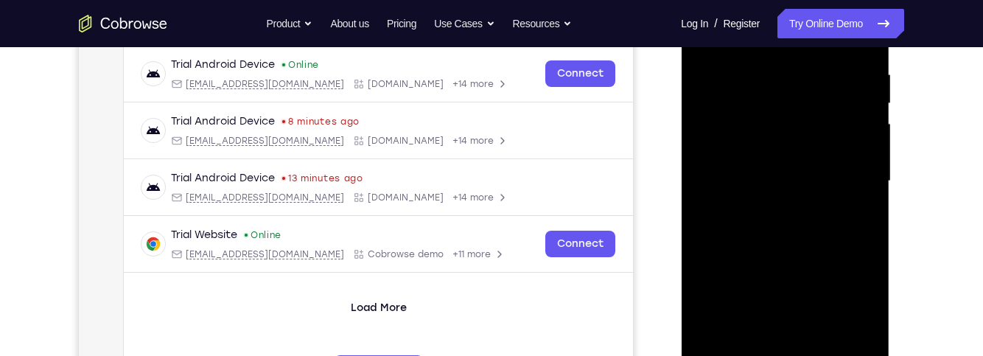
scroll to position [345, 0]
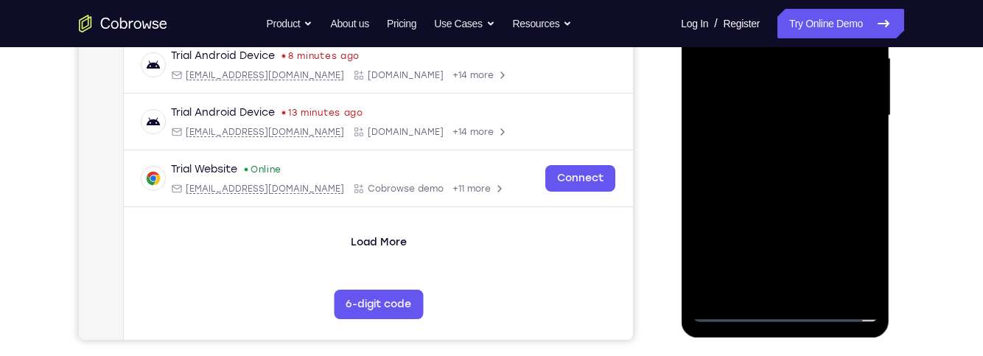
click at [774, 292] on div at bounding box center [785, 115] width 186 height 412
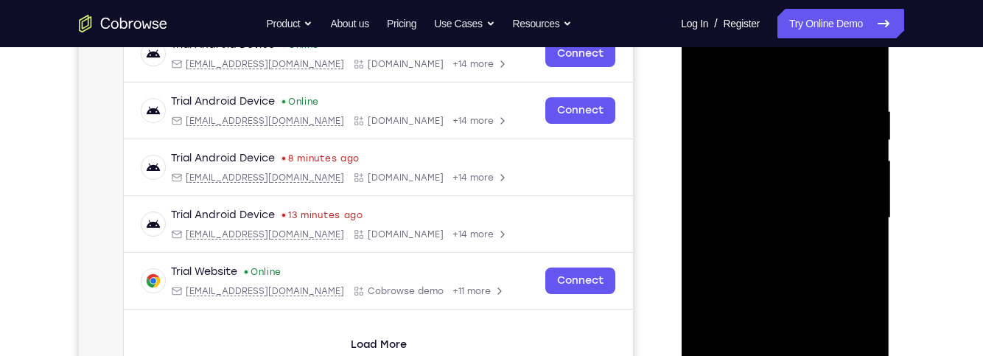
scroll to position [242, 0]
click at [837, 198] on div at bounding box center [785, 219] width 186 height 412
click at [798, 185] on div at bounding box center [785, 219] width 186 height 412
click at [832, 222] on div at bounding box center [785, 219] width 186 height 412
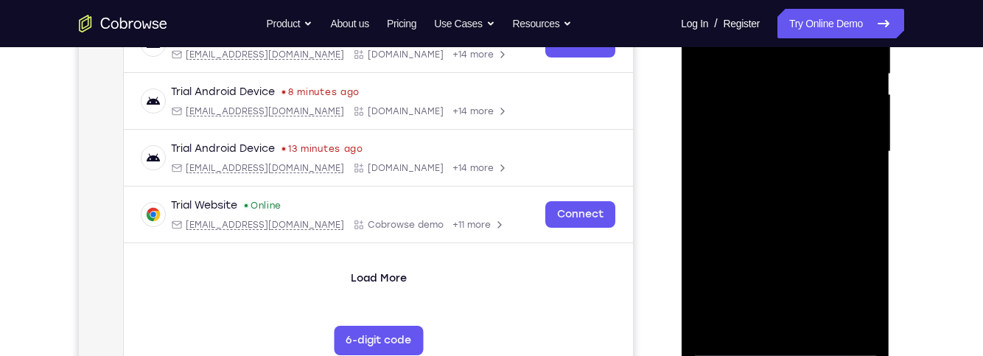
scroll to position [350, 0]
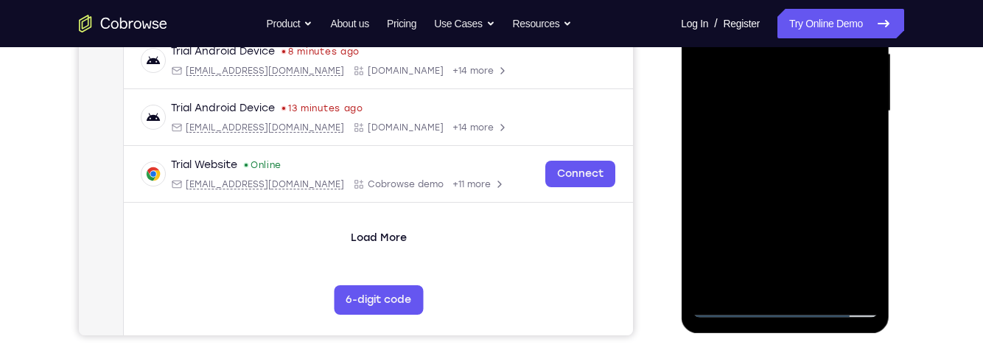
click at [822, 164] on div at bounding box center [785, 111] width 186 height 412
click at [832, 172] on div at bounding box center [785, 111] width 186 height 412
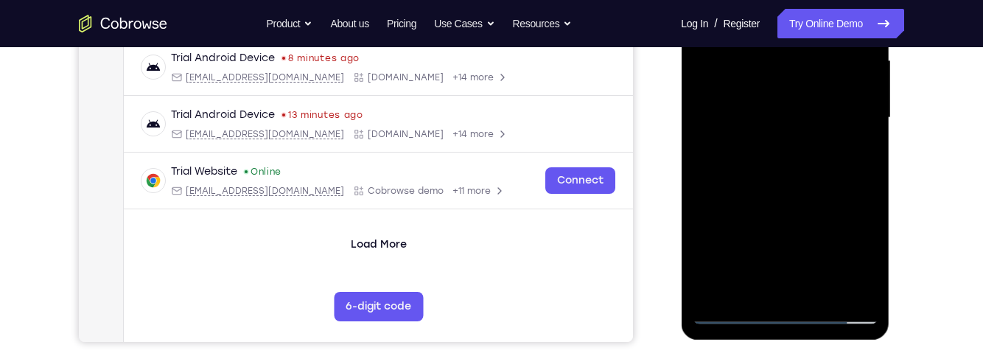
scroll to position [247, 0]
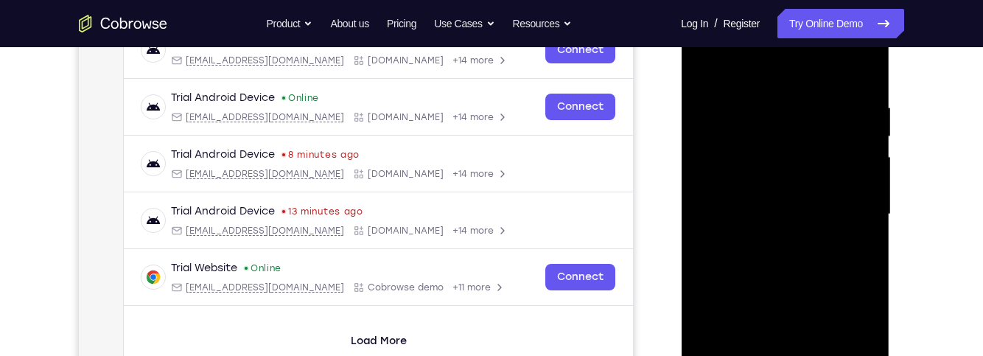
click at [808, 270] on div at bounding box center [785, 214] width 186 height 412
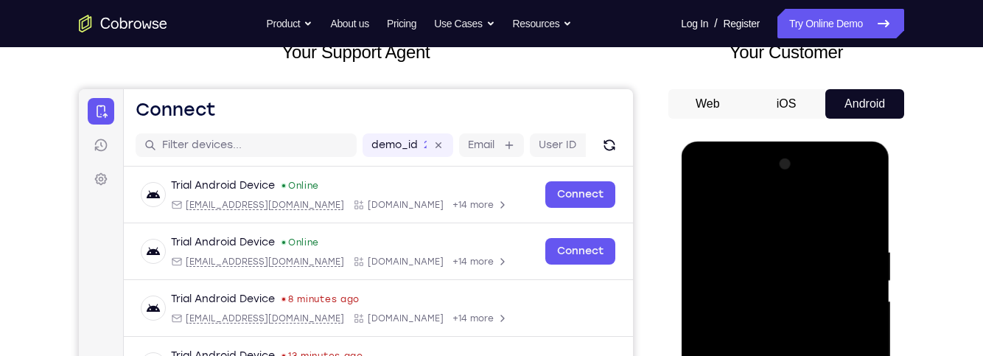
scroll to position [90, 0]
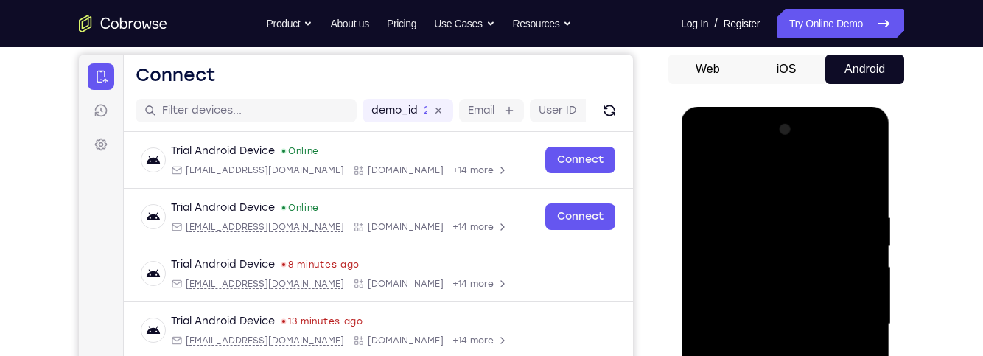
click at [737, 154] on div at bounding box center [785, 324] width 186 height 412
click at [773, 250] on div at bounding box center [785, 324] width 186 height 412
click at [801, 206] on div at bounding box center [785, 324] width 186 height 412
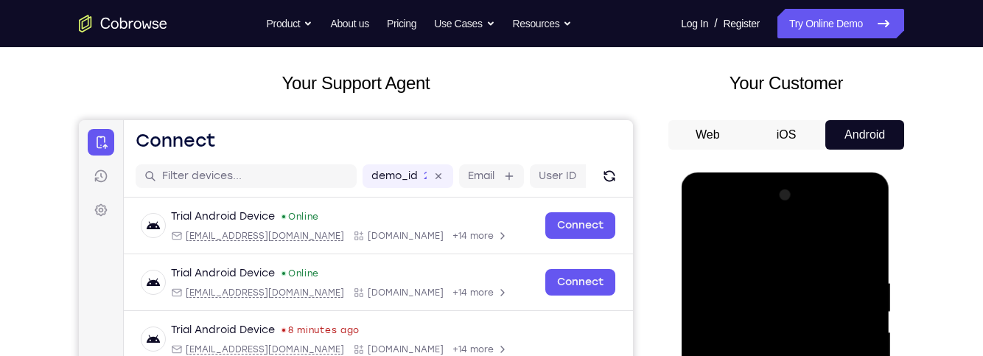
scroll to position [119, 0]
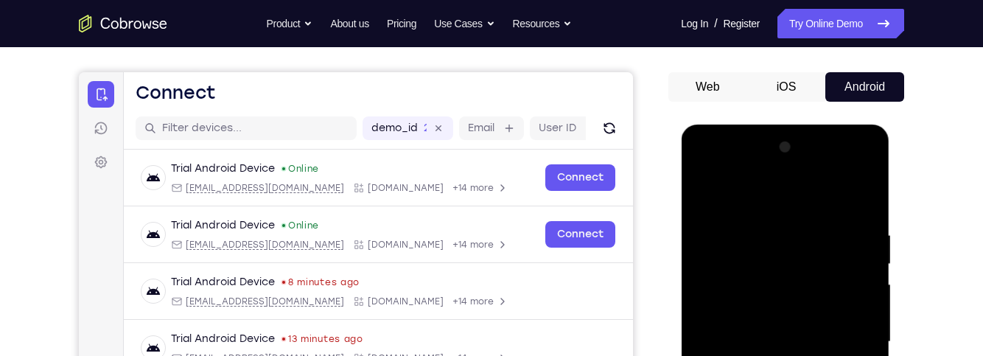
click at [793, 270] on div at bounding box center [785, 342] width 186 height 412
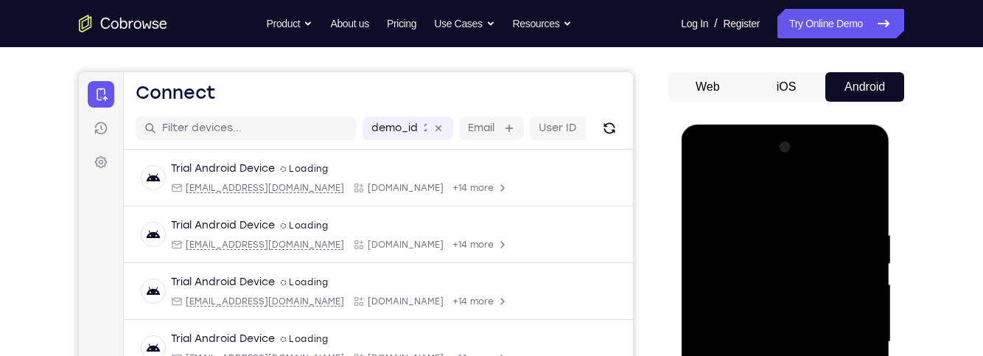
click at [862, 195] on div at bounding box center [785, 342] width 186 height 412
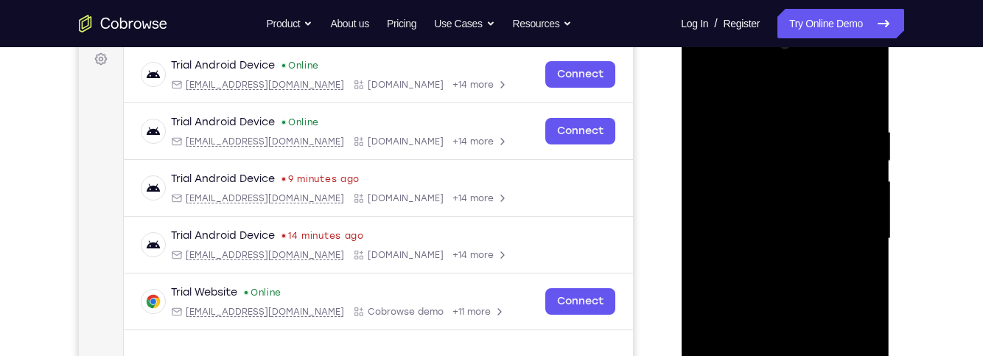
click at [860, 100] on div at bounding box center [785, 238] width 186 height 412
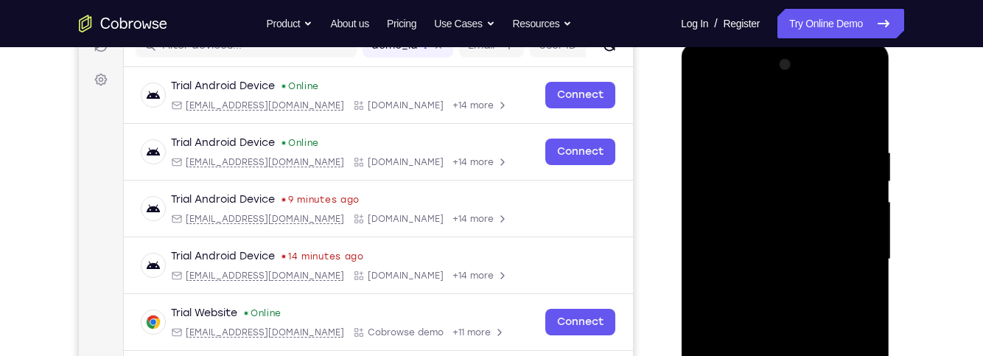
click at [856, 111] on div at bounding box center [785, 259] width 186 height 412
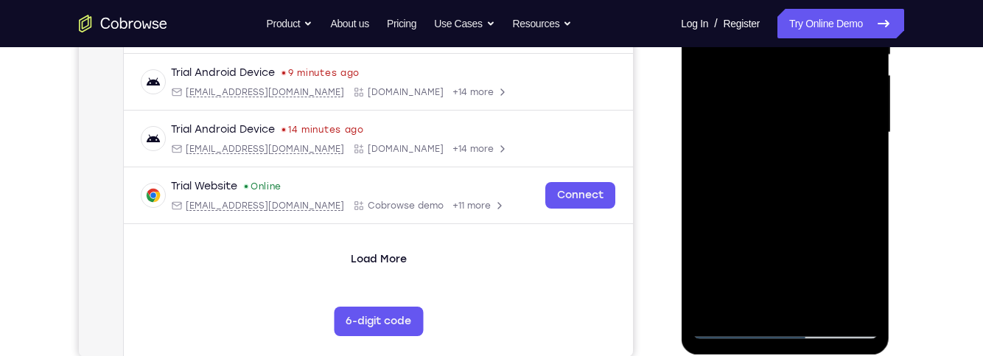
scroll to position [359, 0]
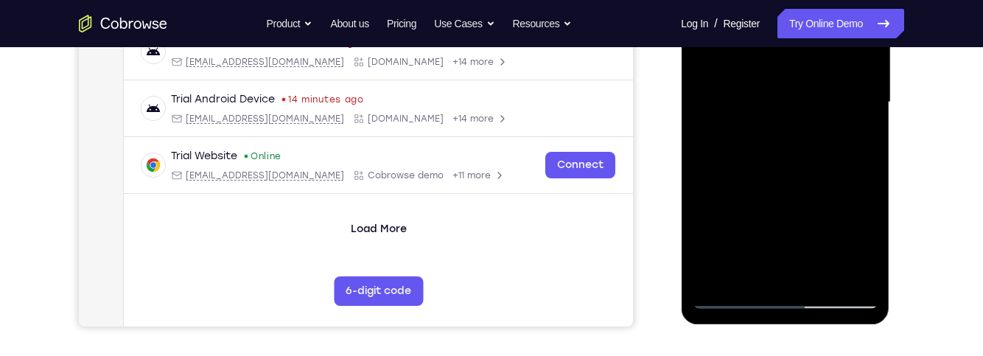
click at [733, 276] on div at bounding box center [785, 102] width 186 height 412
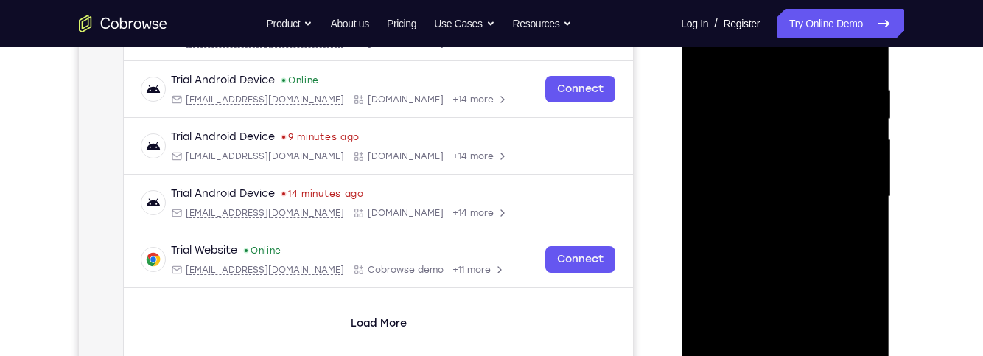
scroll to position [214, 0]
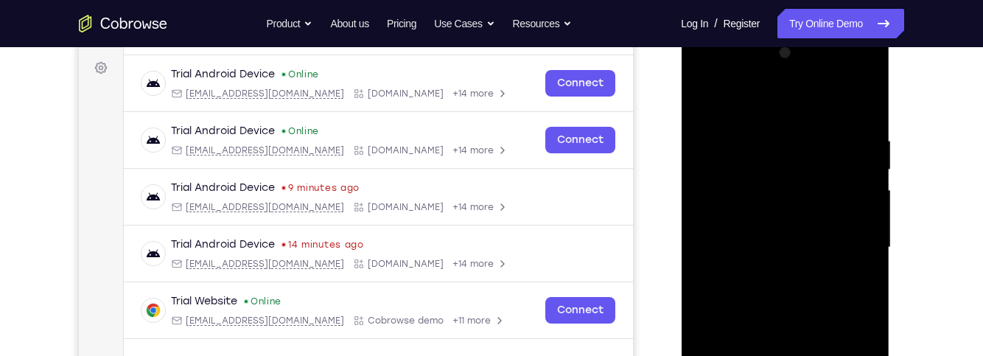
click at [825, 181] on div at bounding box center [785, 247] width 186 height 412
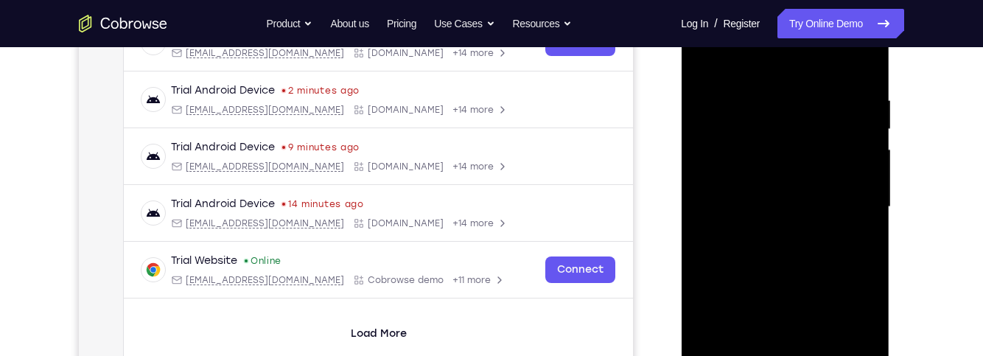
click at [720, 270] on div at bounding box center [785, 207] width 186 height 412
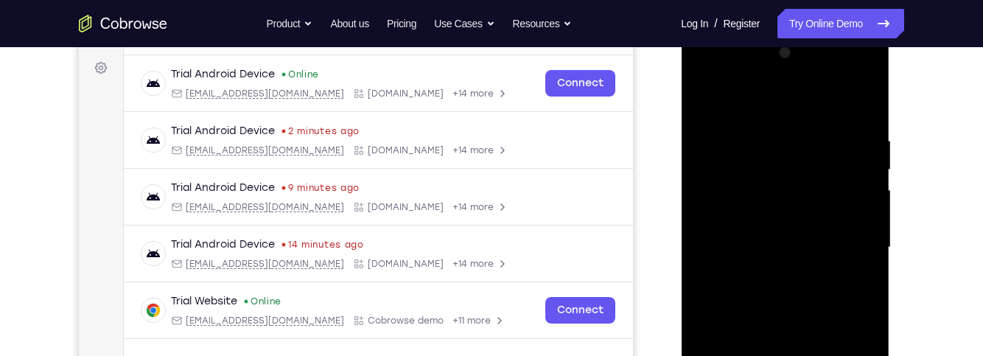
click at [846, 78] on div at bounding box center [785, 247] width 186 height 412
click at [792, 105] on div at bounding box center [785, 247] width 186 height 412
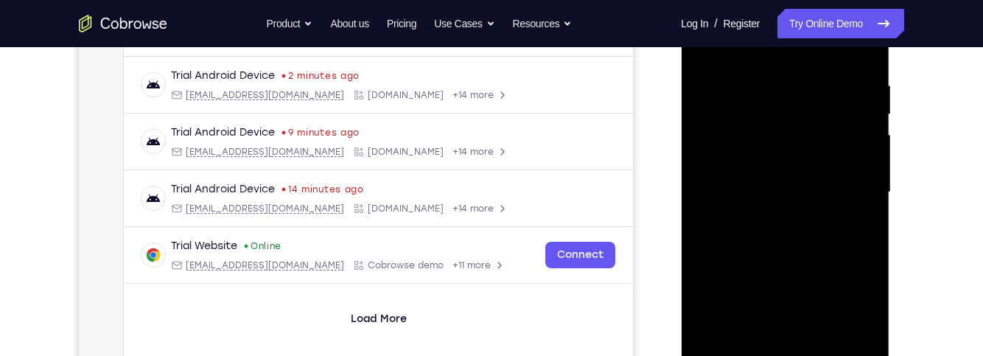
scroll to position [231, 0]
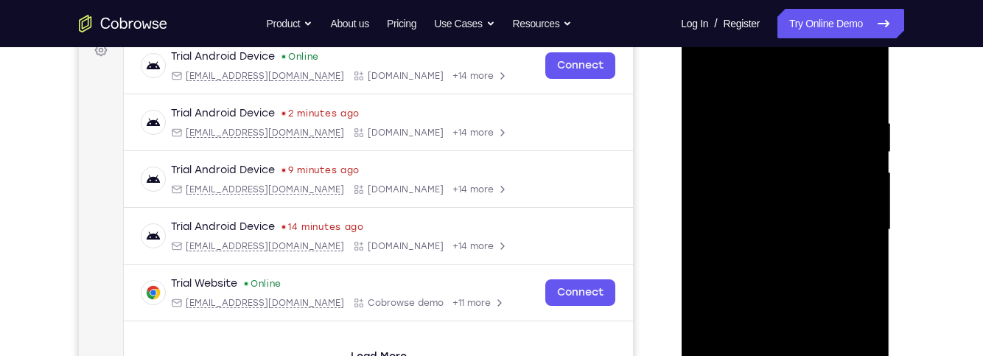
click at [826, 219] on div at bounding box center [785, 230] width 186 height 412
click at [804, 298] on div at bounding box center [785, 230] width 186 height 412
click at [846, 268] on div at bounding box center [785, 230] width 186 height 412
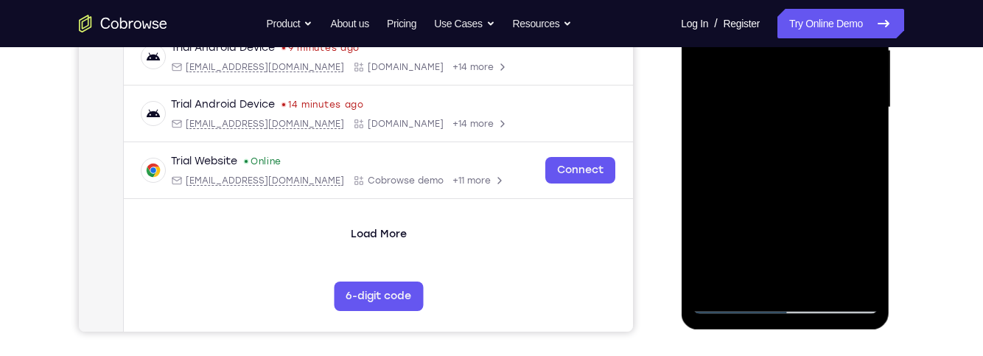
scroll to position [320, 0]
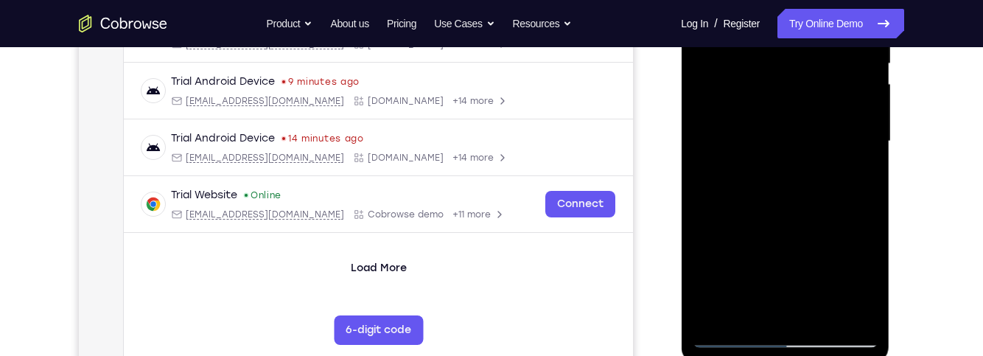
click at [850, 184] on div at bounding box center [785, 141] width 186 height 412
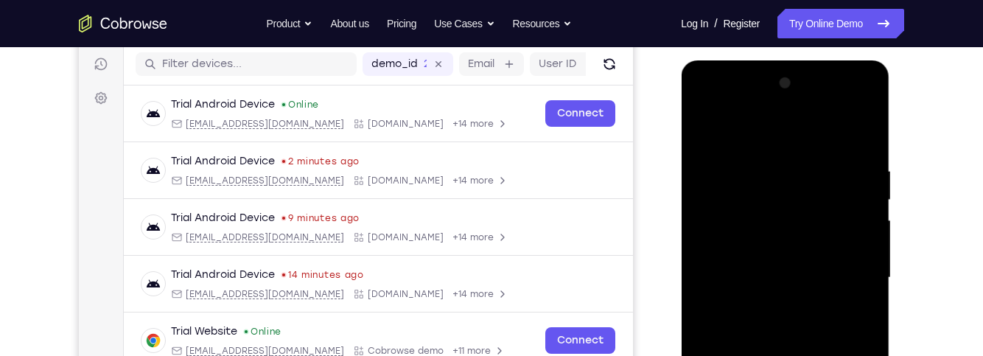
scroll to position [214, 0]
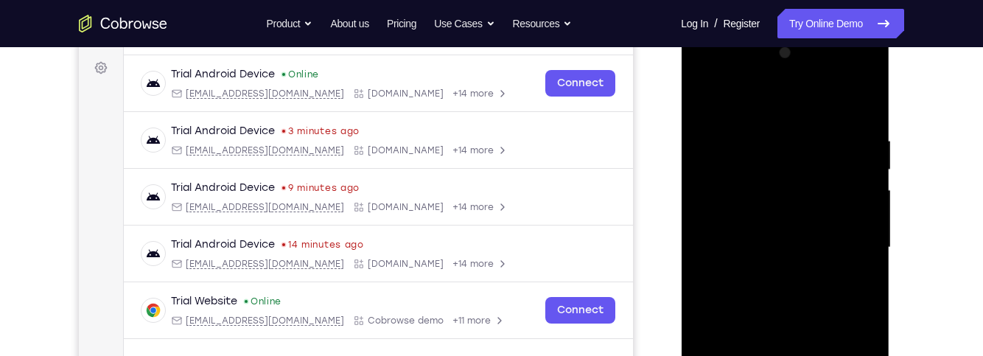
click at [833, 291] on div at bounding box center [785, 247] width 186 height 412
click at [828, 295] on div at bounding box center [785, 247] width 186 height 412
click at [825, 284] on div at bounding box center [785, 247] width 186 height 412
click at [846, 81] on div at bounding box center [785, 247] width 186 height 412
click at [848, 71] on div at bounding box center [785, 247] width 186 height 412
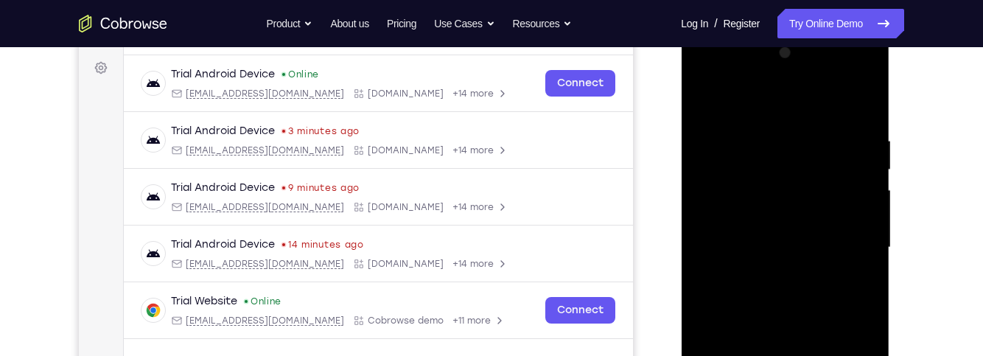
scroll to position [185, 0]
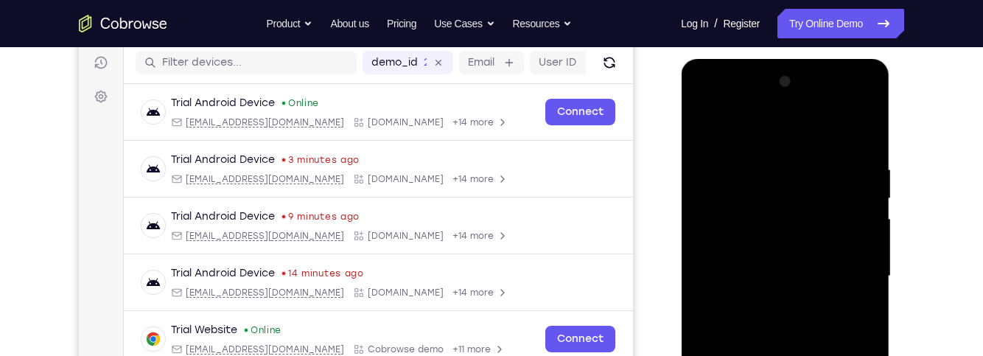
click at [786, 161] on div at bounding box center [785, 276] width 186 height 412
click at [793, 163] on div at bounding box center [785, 276] width 186 height 412
click at [728, 165] on div at bounding box center [785, 276] width 186 height 412
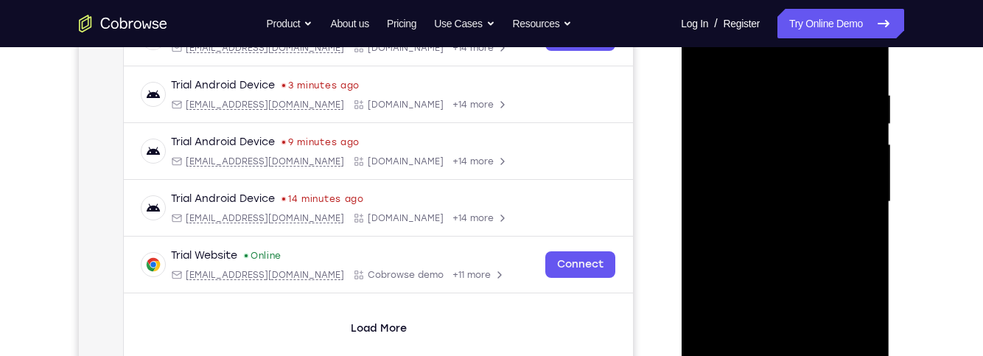
scroll to position [257, 0]
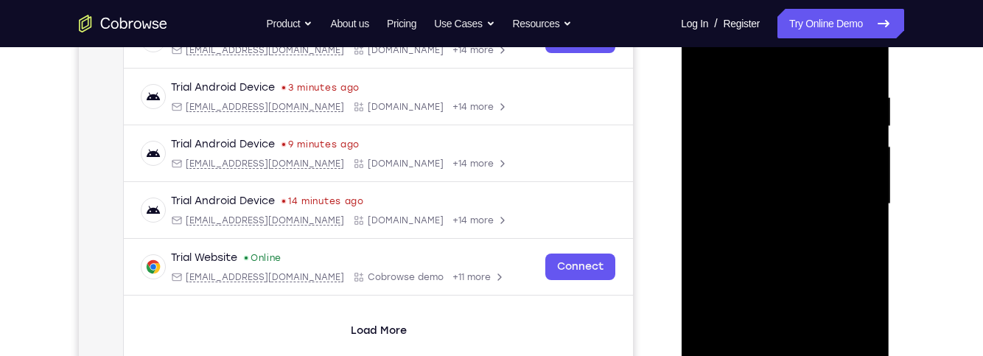
click at [717, 95] on div at bounding box center [785, 204] width 186 height 412
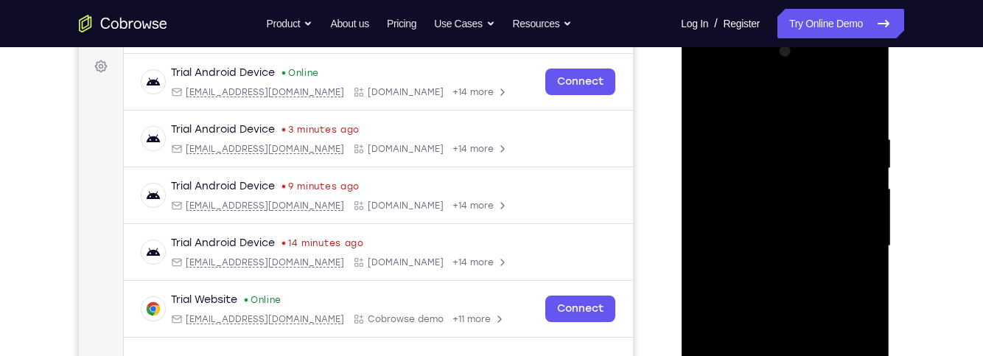
click at [723, 131] on div at bounding box center [785, 246] width 186 height 412
click at [830, 174] on div at bounding box center [785, 246] width 186 height 412
click at [791, 180] on div at bounding box center [785, 246] width 186 height 412
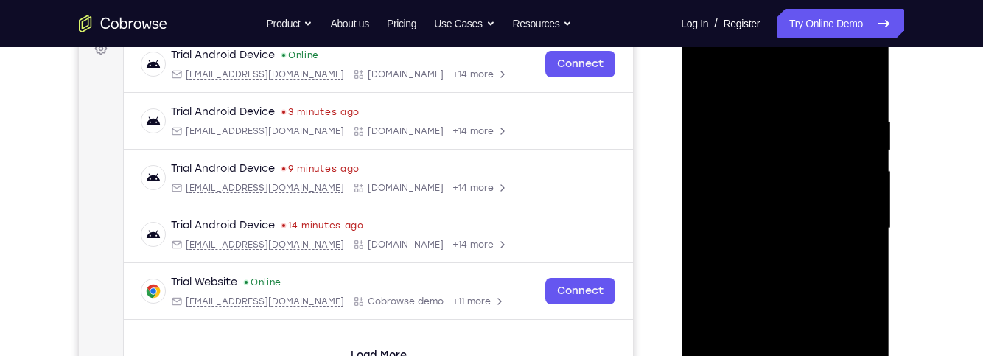
scroll to position [144, 0]
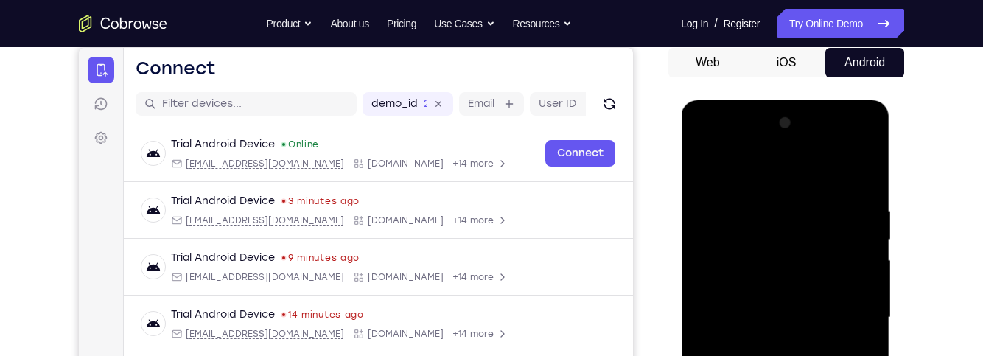
click at [778, 247] on div at bounding box center [785, 317] width 186 height 412
click at [787, 256] on div at bounding box center [785, 317] width 186 height 412
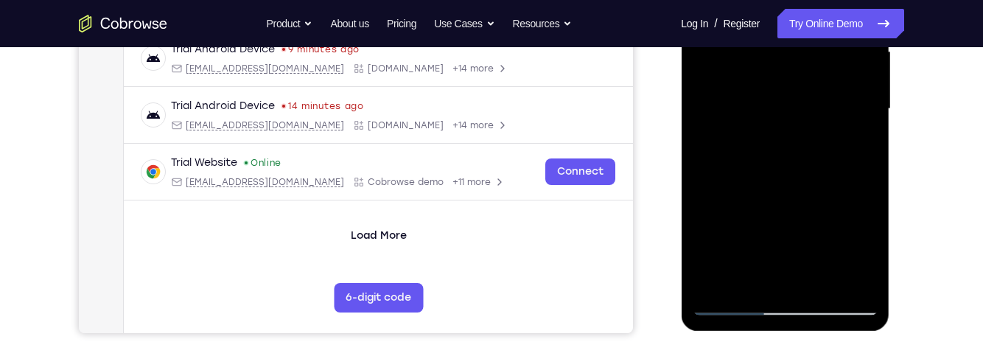
click at [846, 0] on div at bounding box center [785, 109] width 186 height 412
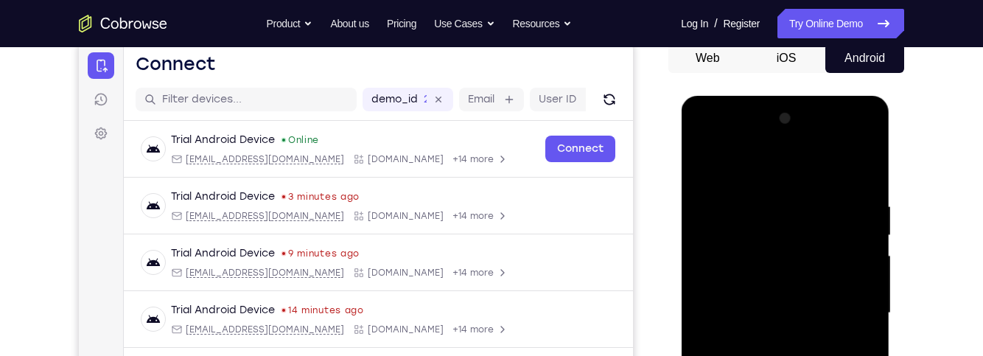
click at [854, 147] on div at bounding box center [785, 313] width 186 height 412
click at [852, 145] on div at bounding box center [785, 313] width 186 height 412
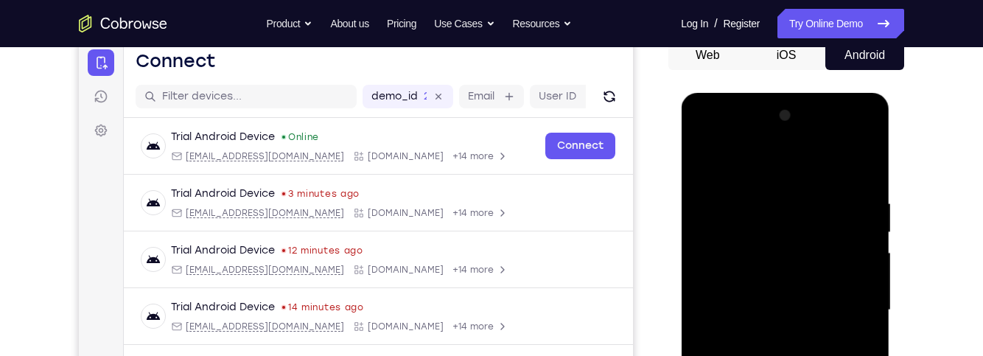
click at [843, 136] on div at bounding box center [785, 310] width 186 height 412
click at [739, 355] on div at bounding box center [785, 310] width 186 height 412
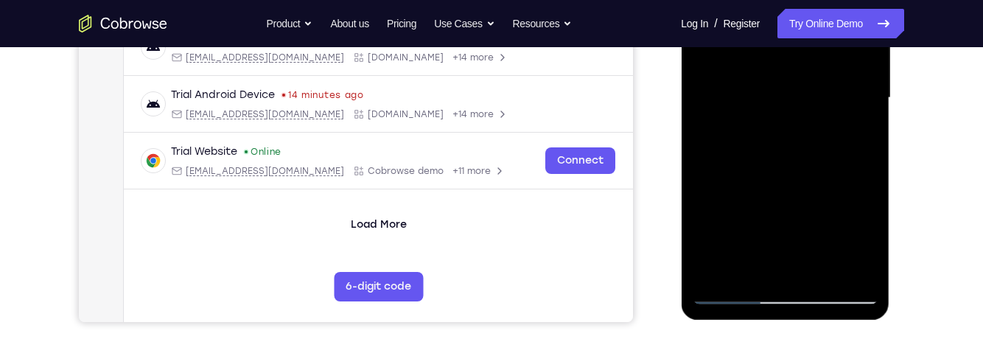
click at [873, 0] on div at bounding box center [785, 98] width 186 height 412
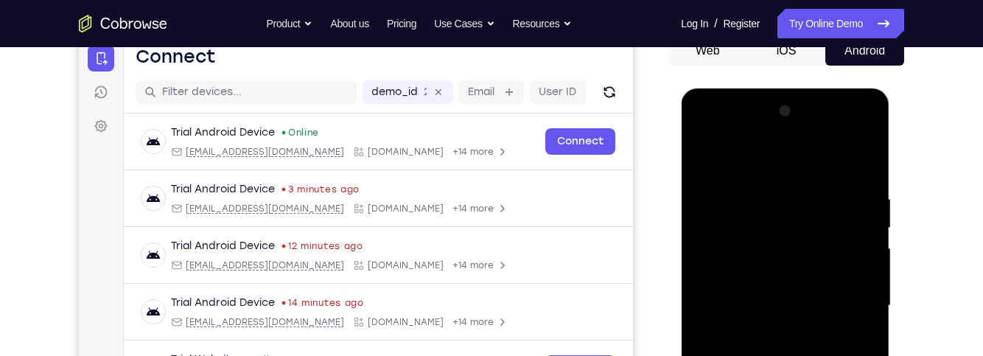
scroll to position [151, 0]
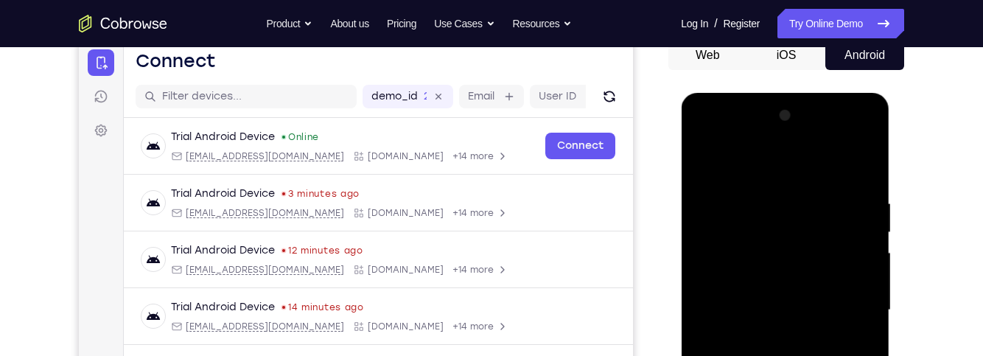
click at [723, 141] on div at bounding box center [785, 310] width 186 height 412
click at [724, 273] on div at bounding box center [785, 310] width 186 height 412
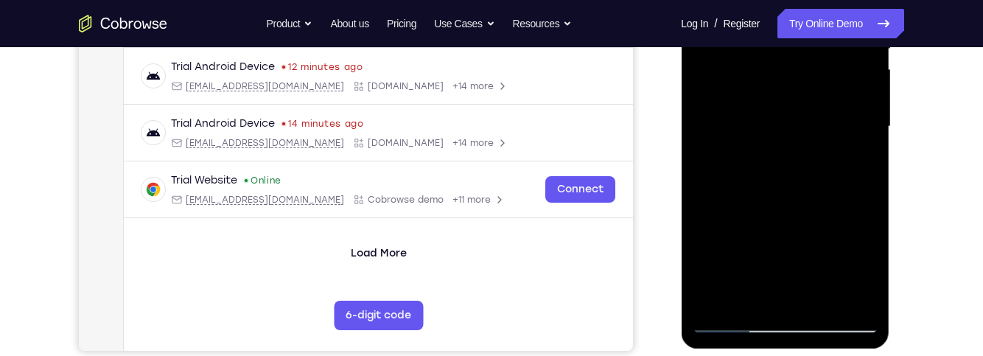
scroll to position [332, 0]
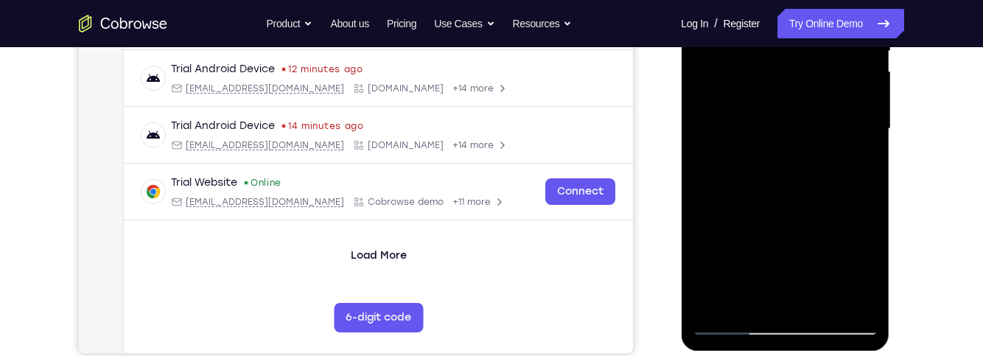
click at [840, 190] on div at bounding box center [785, 129] width 186 height 412
click at [824, 301] on div at bounding box center [785, 129] width 186 height 412
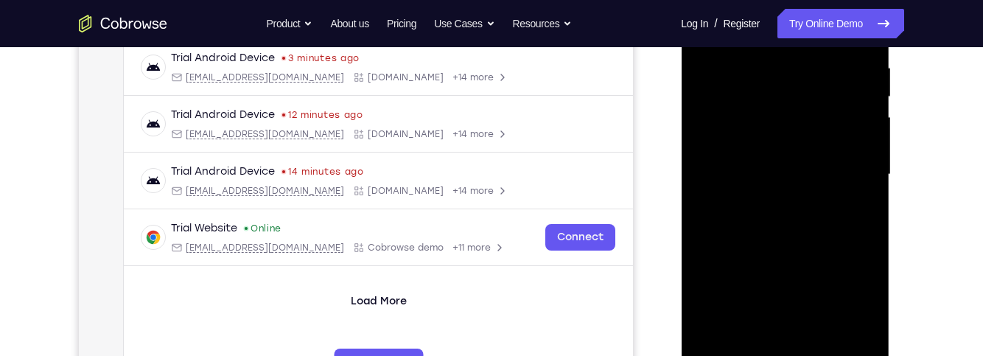
scroll to position [285, 0]
click at [830, 257] on div at bounding box center [785, 176] width 186 height 412
click at [841, 161] on div at bounding box center [785, 176] width 186 height 412
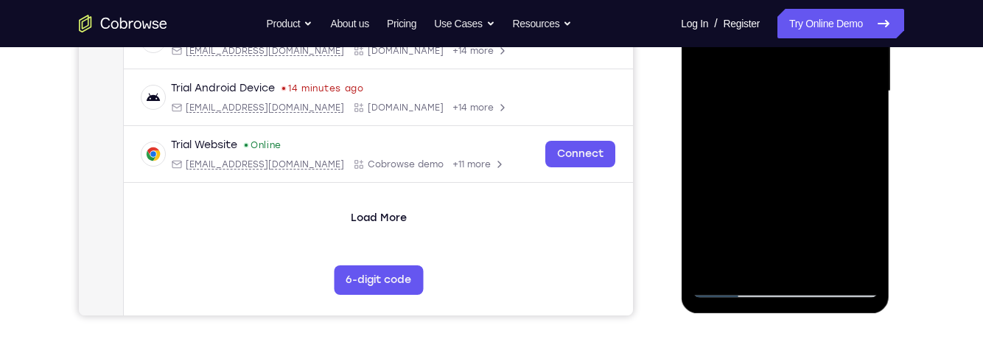
scroll to position [371, 0]
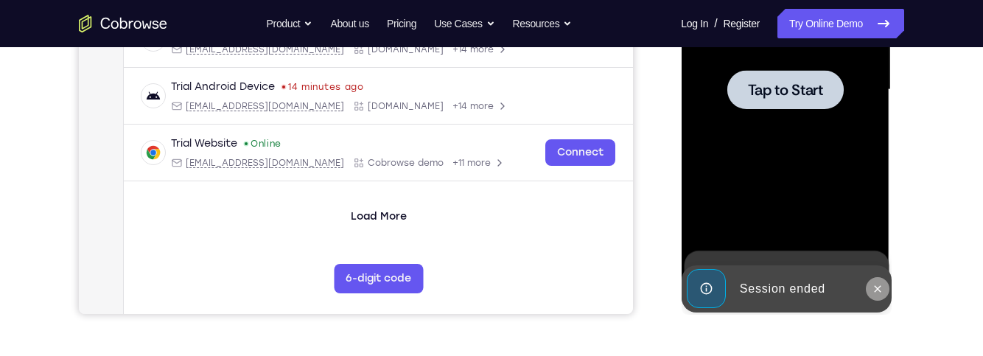
click at [883, 286] on button at bounding box center [877, 289] width 24 height 24
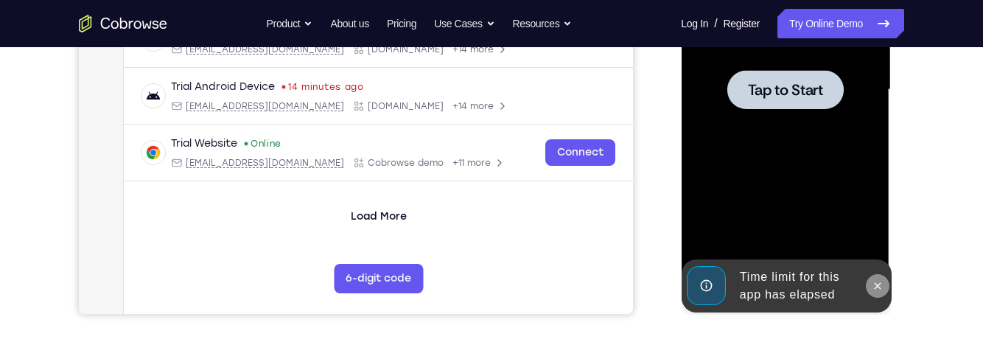
click at [884, 286] on button at bounding box center [877, 286] width 24 height 24
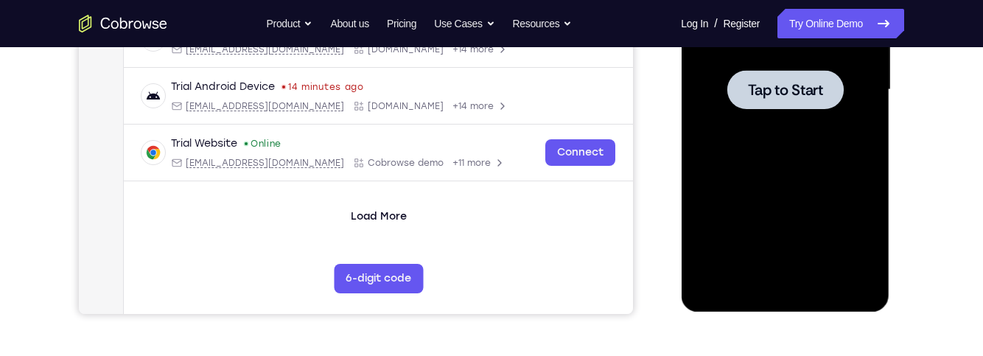
click at [851, 239] on div at bounding box center [785, 90] width 186 height 412
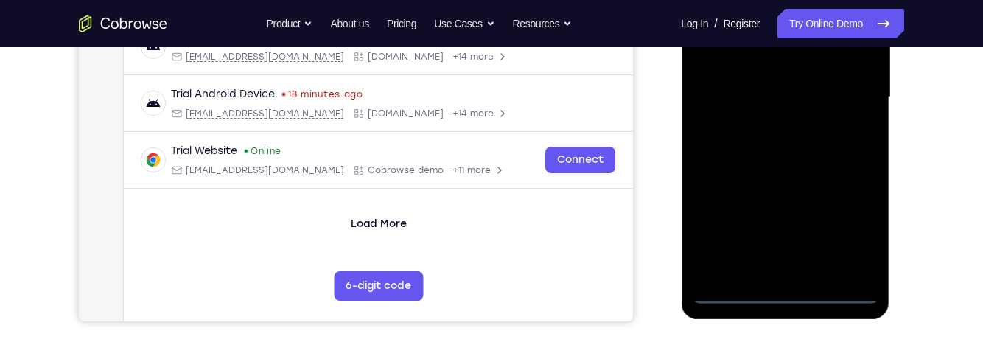
scroll to position [393, 0]
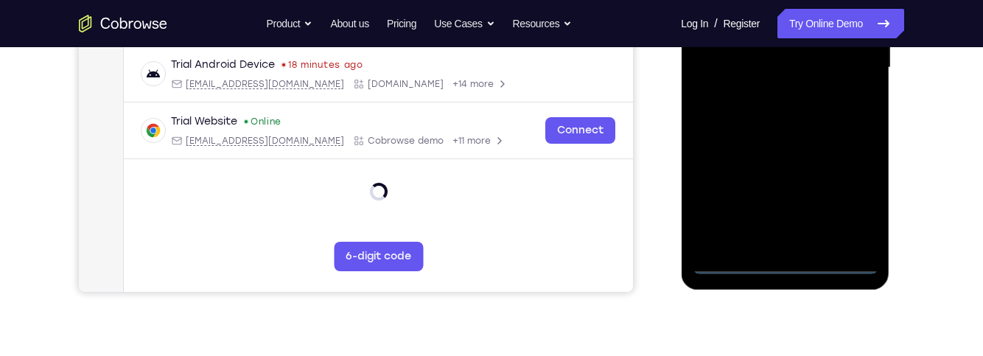
click at [804, 268] on div at bounding box center [785, 68] width 186 height 412
click at [805, 265] on div at bounding box center [785, 68] width 186 height 412
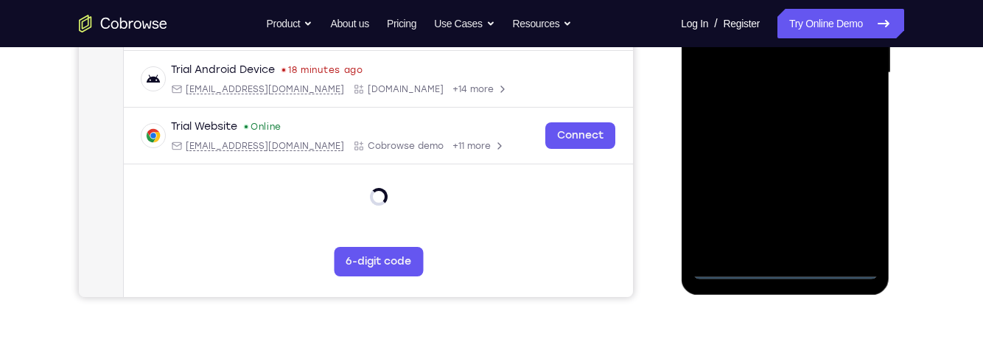
scroll to position [390, 0]
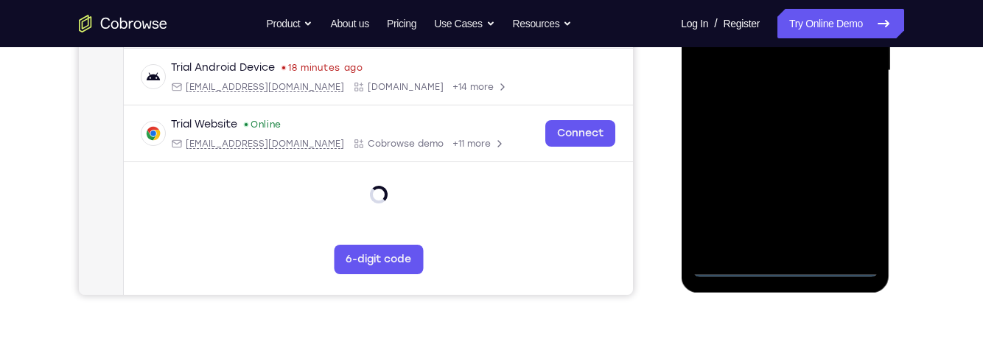
click at [785, 267] on div at bounding box center [785, 70] width 186 height 412
click at [795, 268] on div at bounding box center [785, 70] width 186 height 412
click at [795, 270] on div at bounding box center [785, 70] width 186 height 412
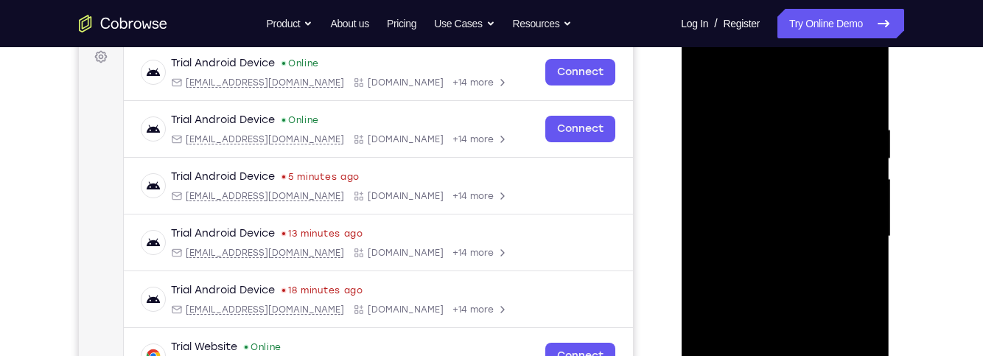
scroll to position [284, 0]
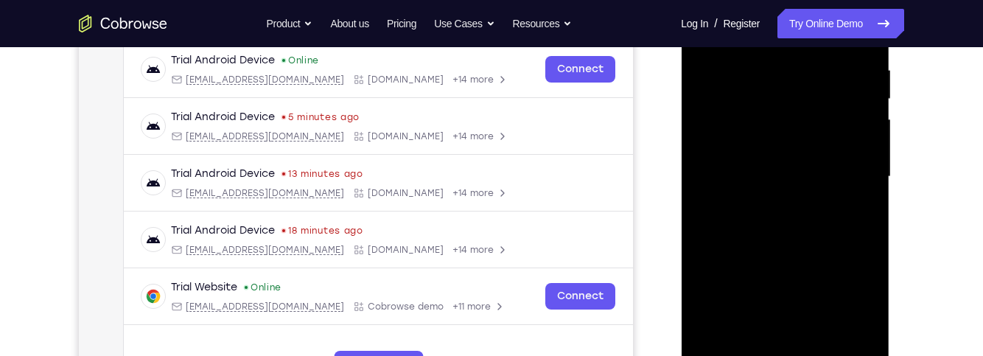
click at [852, 294] on div at bounding box center [785, 177] width 186 height 412
click at [853, 298] on div at bounding box center [785, 177] width 186 height 412
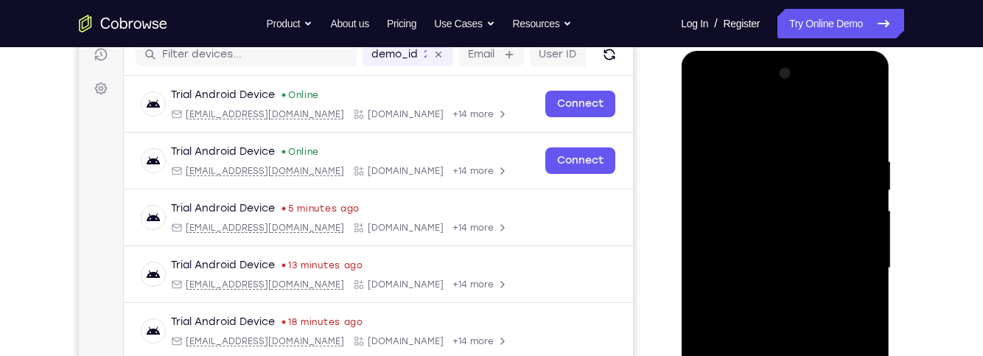
scroll to position [190, 0]
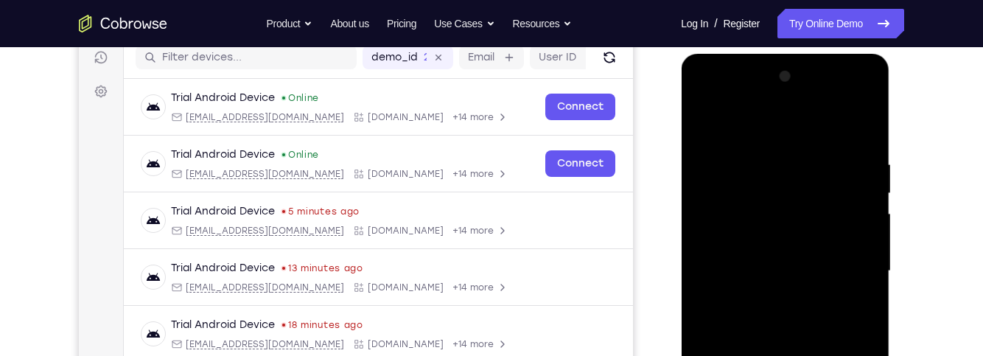
click at [753, 126] on div at bounding box center [785, 271] width 186 height 412
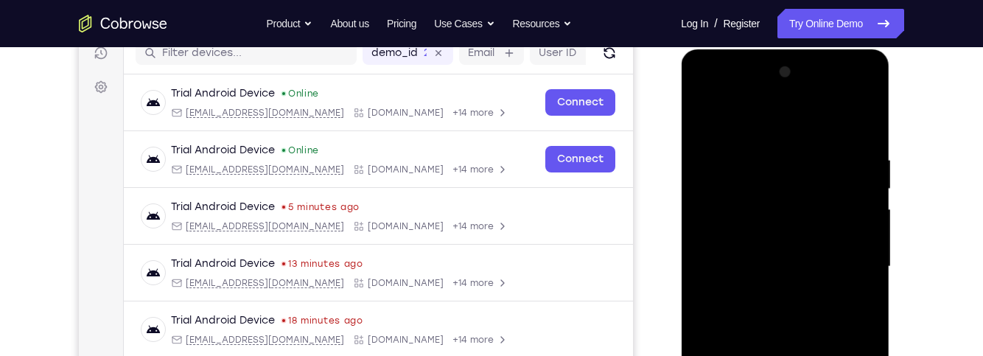
click at [846, 265] on div at bounding box center [785, 266] width 186 height 412
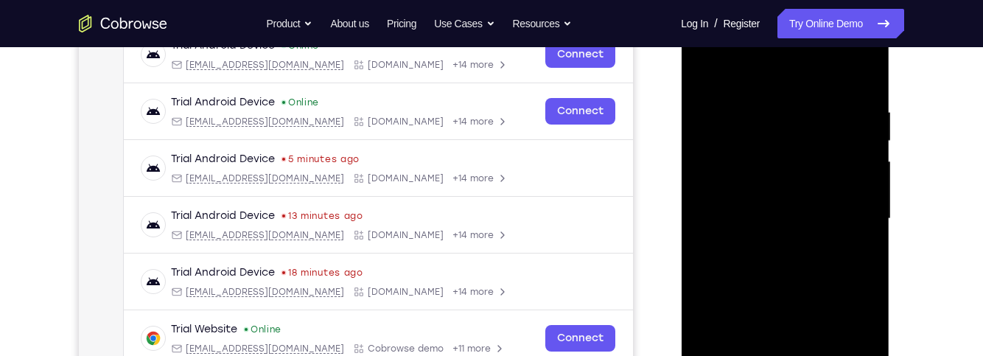
scroll to position [246, 0]
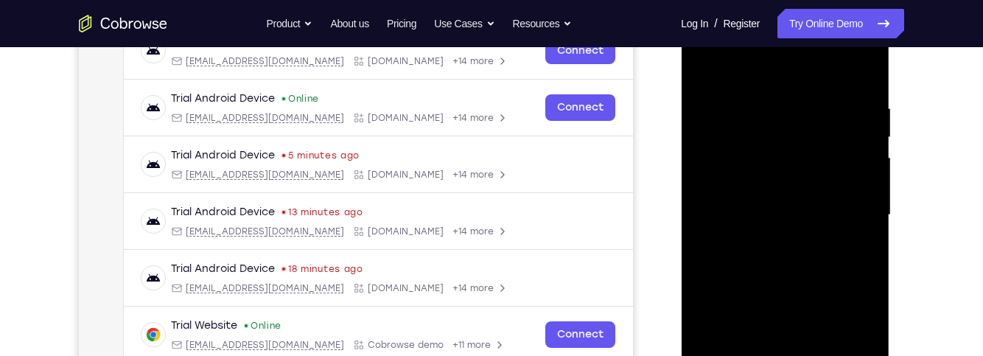
click at [770, 242] on div at bounding box center [785, 215] width 186 height 412
click at [845, 203] on div at bounding box center [785, 215] width 186 height 412
click at [815, 189] on div at bounding box center [785, 215] width 186 height 412
click at [813, 206] on div at bounding box center [785, 215] width 186 height 412
click at [843, 265] on div at bounding box center [785, 215] width 186 height 412
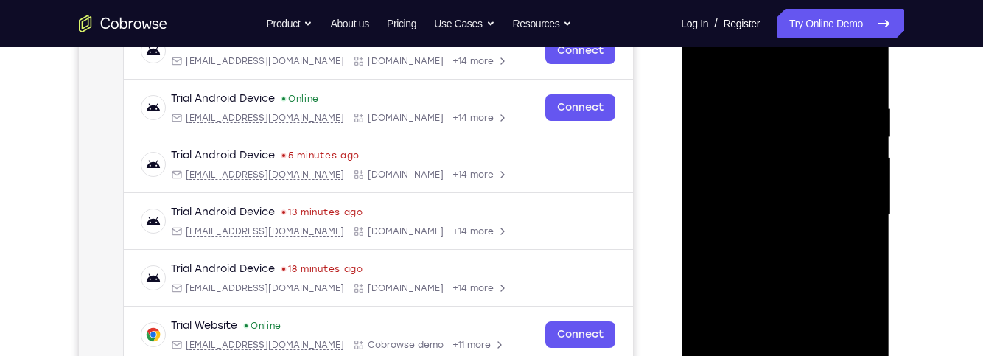
click at [840, 254] on div at bounding box center [785, 215] width 186 height 412
click at [857, 268] on div at bounding box center [785, 215] width 186 height 412
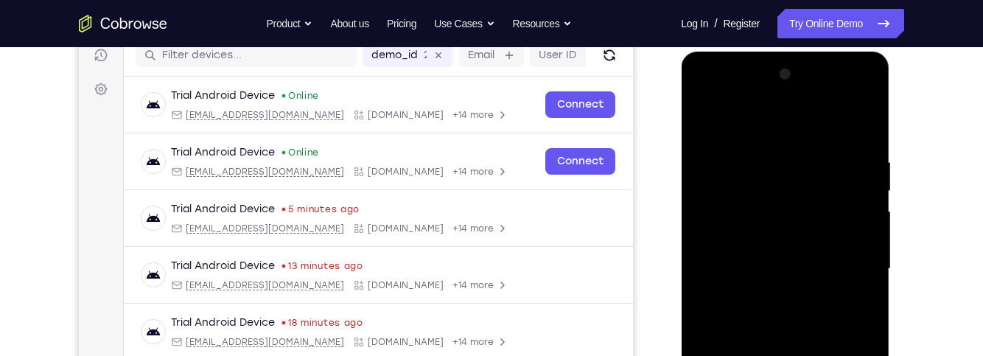
scroll to position [191, 0]
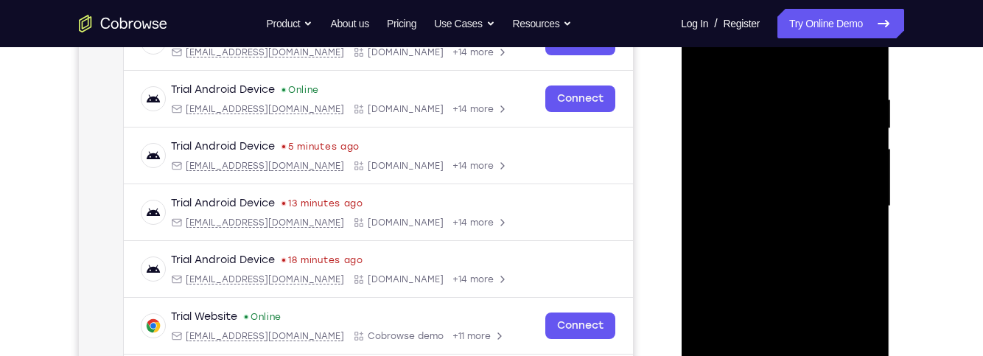
click at [846, 275] on div at bounding box center [785, 206] width 186 height 412
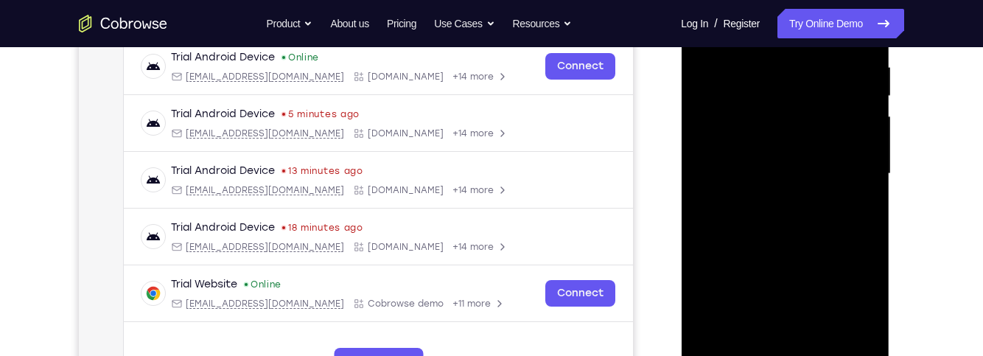
scroll to position [327, 0]
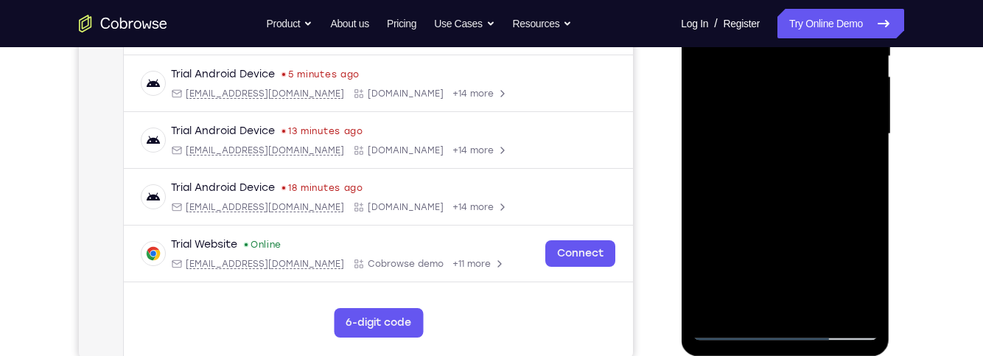
click at [872, 291] on div at bounding box center [785, 134] width 186 height 412
click at [823, 311] on div at bounding box center [785, 134] width 186 height 412
click at [834, 216] on div at bounding box center [785, 134] width 186 height 412
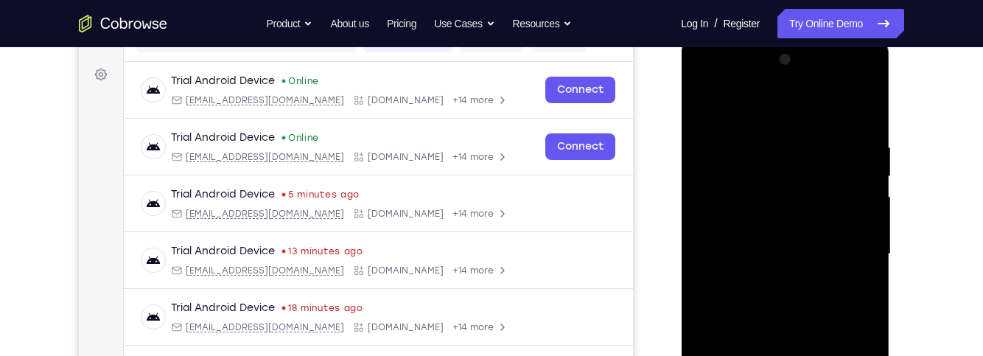
scroll to position [202, 0]
